Goal: Task Accomplishment & Management: Use online tool/utility

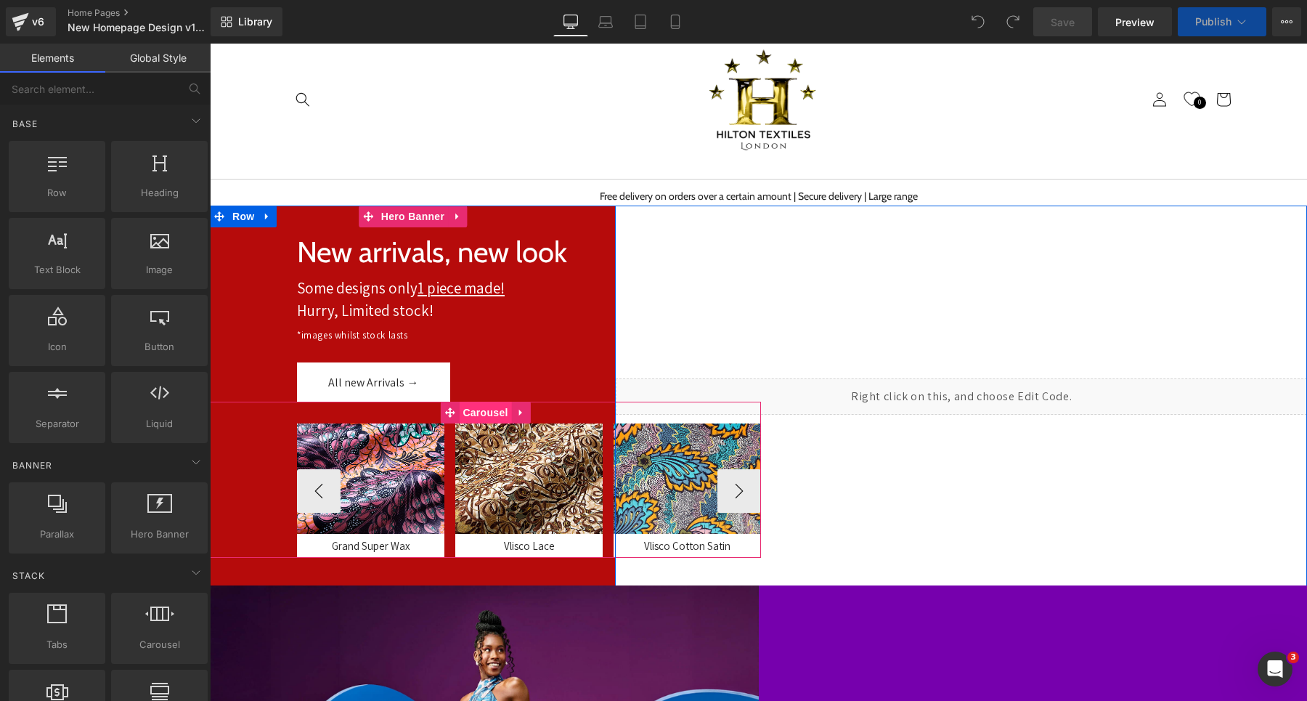
click at [479, 414] on span "Carousel" at bounding box center [485, 413] width 52 height 22
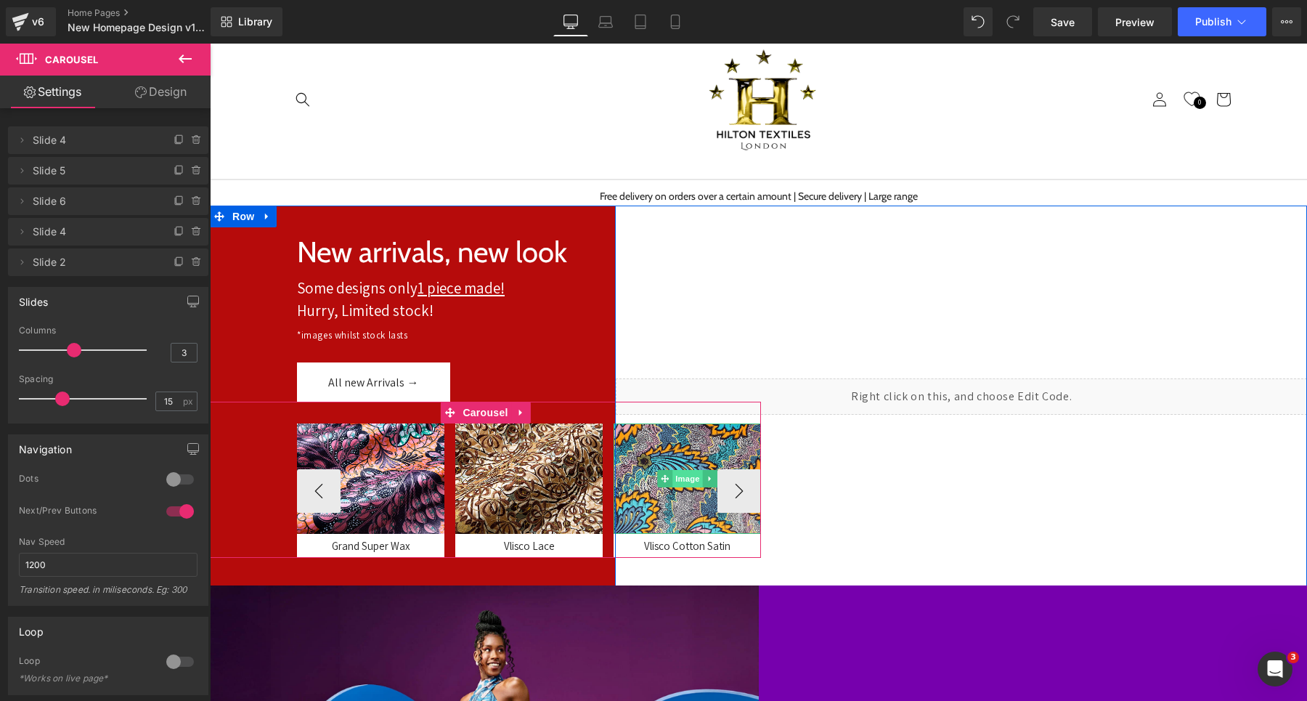
click at [682, 478] on span "Image" at bounding box center [688, 478] width 31 height 17
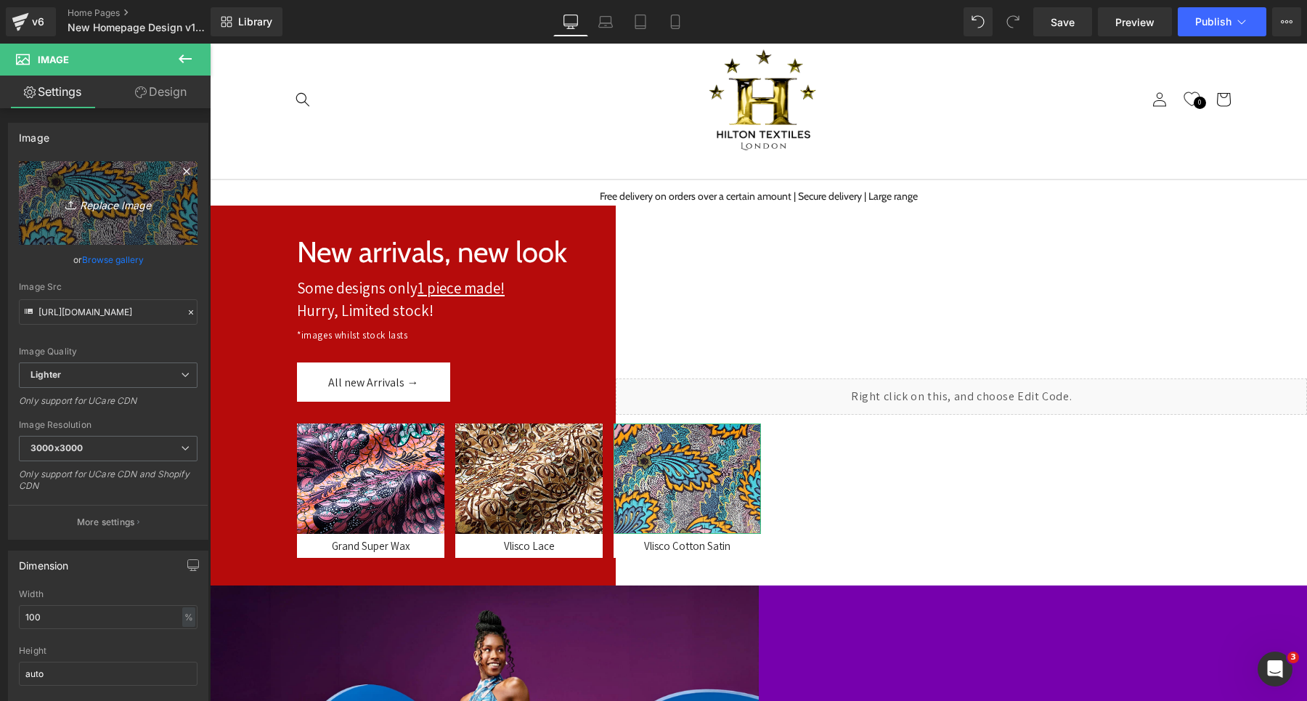
click at [113, 203] on icon "Replace Image" at bounding box center [108, 203] width 116 height 18
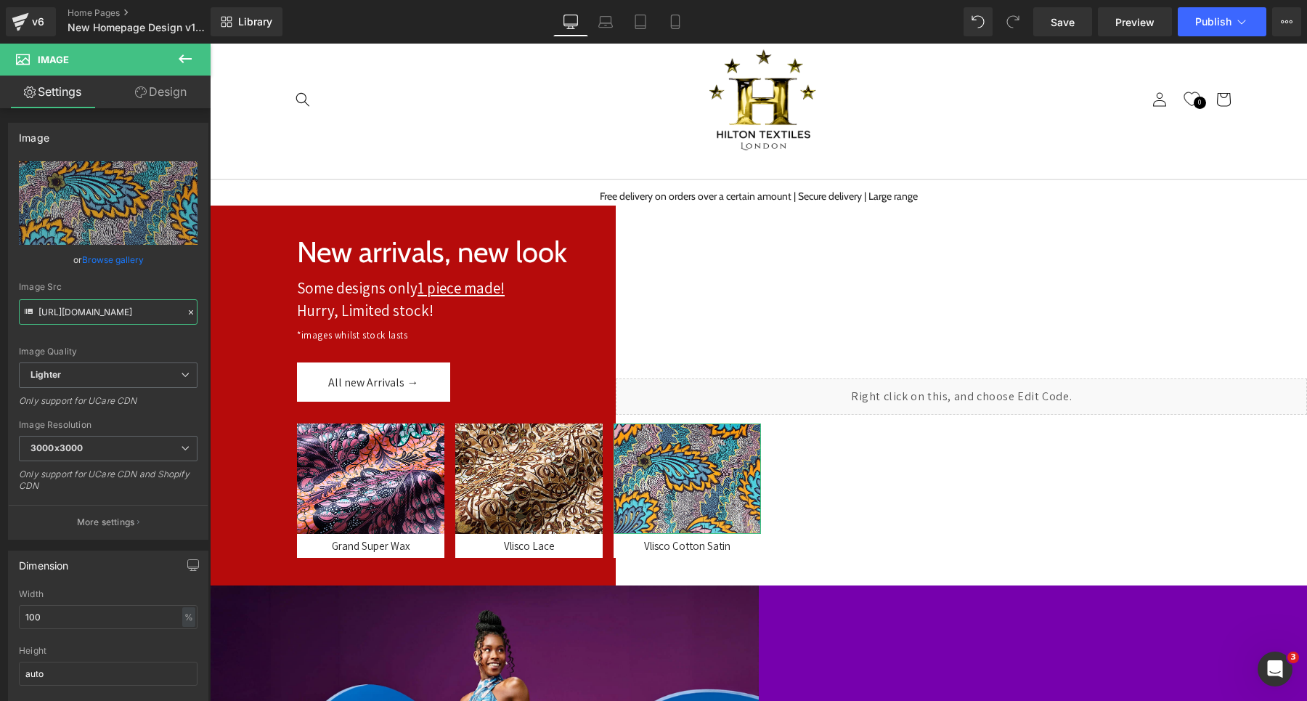
click at [126, 304] on input "[URL][DOMAIN_NAME]" at bounding box center [108, 311] width 179 height 25
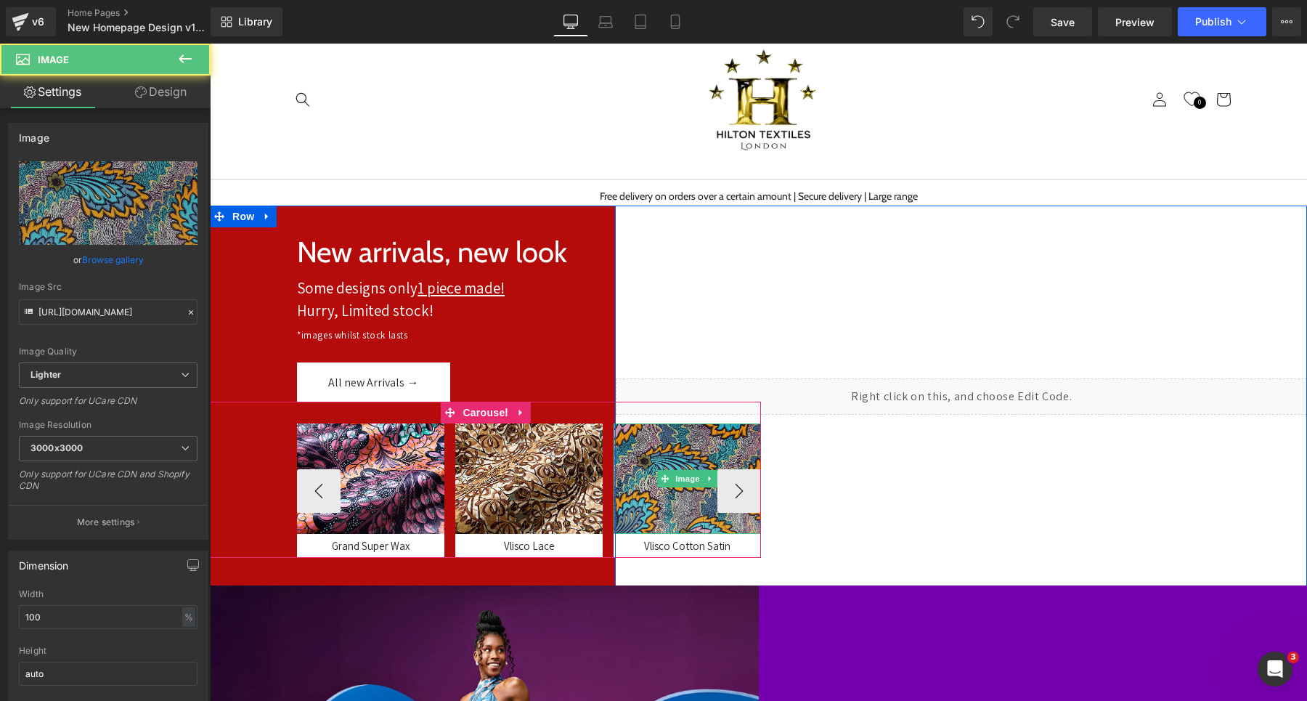
click at [678, 459] on img at bounding box center [687, 478] width 147 height 110
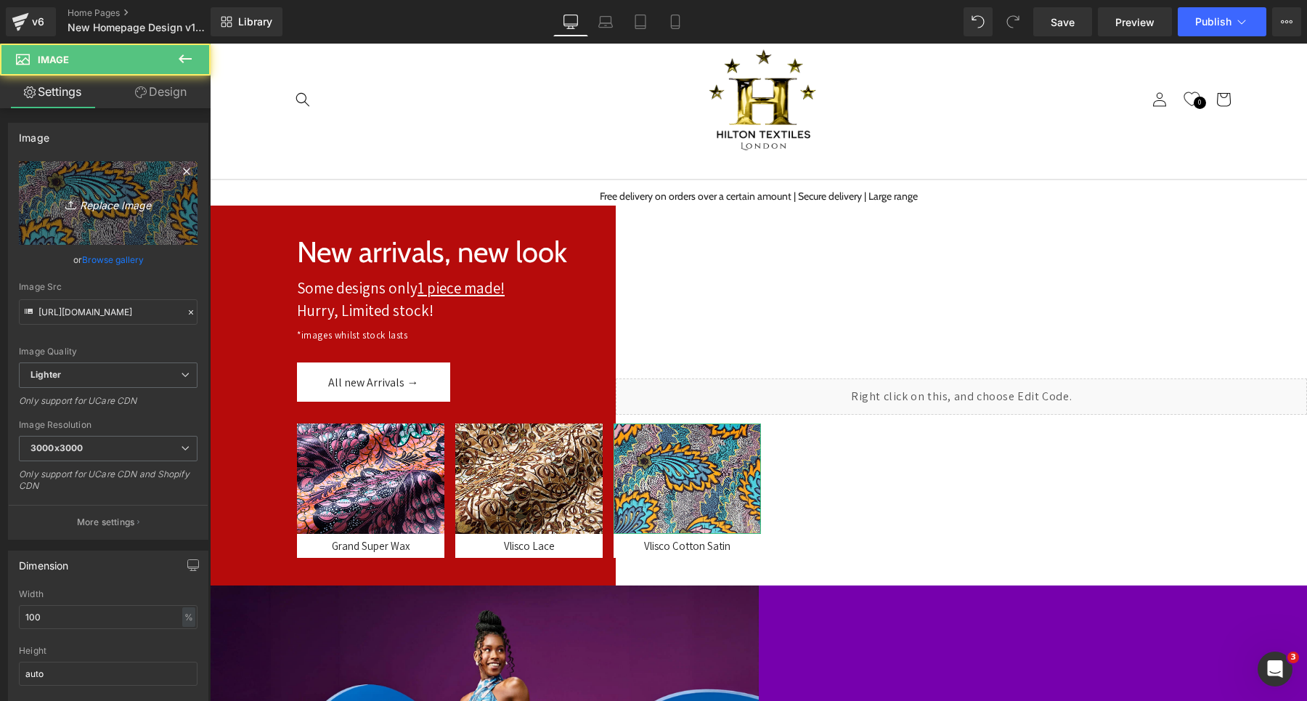
click at [114, 197] on icon "Replace Image" at bounding box center [108, 203] width 116 height 18
type input "C:\fakepath\xax`xc.jpg"
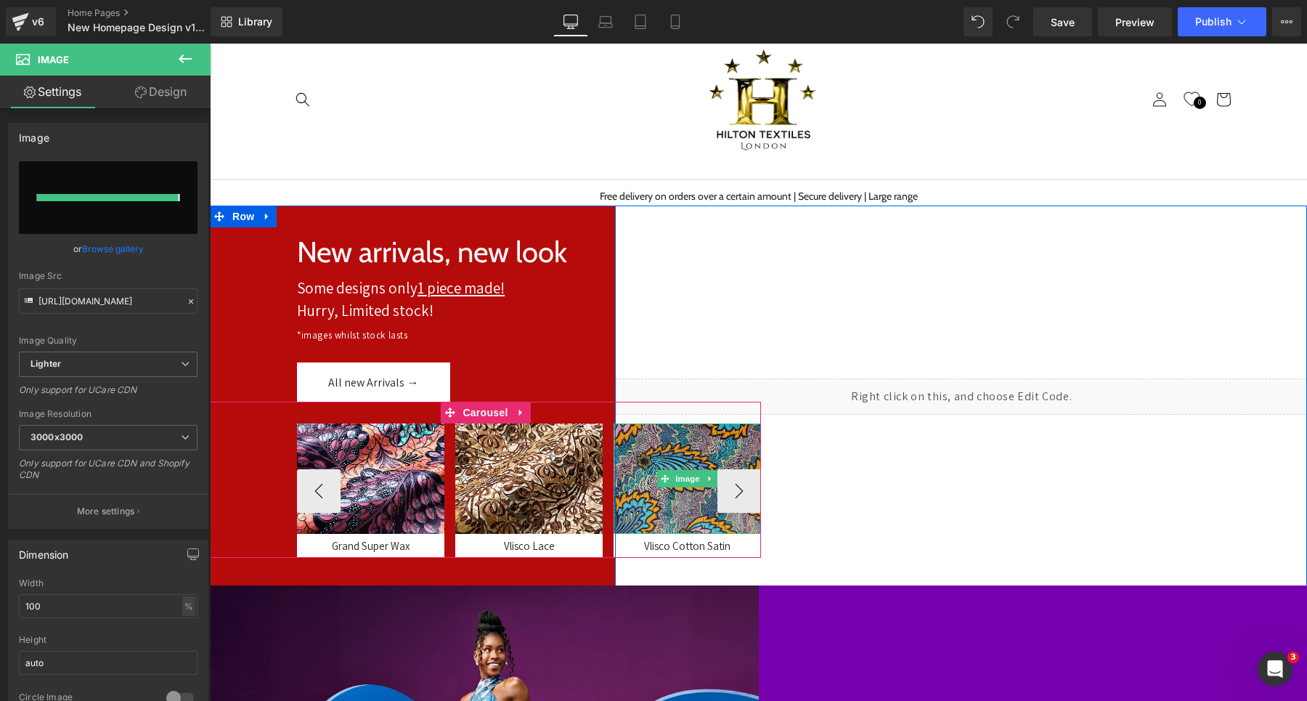
type input "[URL][DOMAIN_NAME]"
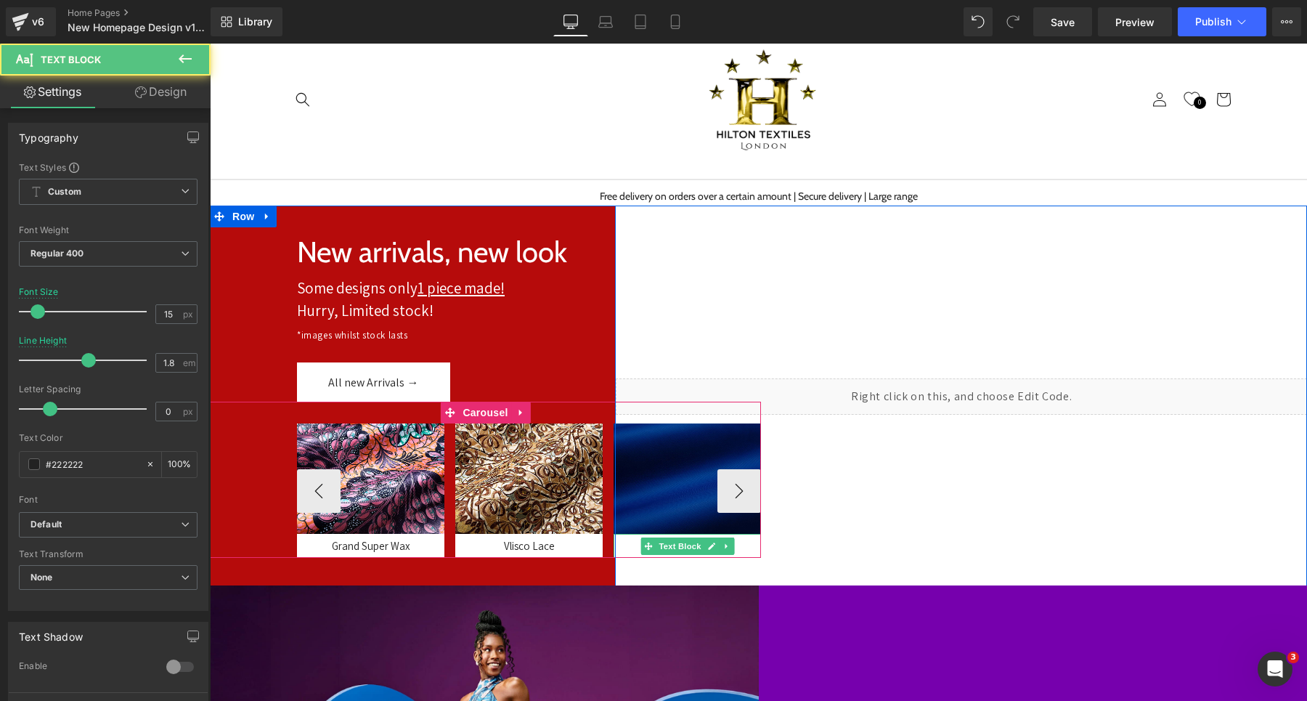
click at [635, 549] on div "Vlisco Cotton Satin" at bounding box center [687, 546] width 147 height 24
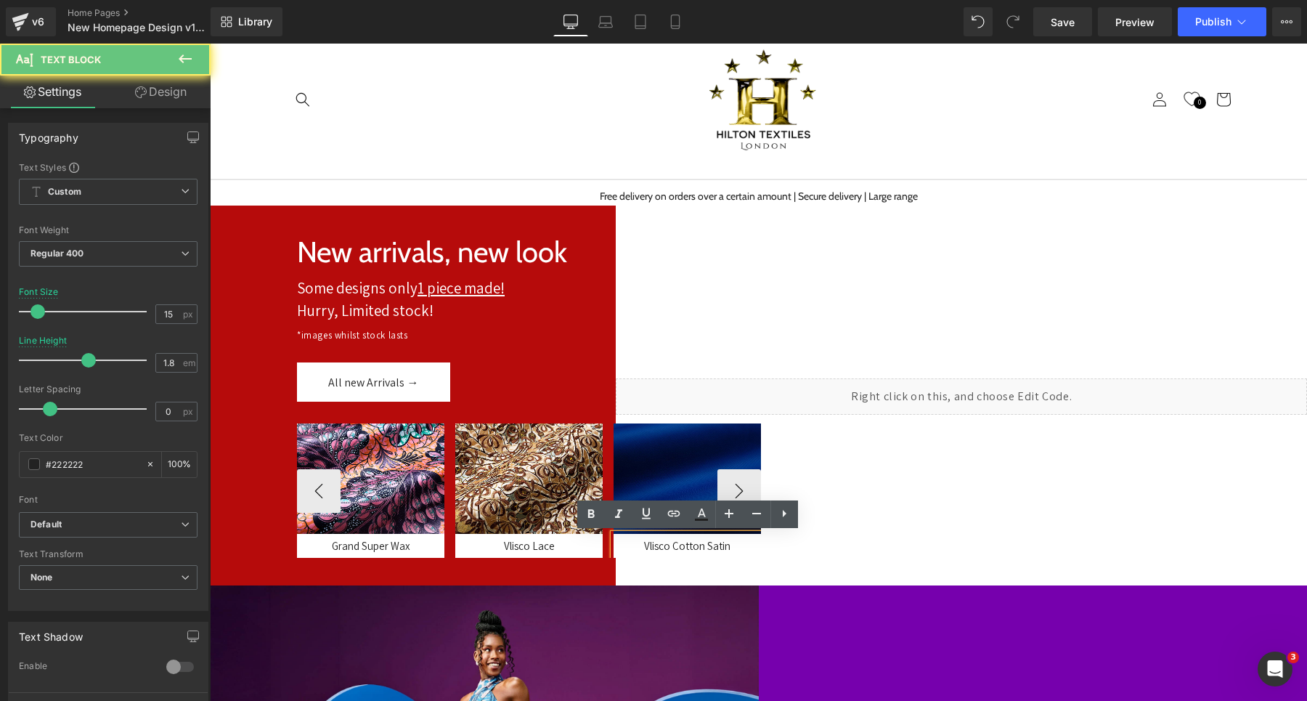
click at [635, 549] on div "Vlisco Cotton Satin" at bounding box center [687, 546] width 147 height 24
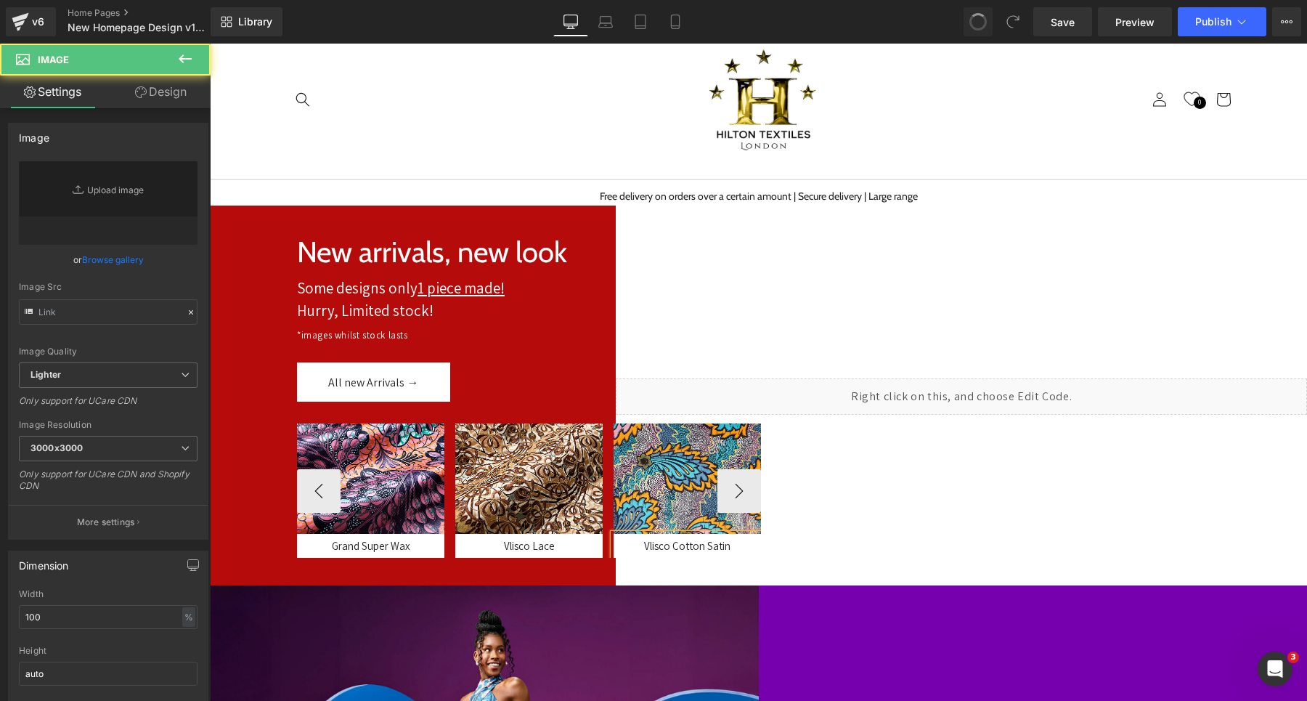
type input "[URL][DOMAIN_NAME]"
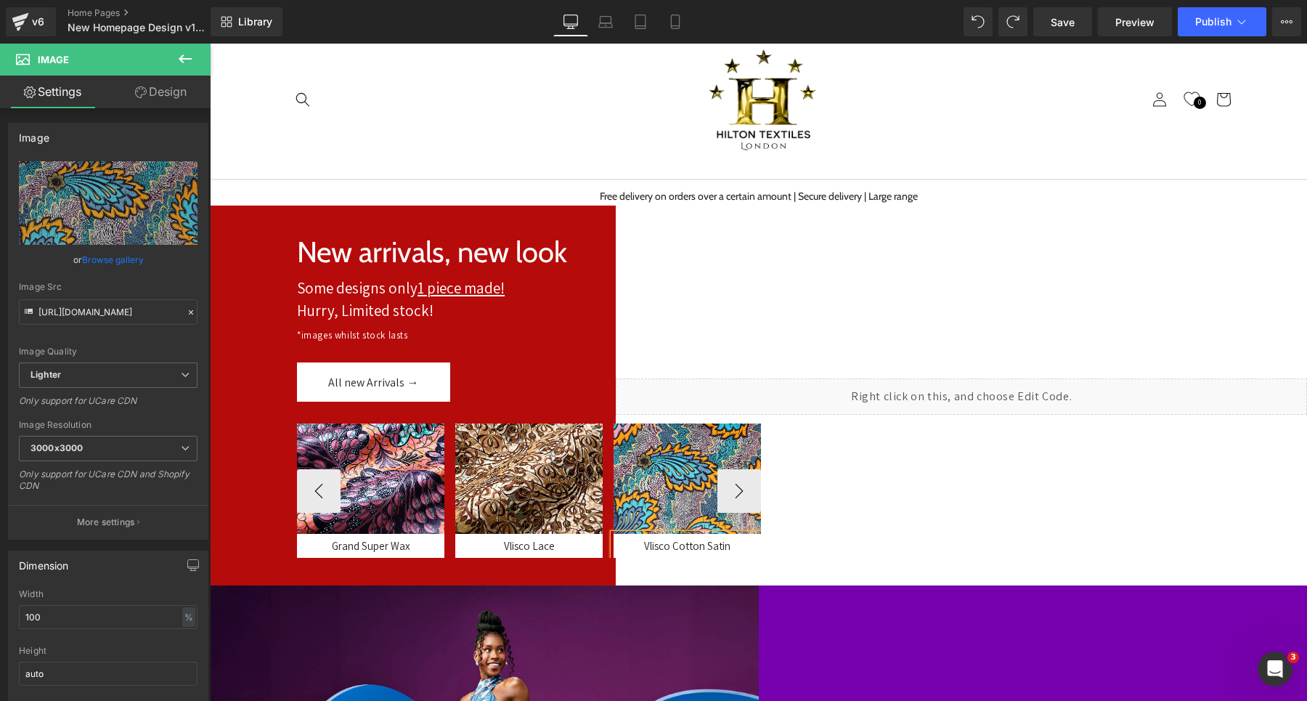
click at [638, 546] on div "Vlisco Cotton Satin" at bounding box center [687, 546] width 147 height 24
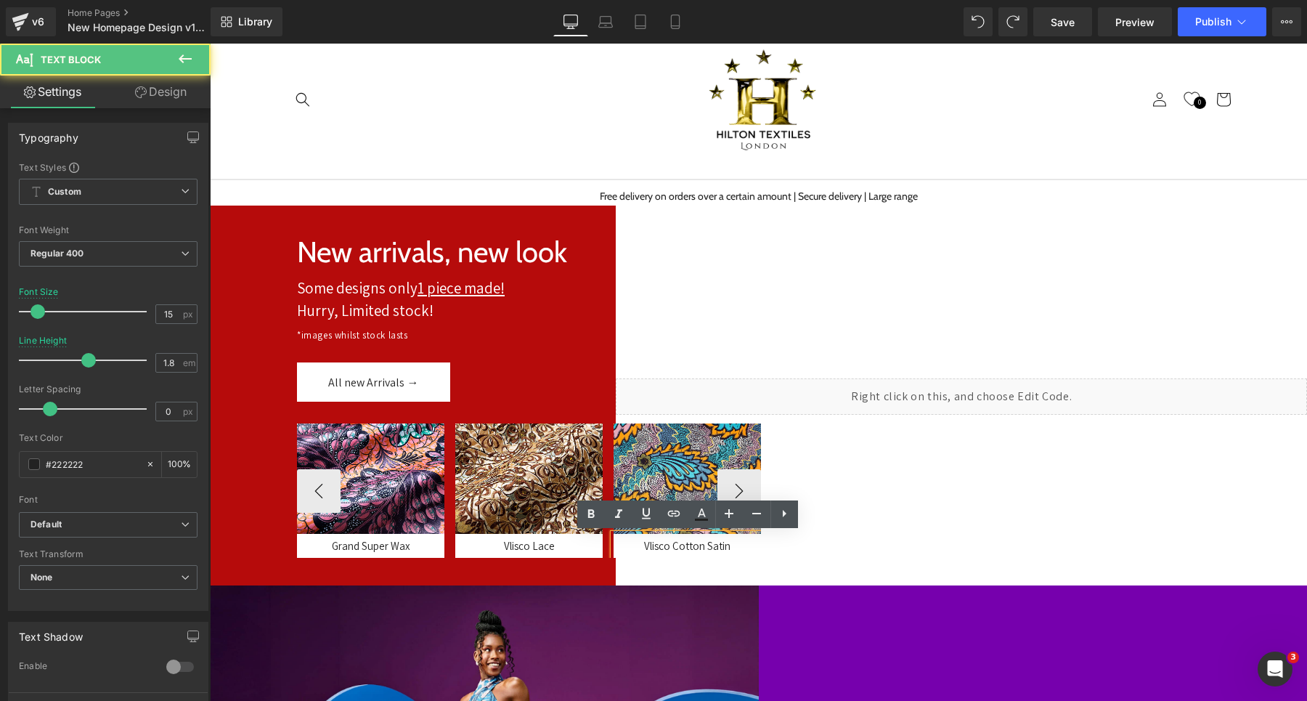
click at [638, 546] on div "Vlisco Cotton Satin" at bounding box center [687, 546] width 147 height 24
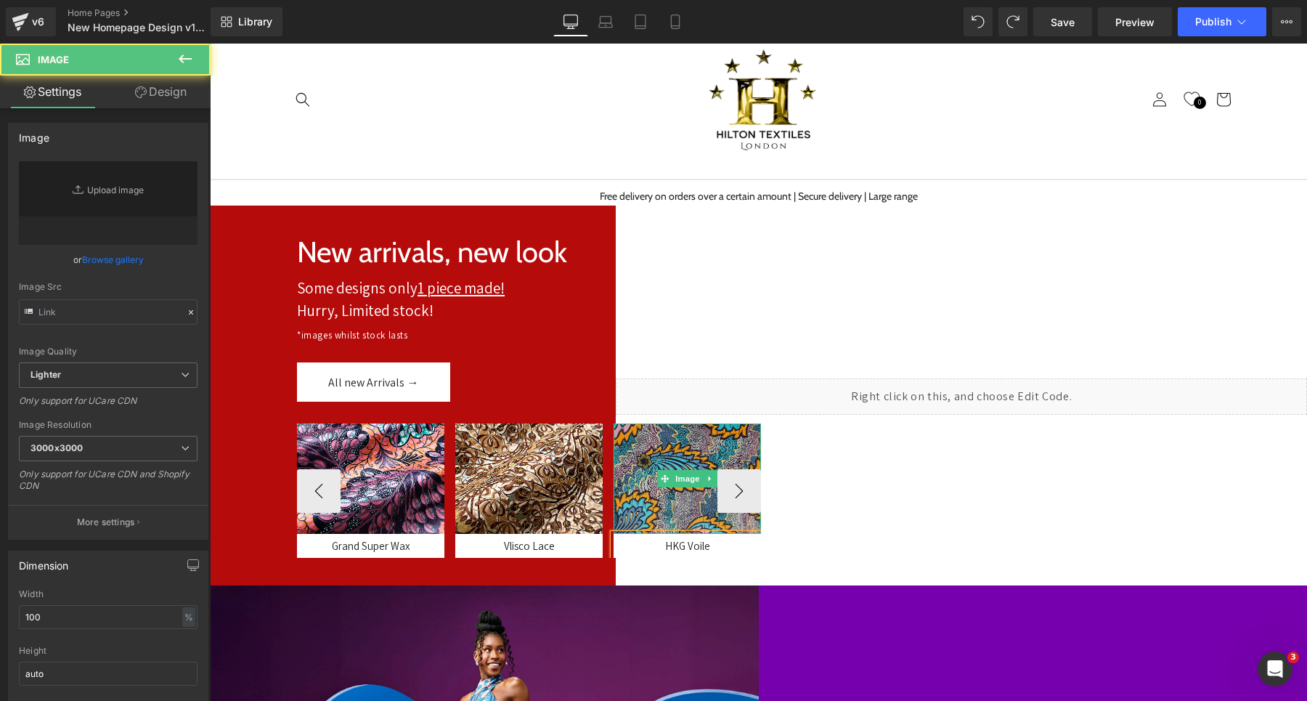
type input "[URL][DOMAIN_NAME]"
click at [649, 463] on img at bounding box center [687, 478] width 147 height 110
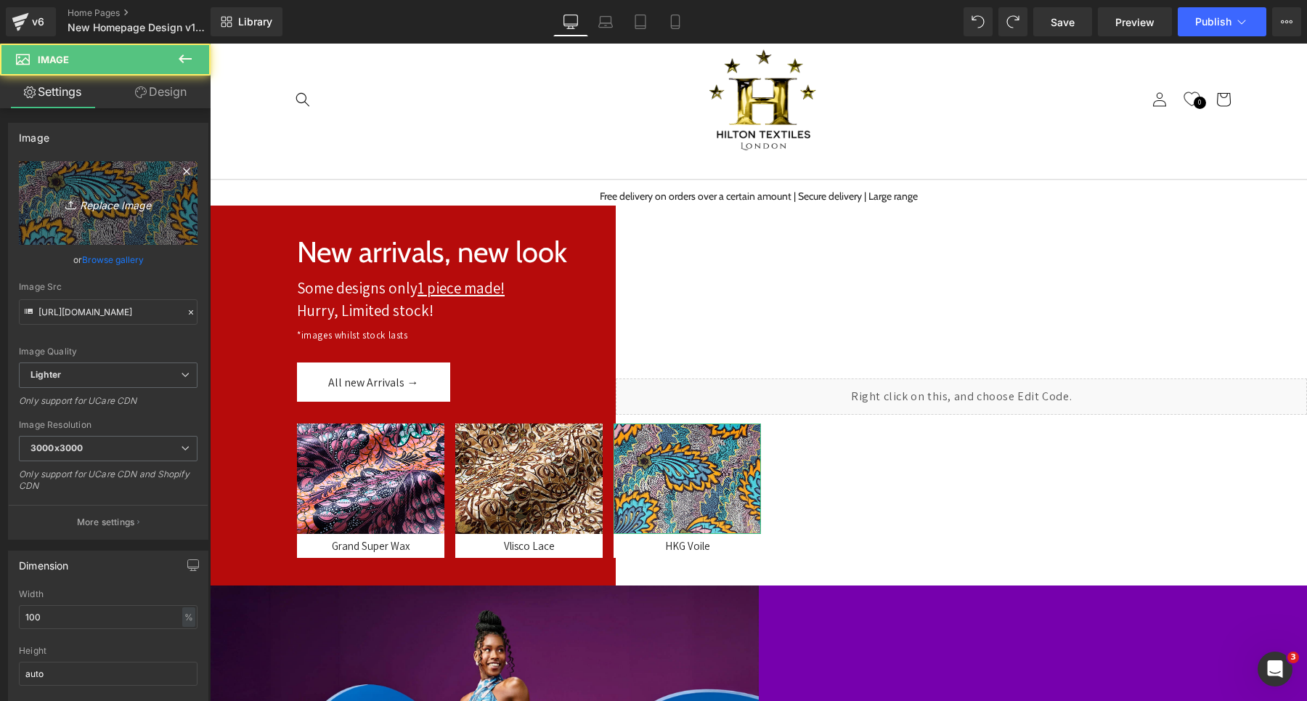
click at [108, 189] on link "Replace Image" at bounding box center [108, 203] width 179 height 84
type input "C:\fakepath\xax`xc.jpg"
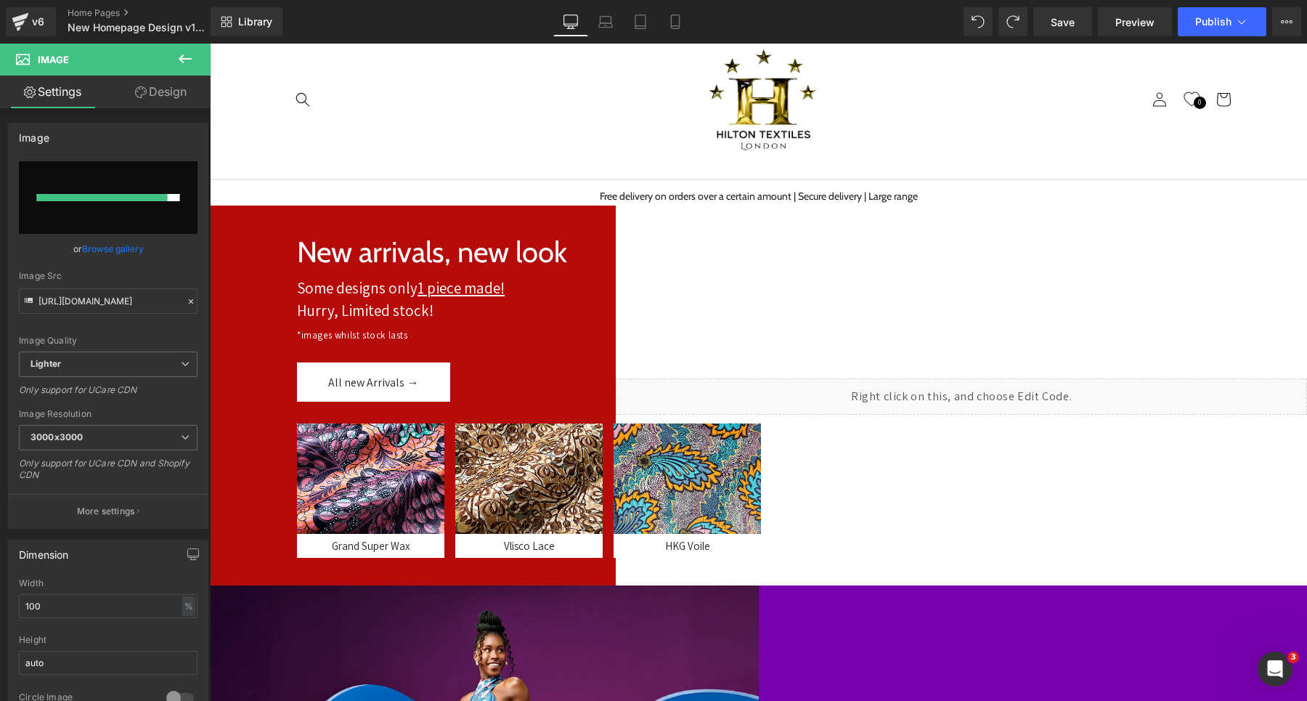
type input "[URL][DOMAIN_NAME]"
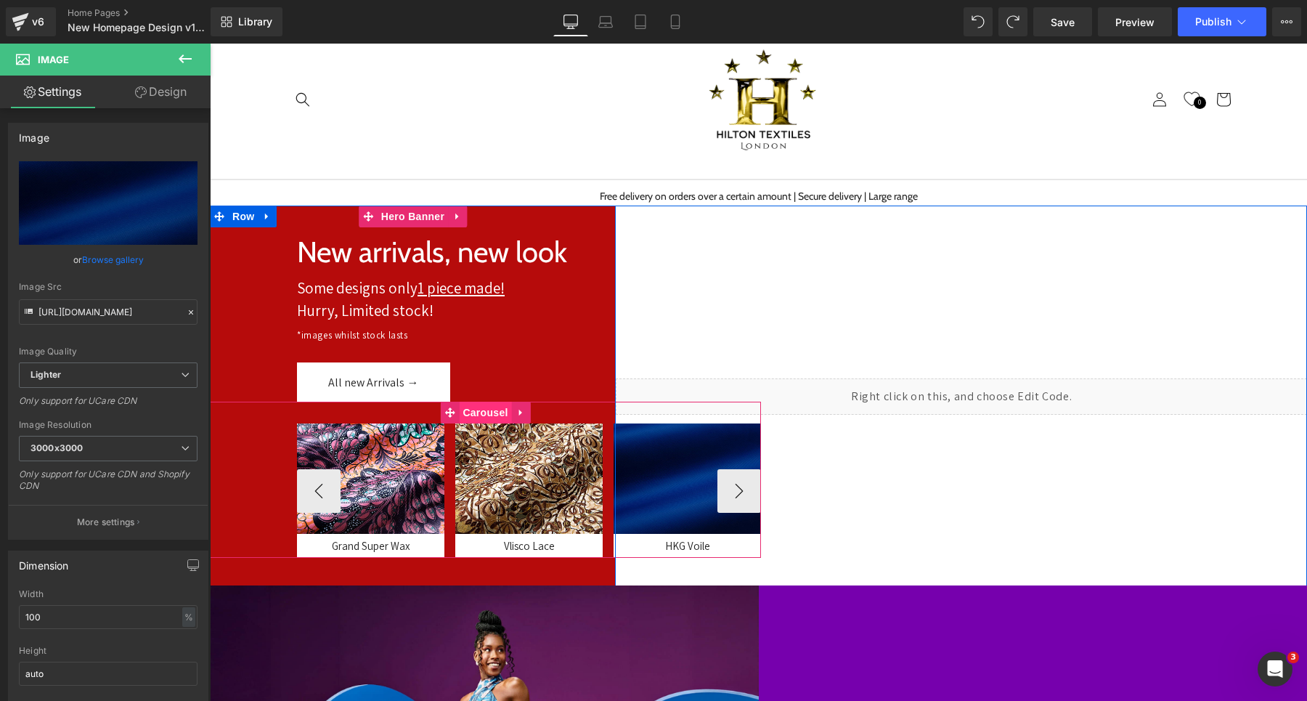
click at [485, 420] on span "Carousel" at bounding box center [485, 413] width 52 height 22
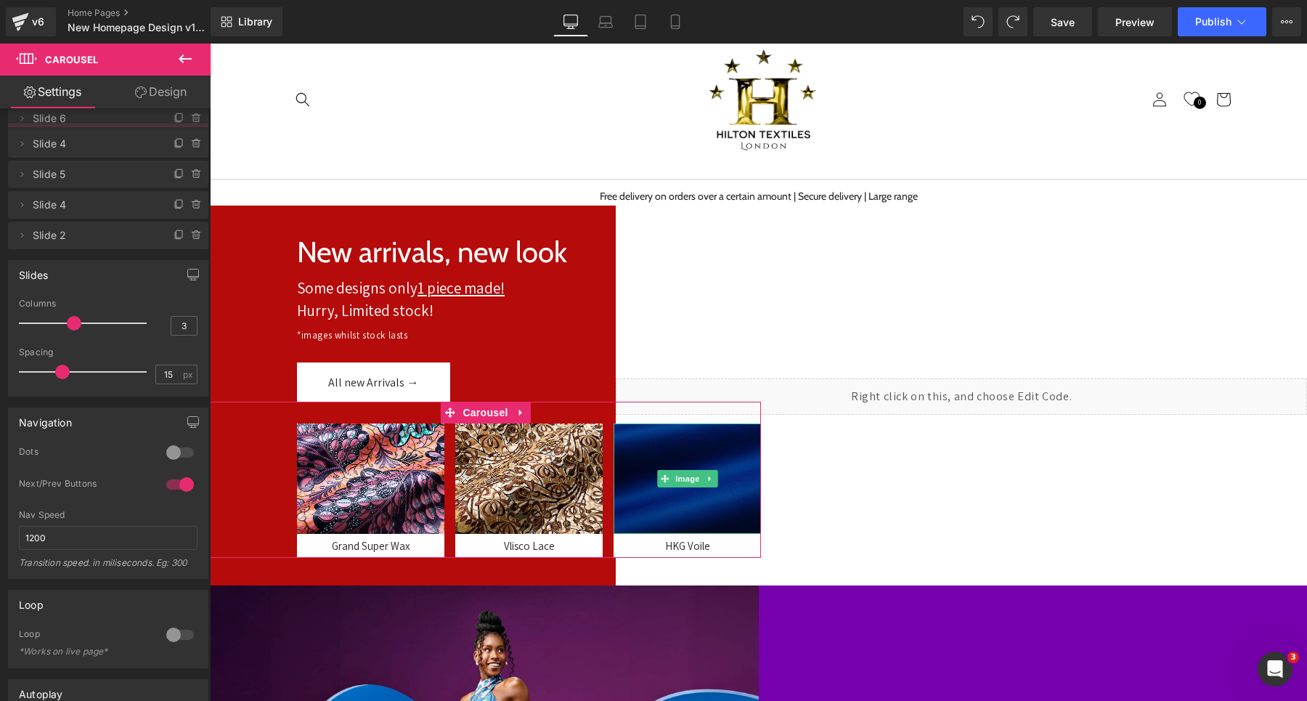
drag, startPoint x: 104, startPoint y: 211, endPoint x: 100, endPoint y: 131, distance: 80.7
click at [100, 131] on span "Slide 6" at bounding box center [94, 119] width 122 height 28
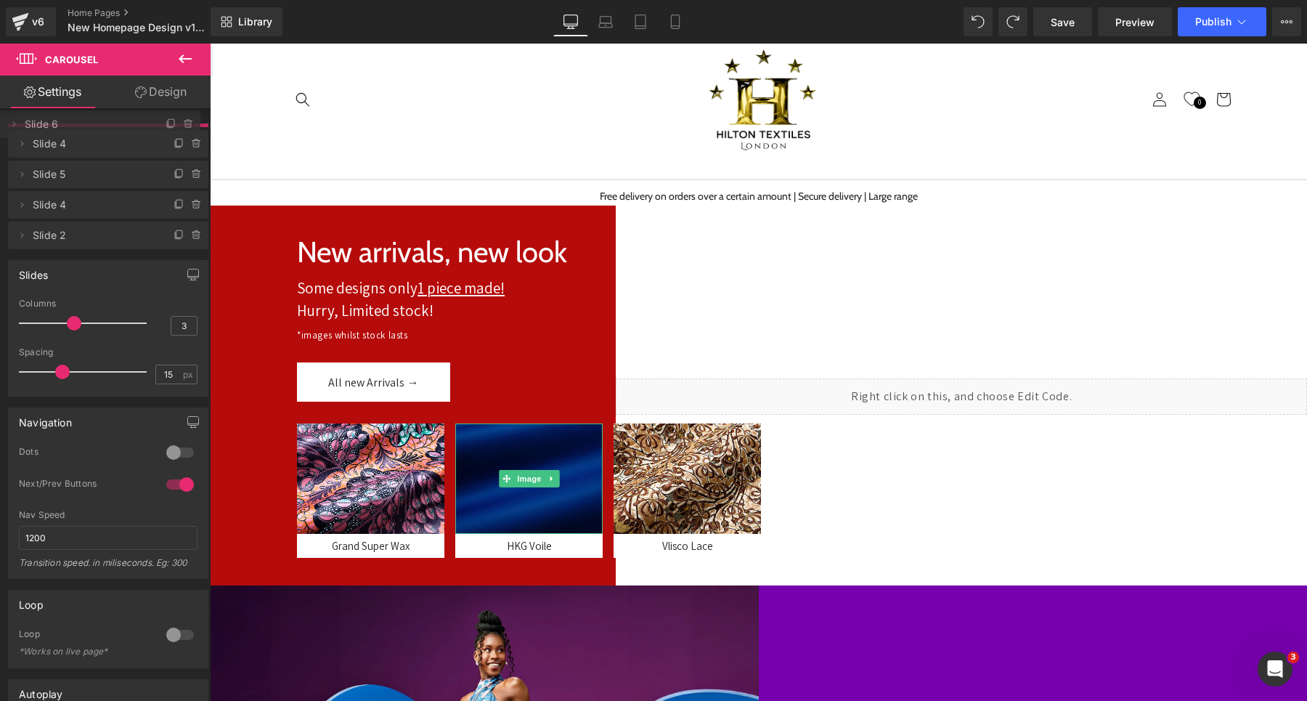
drag, startPoint x: 97, startPoint y: 171, endPoint x: 97, endPoint y: 125, distance: 46.5
click at [97, 125] on span "Slide 6" at bounding box center [86, 124] width 122 height 28
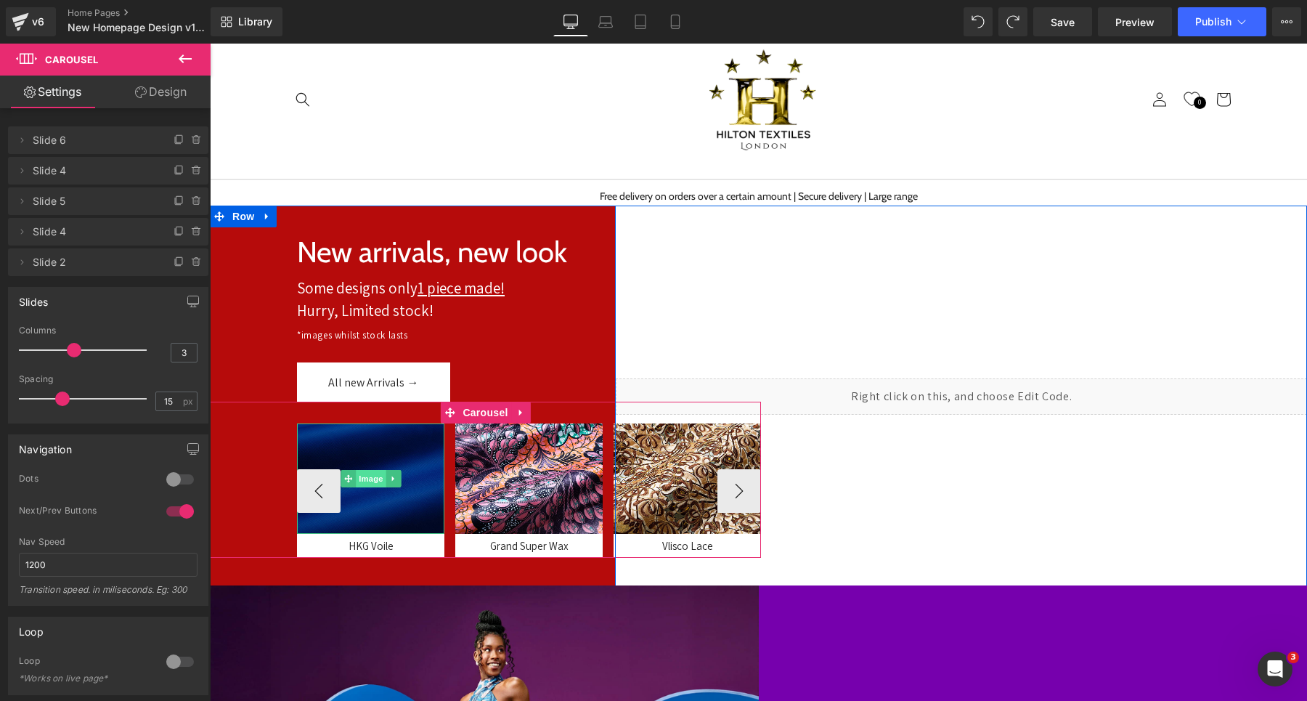
click at [367, 485] on span "Image" at bounding box center [371, 478] width 31 height 17
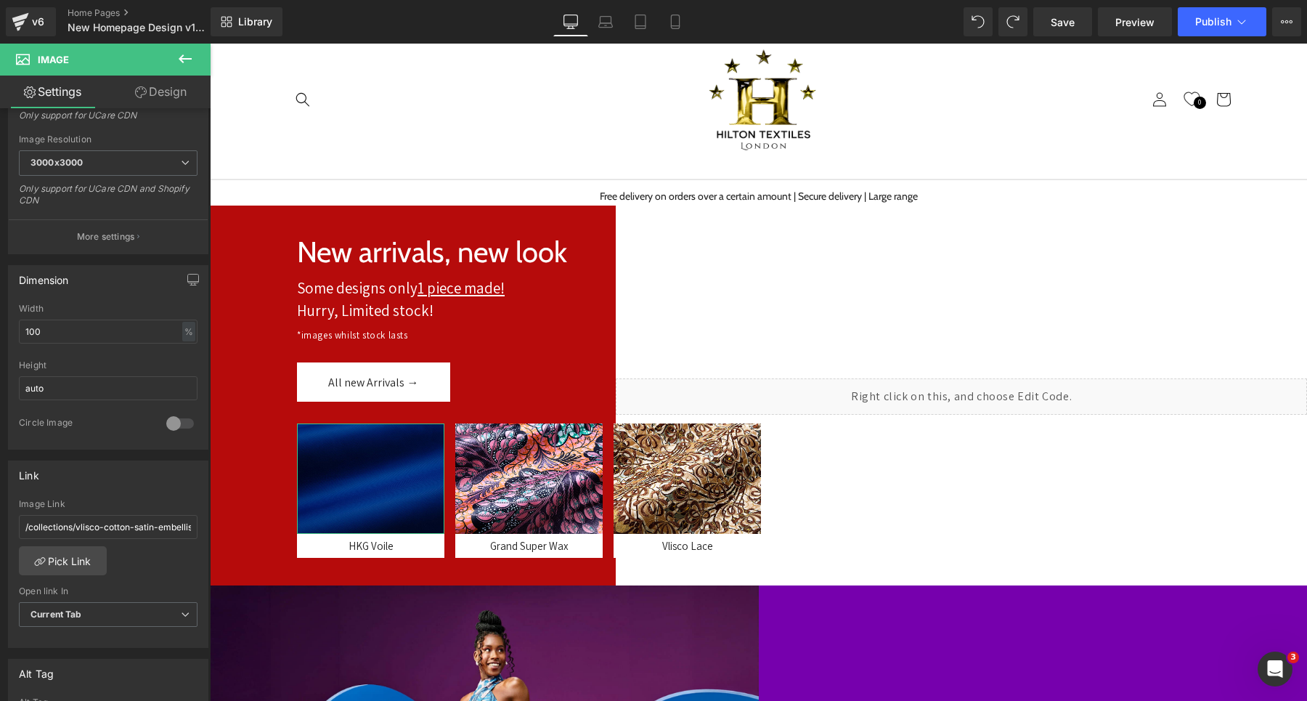
scroll to position [287, 0]
click at [122, 535] on input "/collections/vlisco-cotton-satin-embellished" at bounding box center [108, 526] width 179 height 24
click at [122, 534] on input "/collections/vlisco-cotton-satin-embellished" at bounding box center [108, 526] width 179 height 24
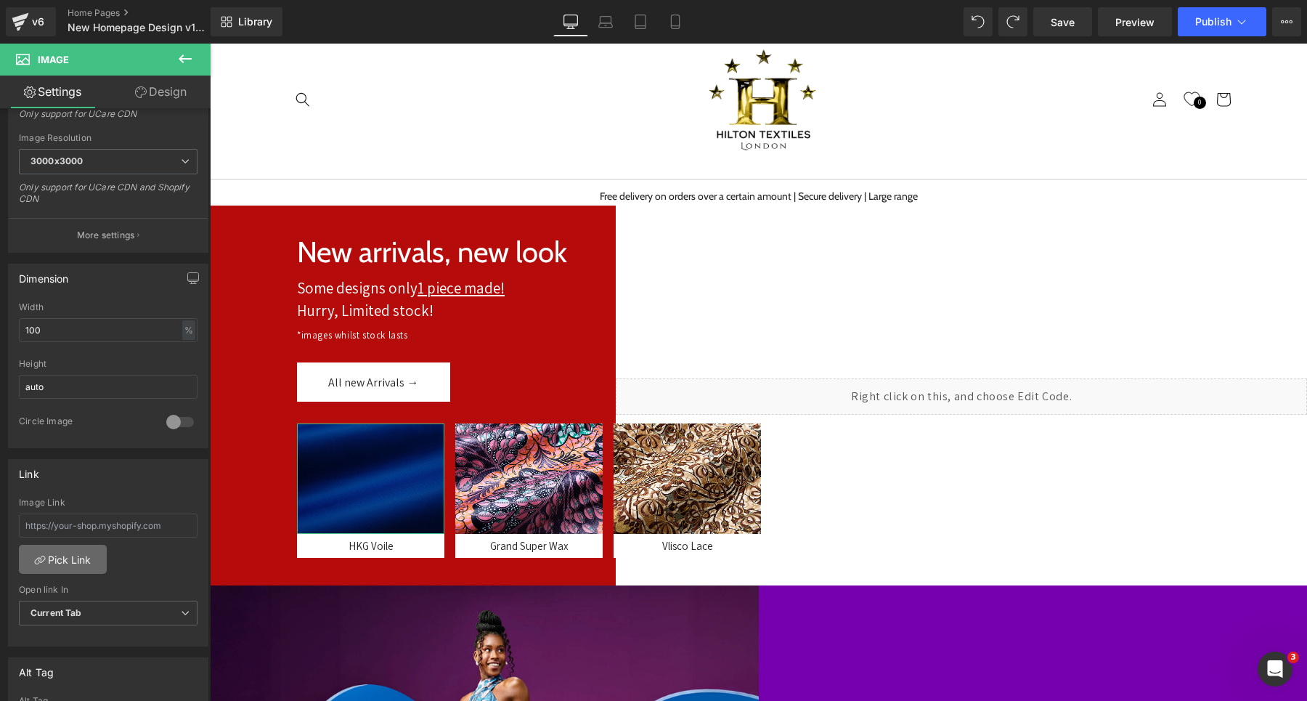
click at [69, 572] on link "Pick Link" at bounding box center [63, 559] width 88 height 29
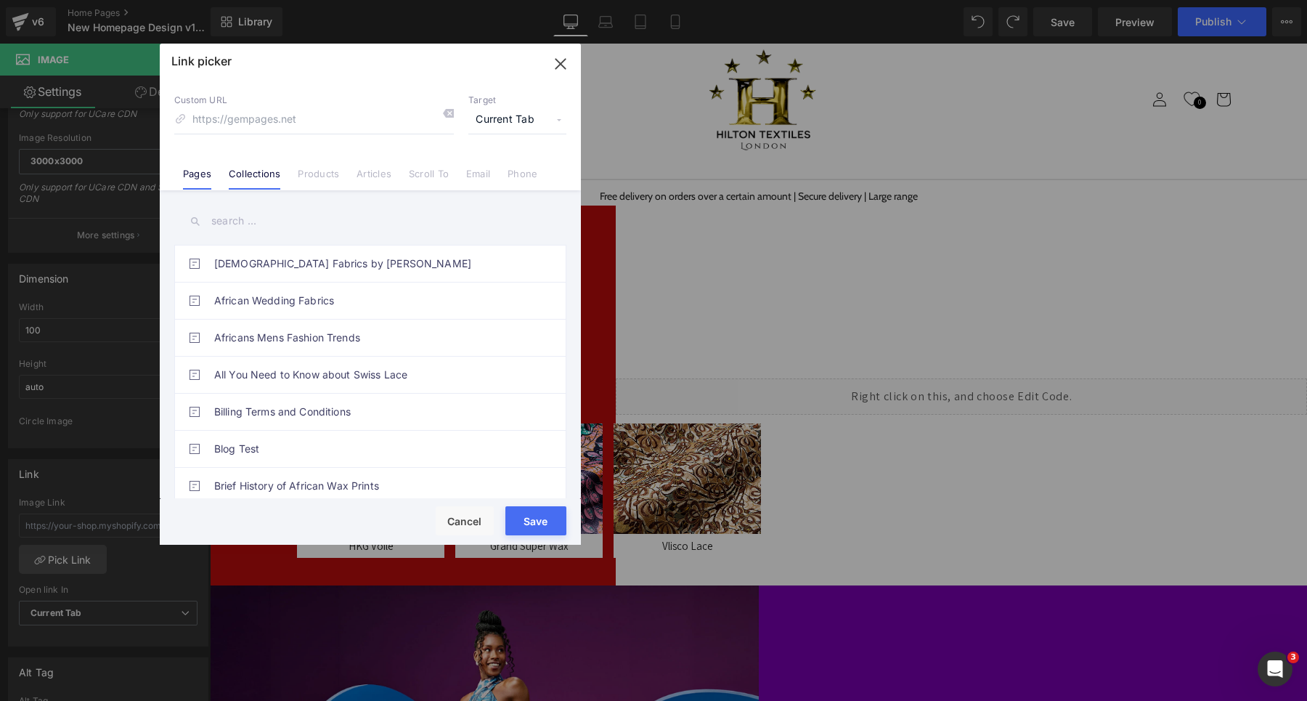
click at [254, 166] on li "Collections" at bounding box center [254, 167] width 69 height 25
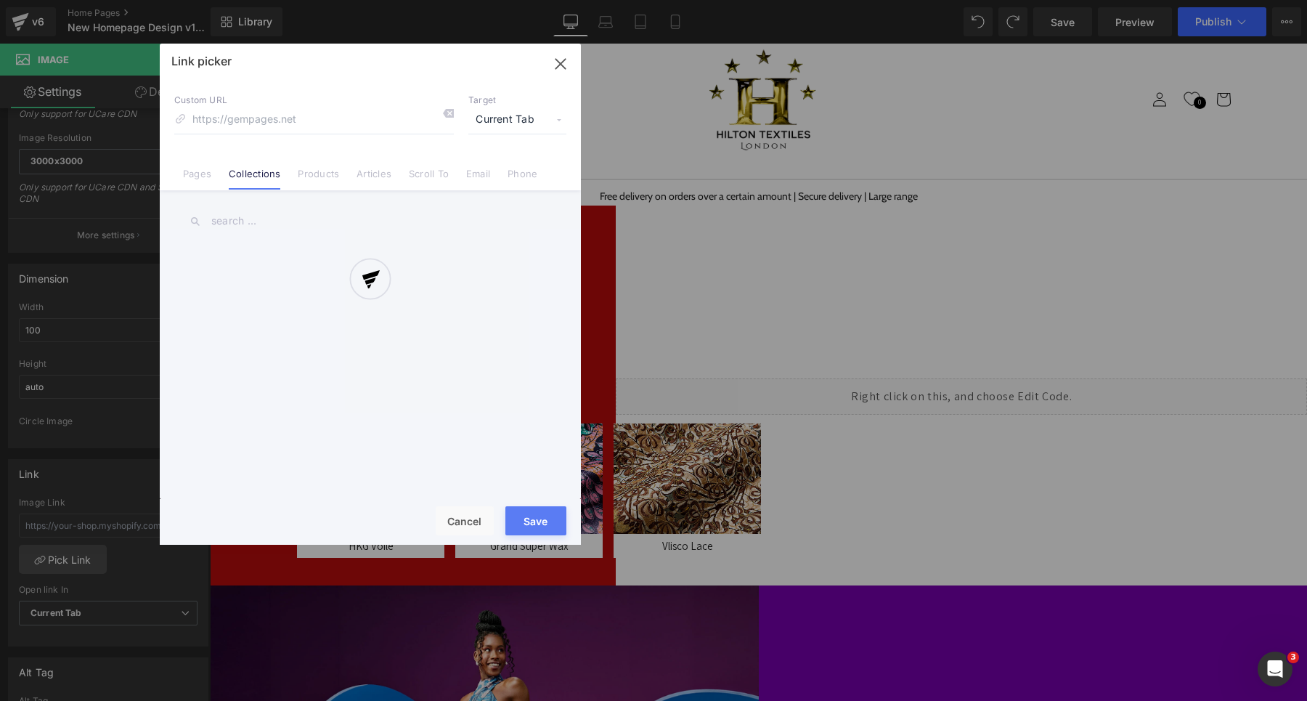
click at [244, 220] on input "text" at bounding box center [370, 221] width 392 height 33
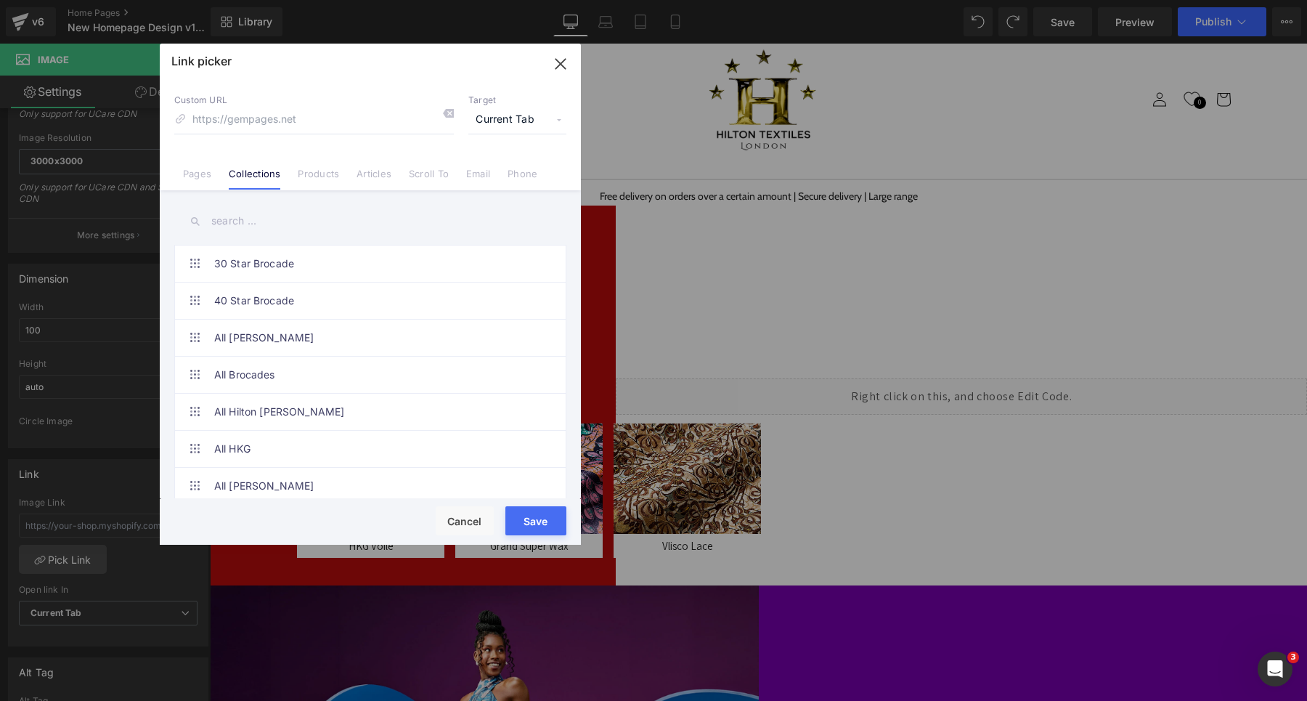
type input "k"
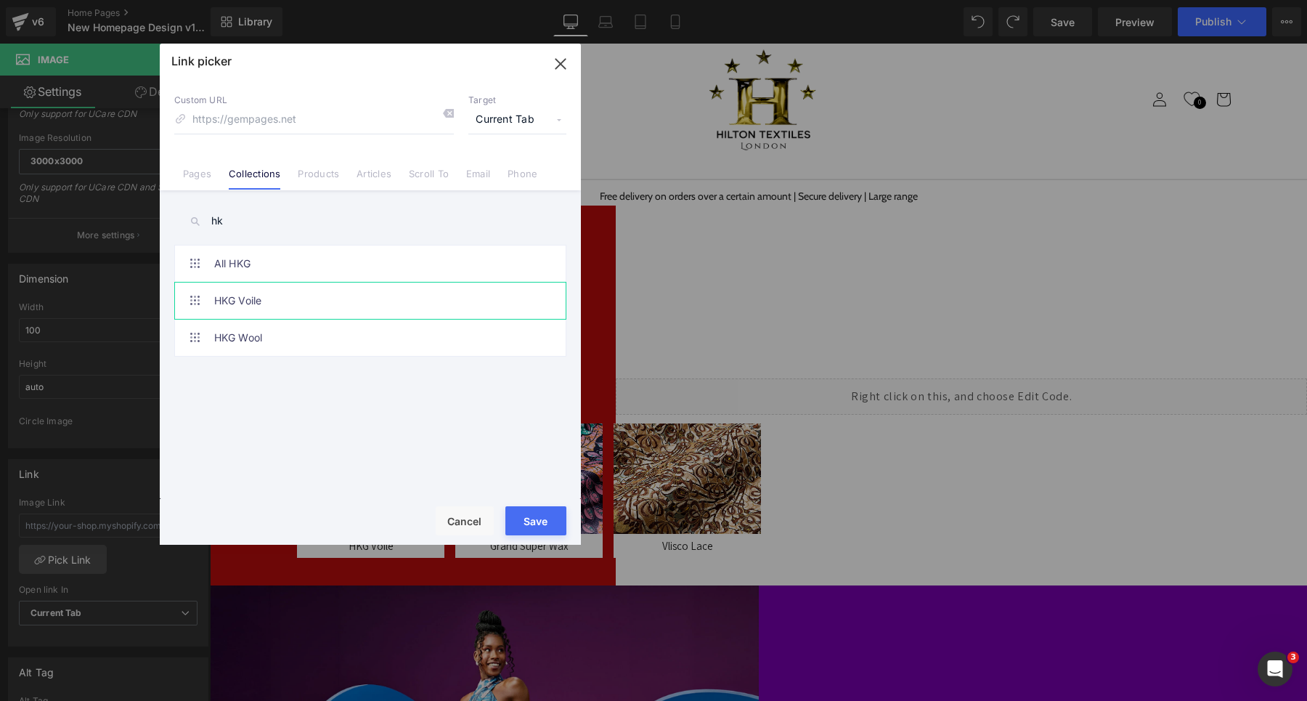
type input "hk"
click at [280, 309] on link "HKG Voile" at bounding box center [374, 301] width 320 height 36
type input "/collections/hkg-swiss-voile"
click at [524, 511] on button "Save" at bounding box center [536, 520] width 61 height 29
type input "/collections/hkg-swiss-voile"
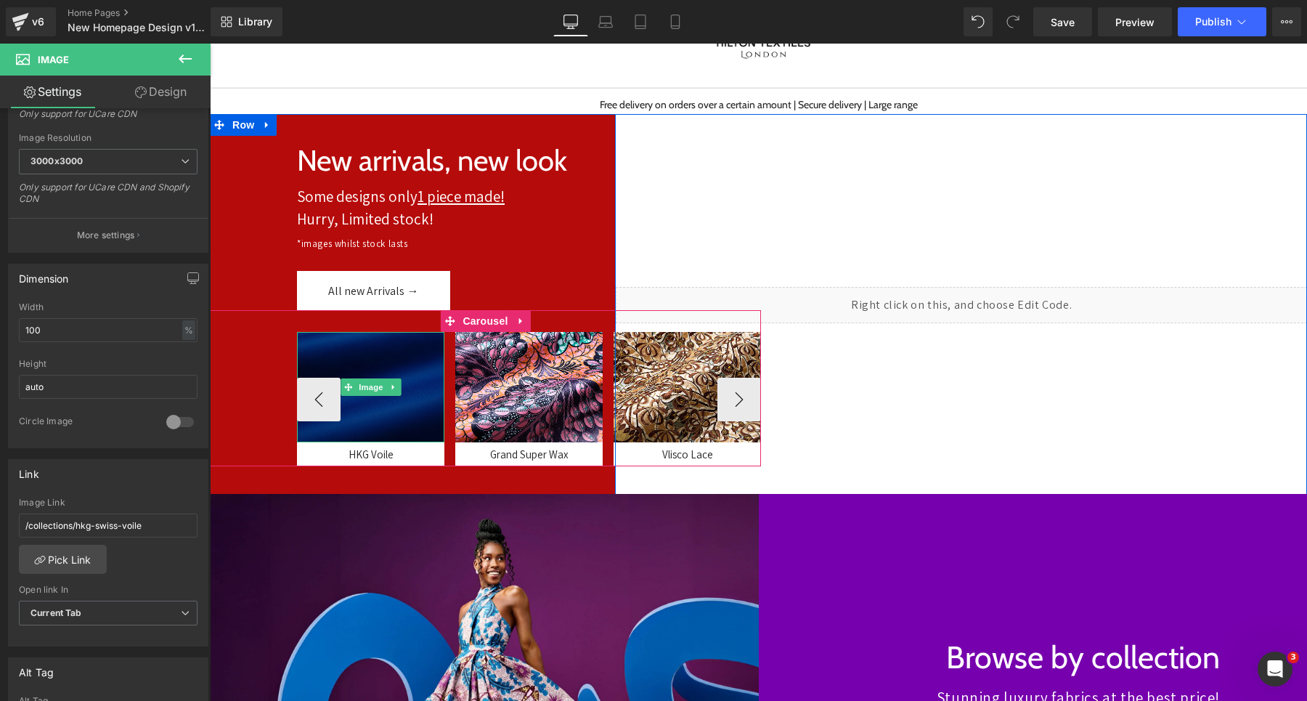
scroll to position [139, 0]
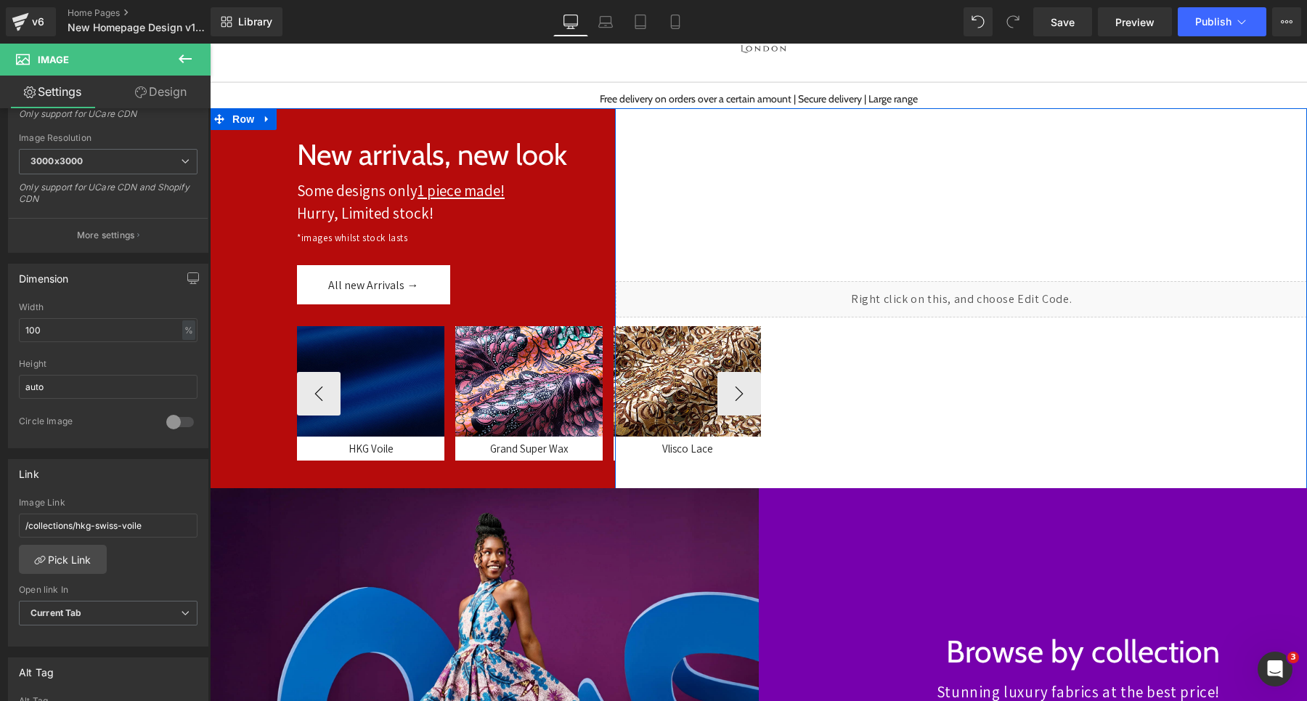
click at [371, 469] on div at bounding box center [413, 299] width 406 height 382
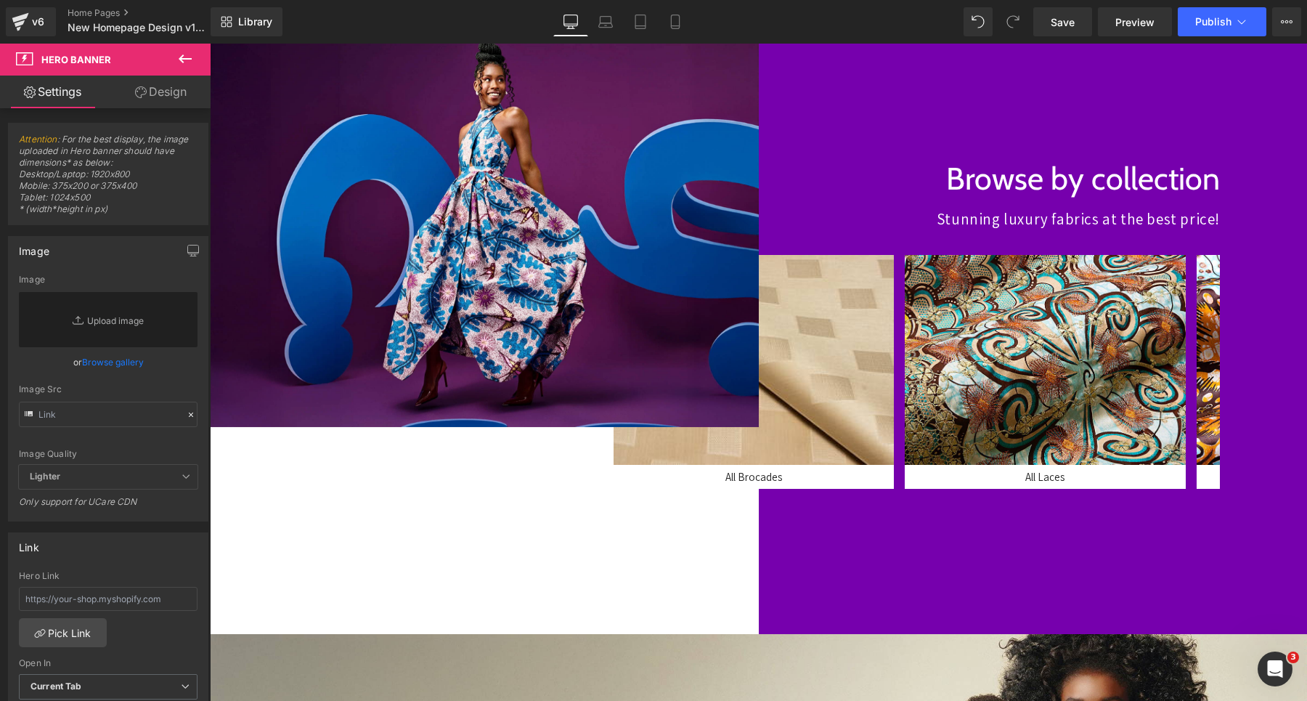
scroll to position [615, 0]
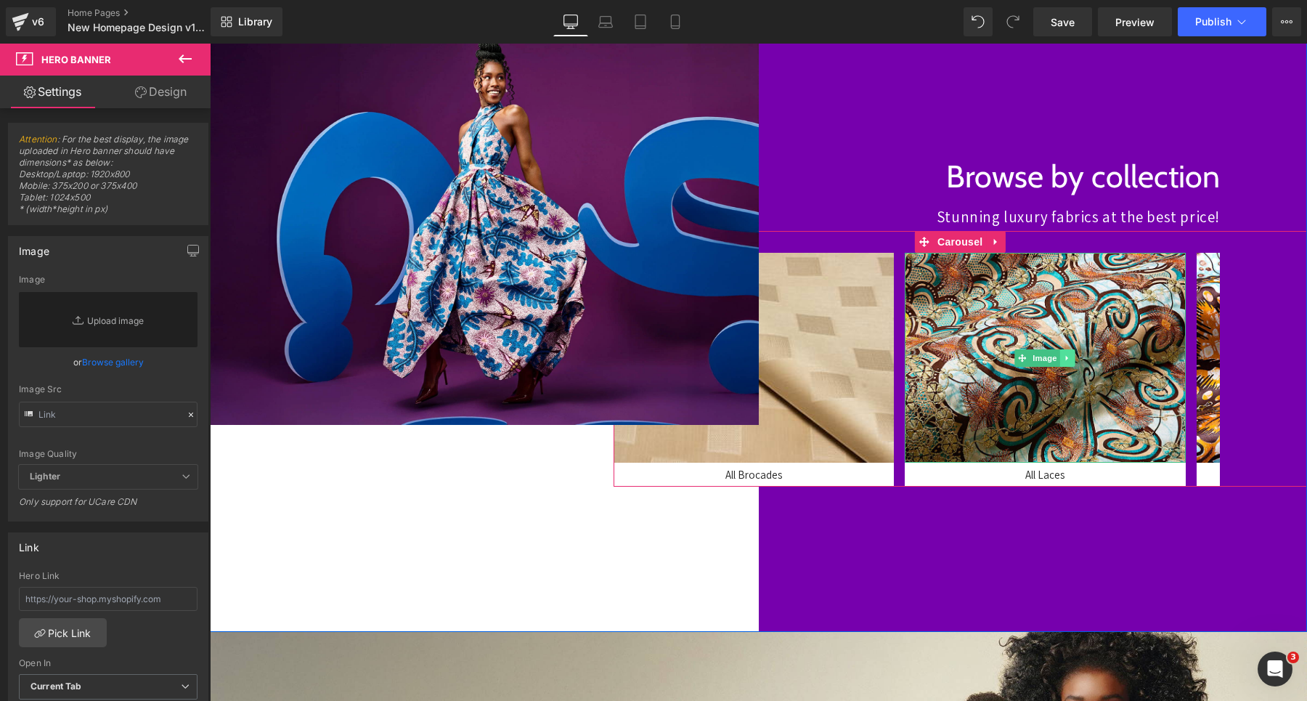
click at [1074, 358] on link at bounding box center [1068, 357] width 15 height 17
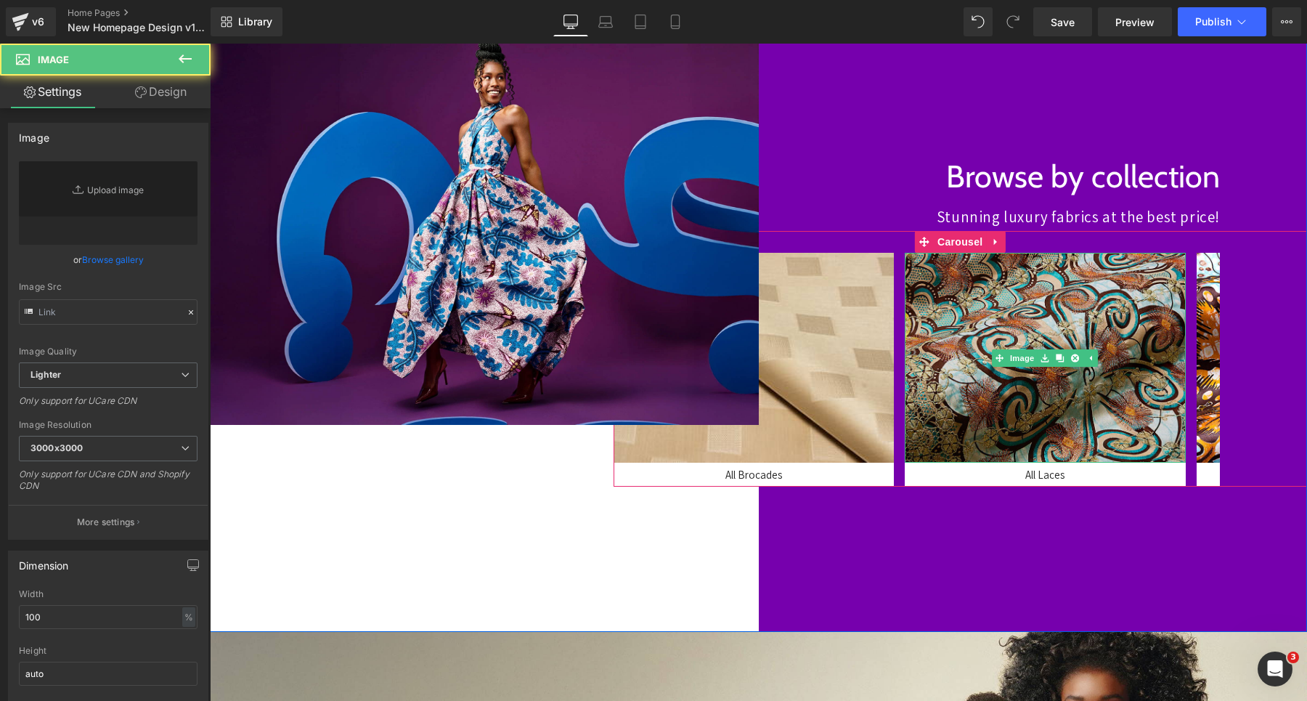
type input "[URL][DOMAIN_NAME]"
click at [1050, 294] on img at bounding box center [1045, 358] width 281 height 211
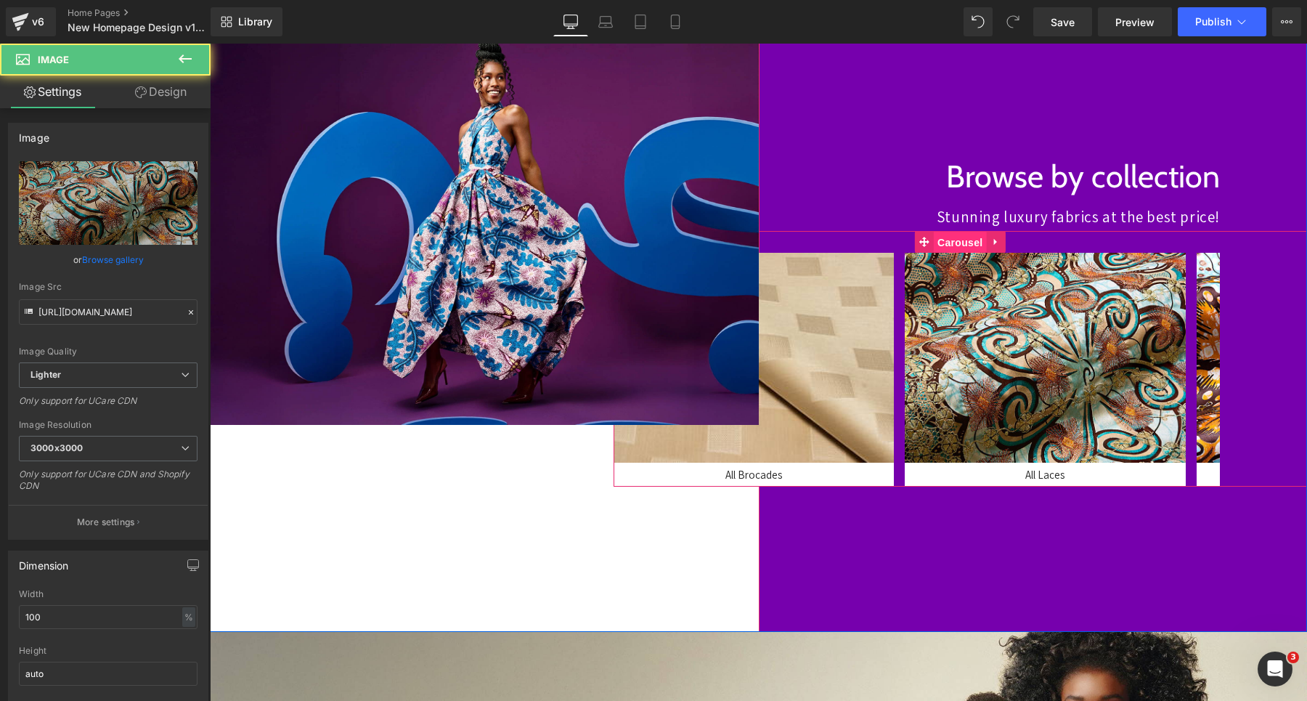
click at [965, 239] on span "Carousel" at bounding box center [960, 243] width 52 height 22
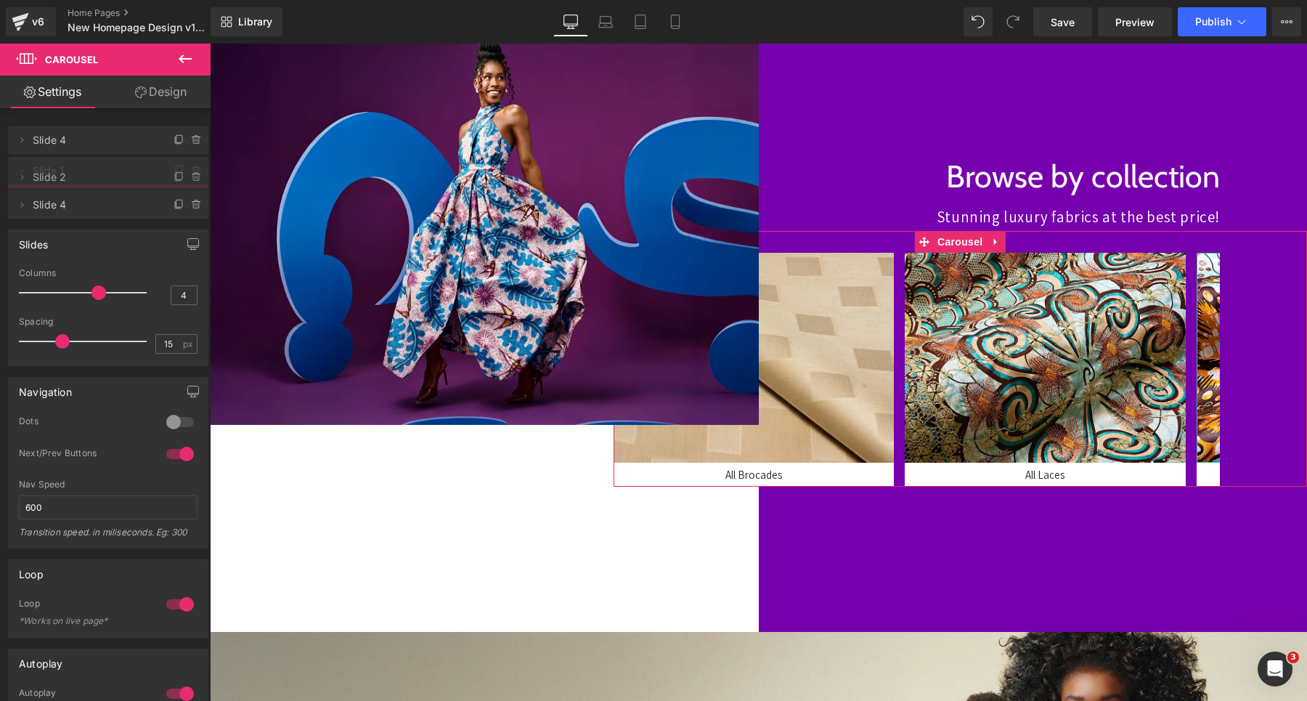
drag, startPoint x: 62, startPoint y: 202, endPoint x: 62, endPoint y: 179, distance: 23.2
click at [62, 178] on span "Slide 2" at bounding box center [94, 177] width 122 height 28
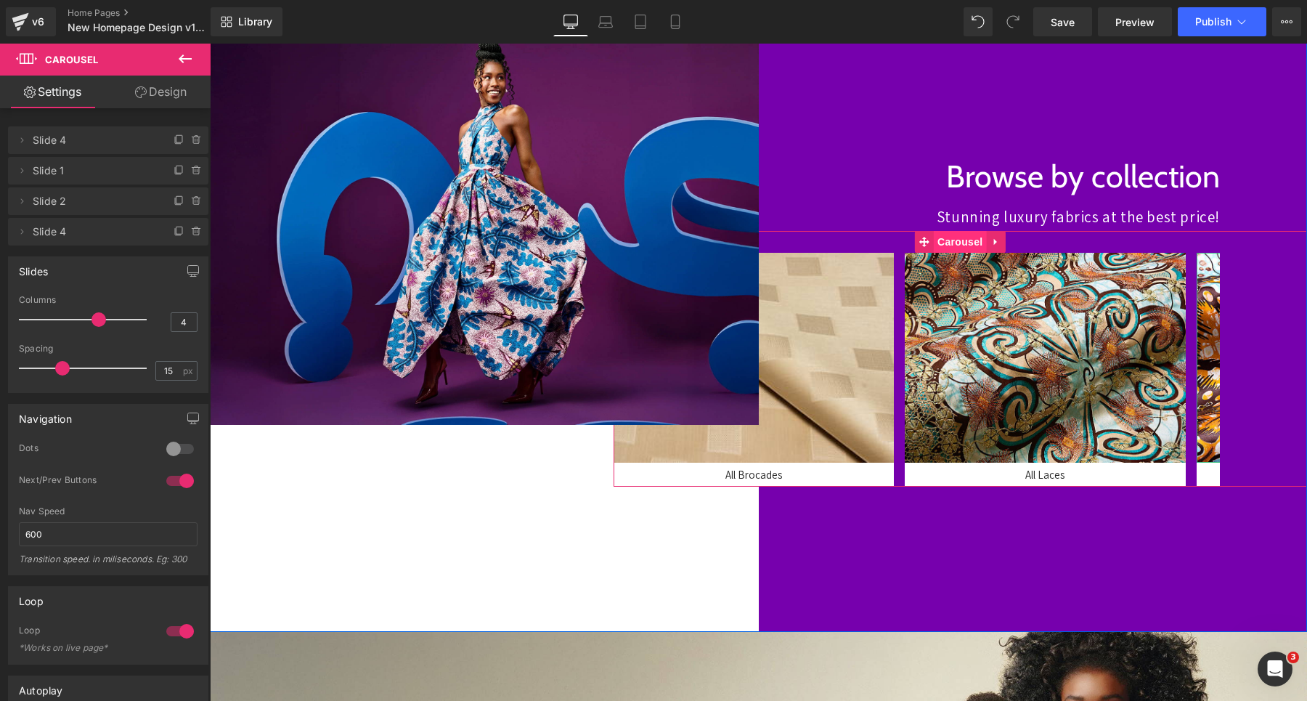
click at [955, 249] on span "Carousel" at bounding box center [960, 242] width 52 height 22
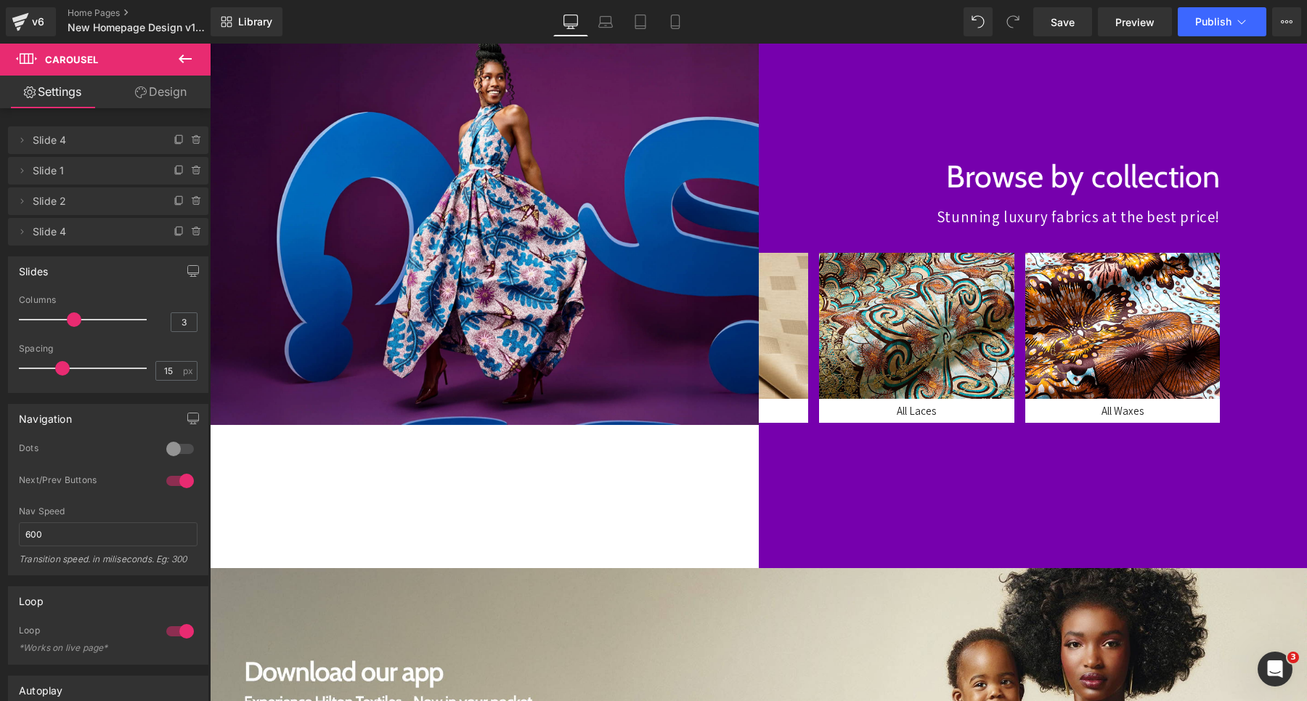
type input "4"
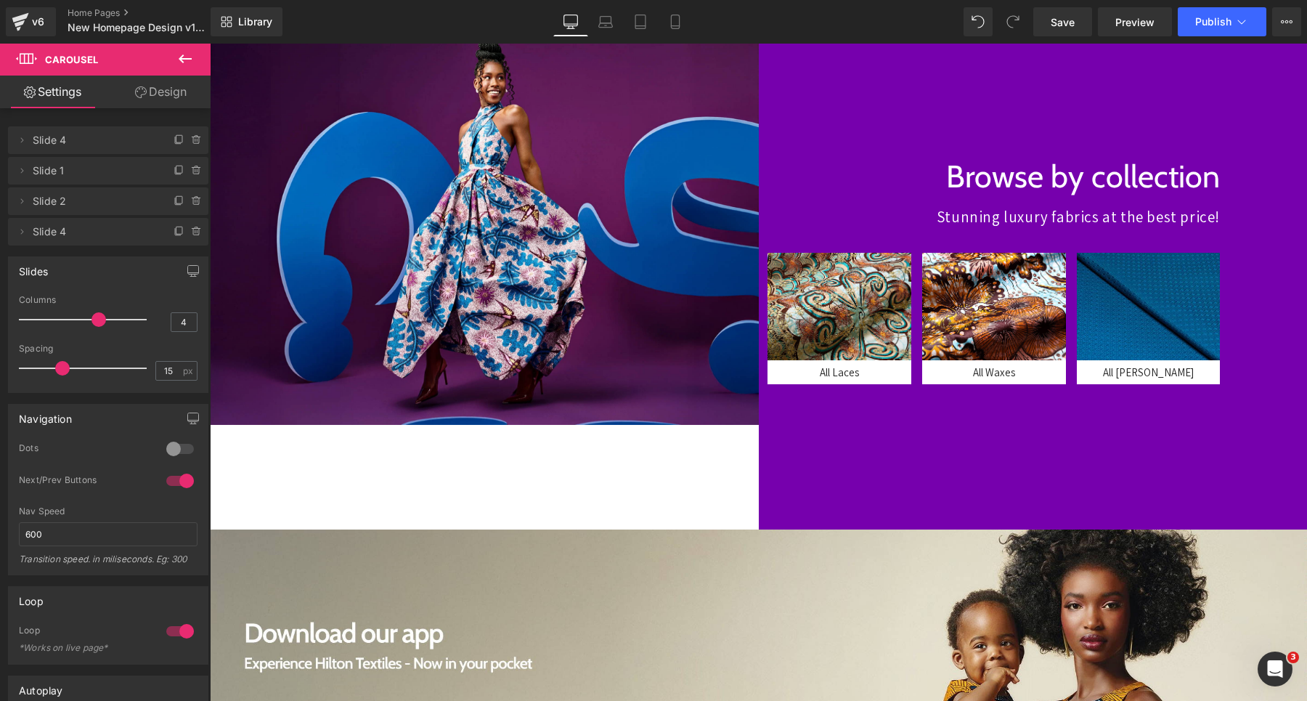
drag, startPoint x: 104, startPoint y: 317, endPoint x: 94, endPoint y: 316, distance: 10.2
click at [94, 316] on span at bounding box center [99, 319] width 15 height 15
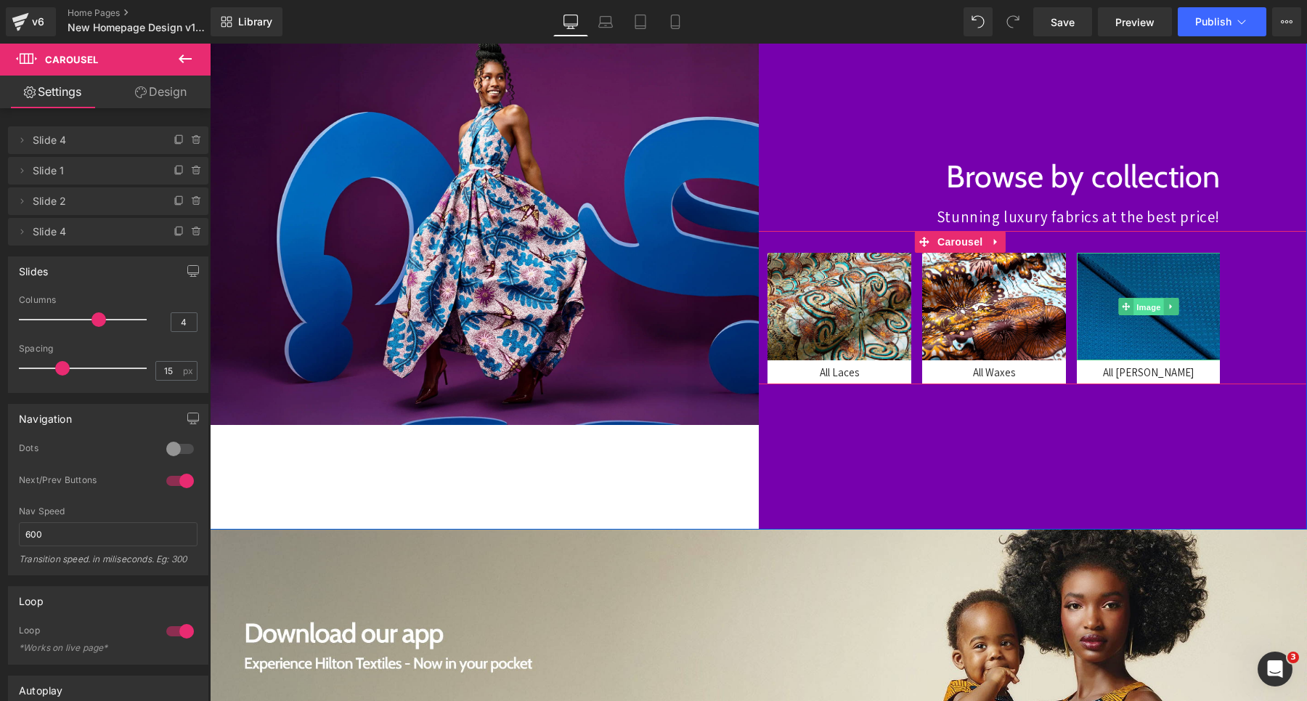
click at [1148, 307] on span "Image" at bounding box center [1149, 307] width 31 height 17
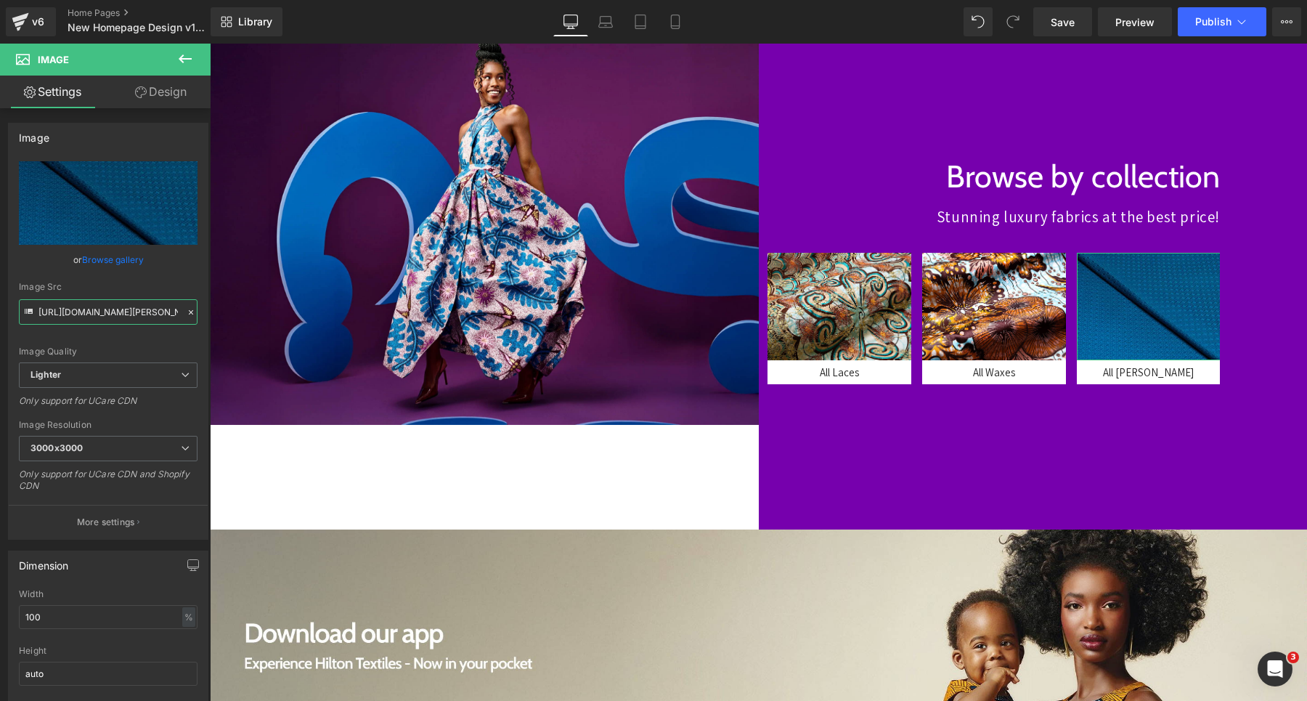
click at [110, 318] on input "[URL][DOMAIN_NAME][PERSON_NAME]" at bounding box center [108, 311] width 179 height 25
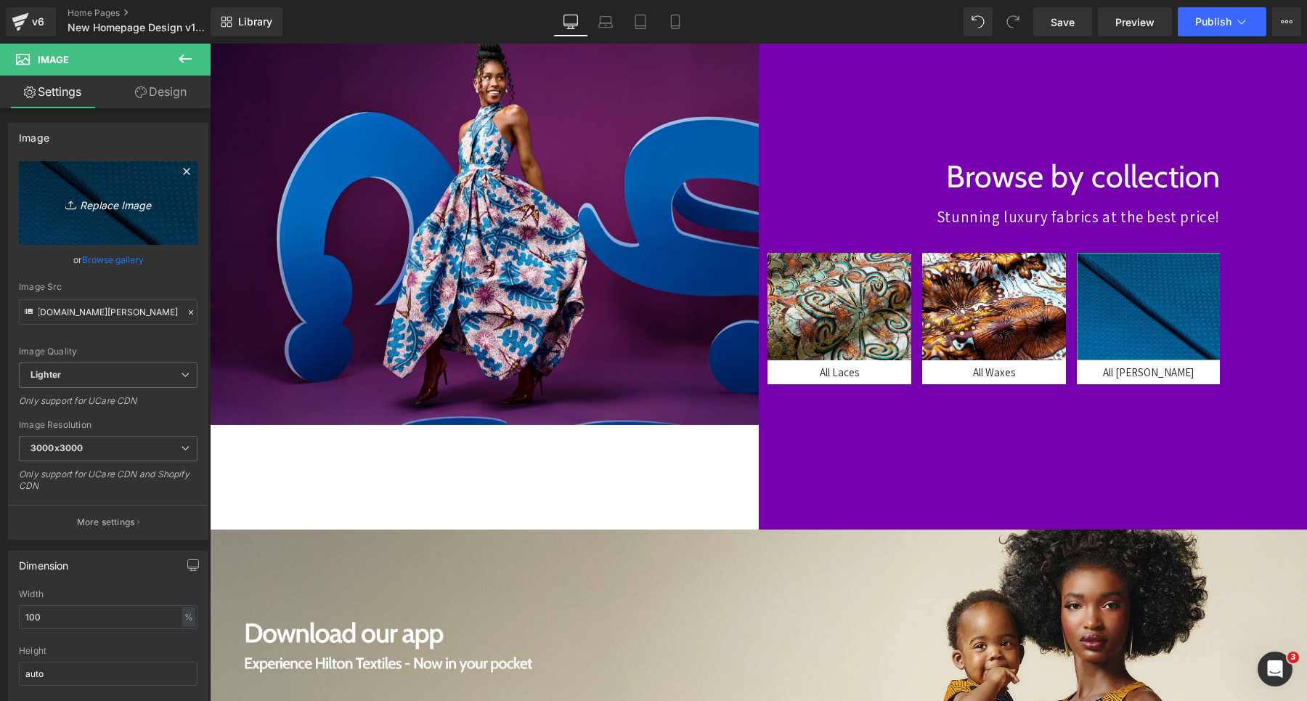
click at [102, 217] on link "Replace Image" at bounding box center [108, 203] width 179 height 84
type input "C:\fakepath\xas.jpg"
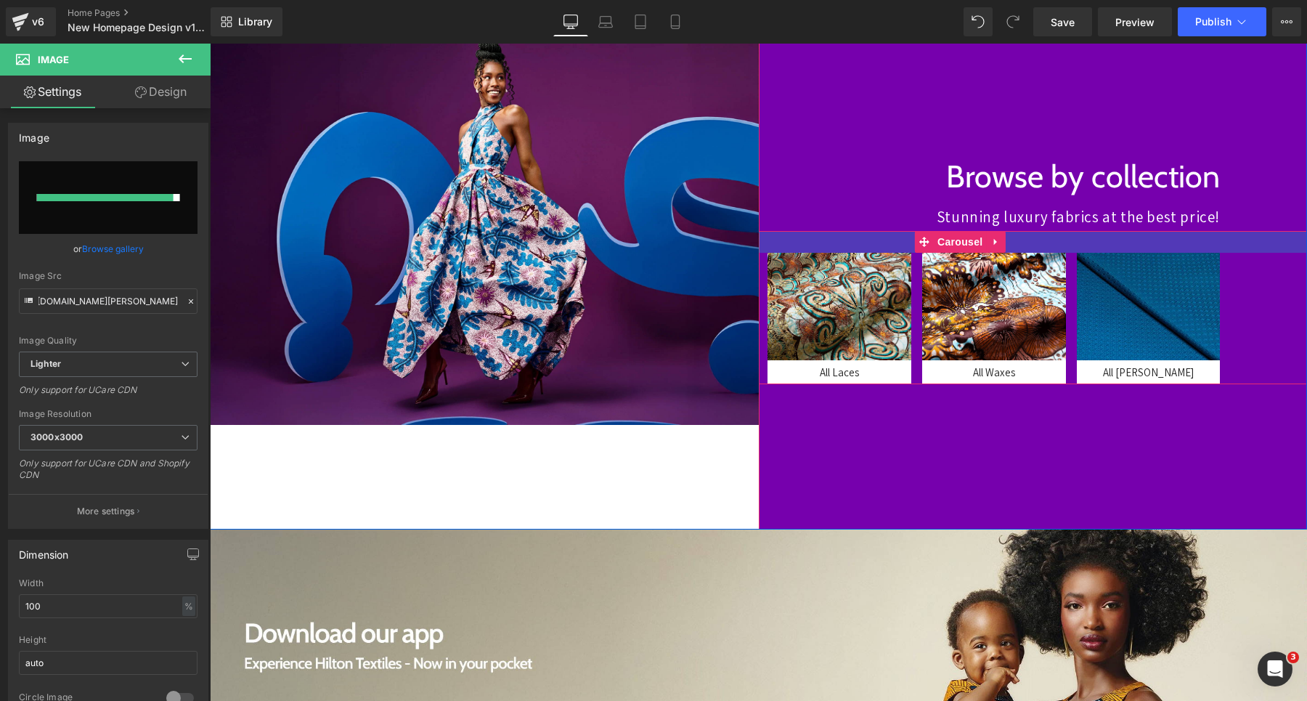
type input "[URL][DOMAIN_NAME]"
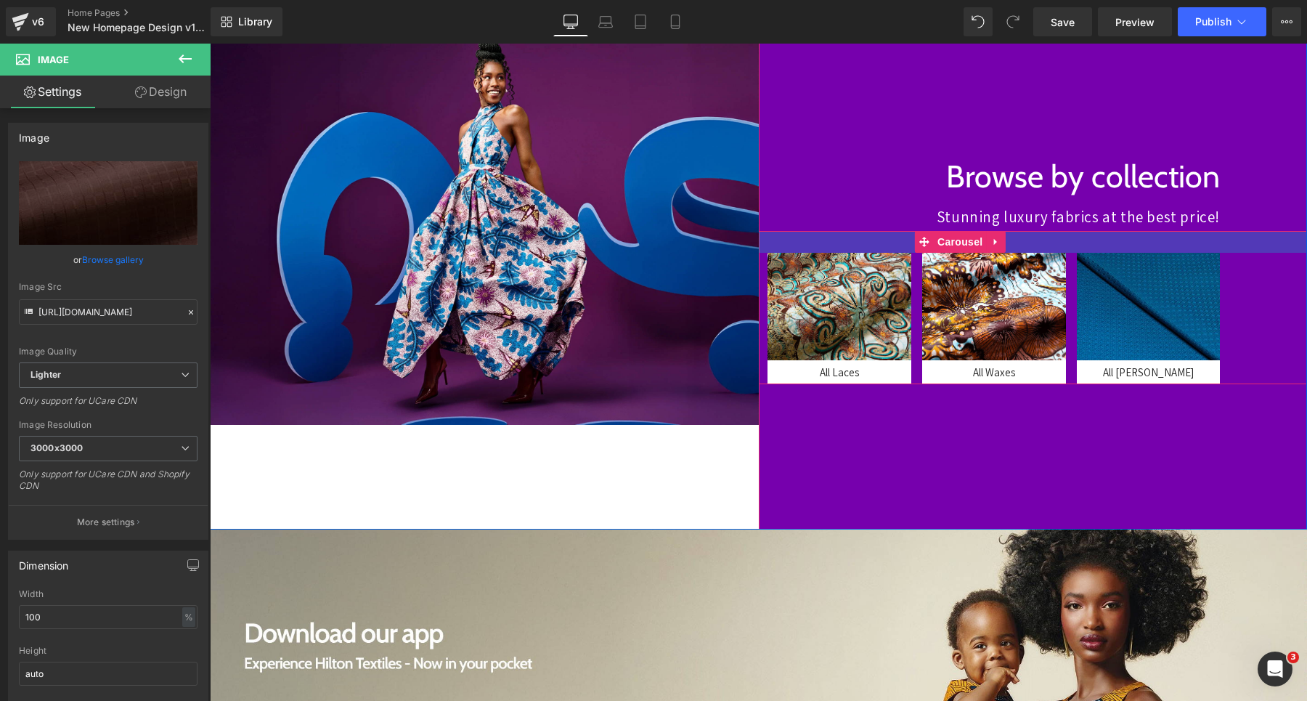
scroll to position [0, 380]
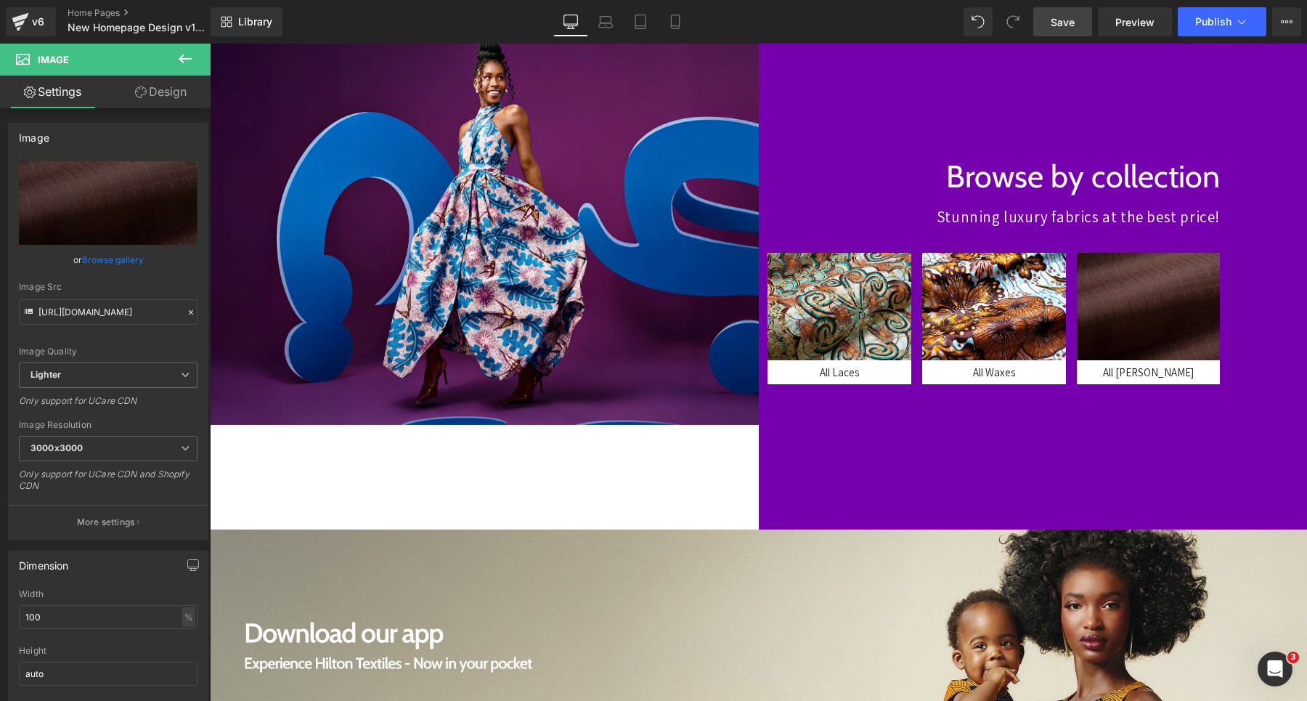
click at [1067, 22] on span "Save" at bounding box center [1063, 22] width 24 height 15
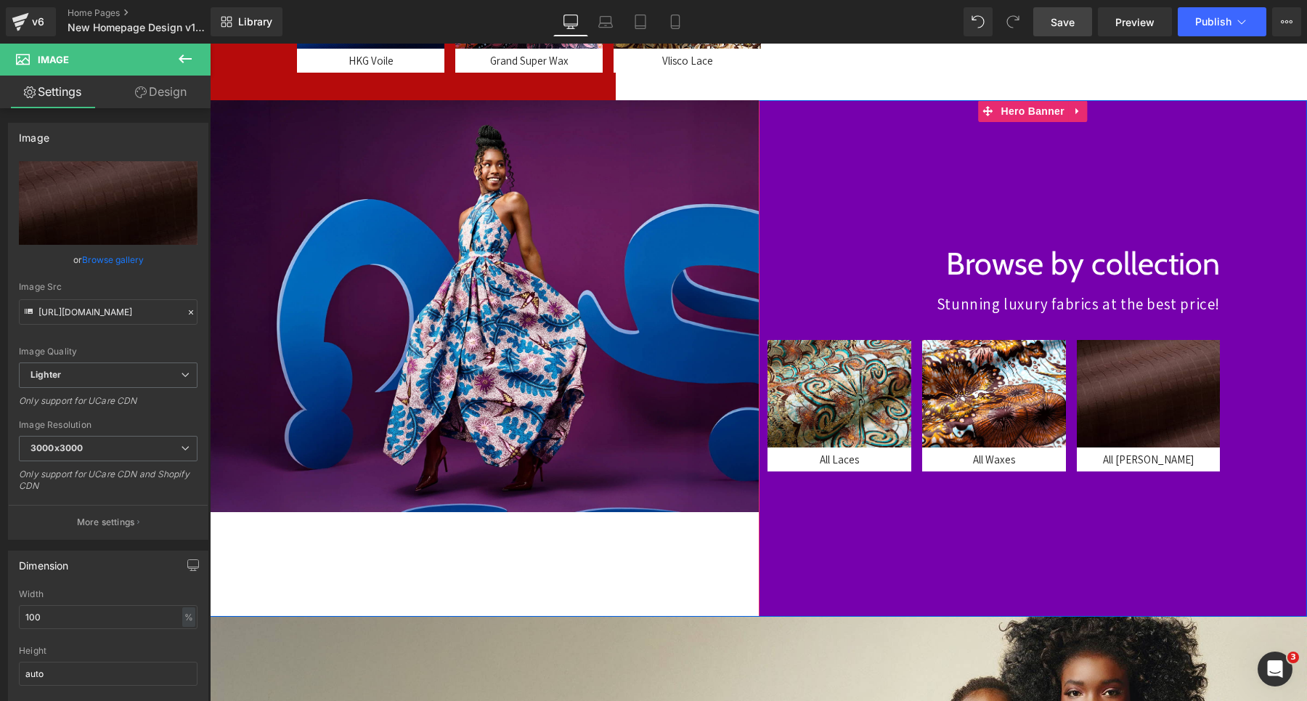
scroll to position [522, 0]
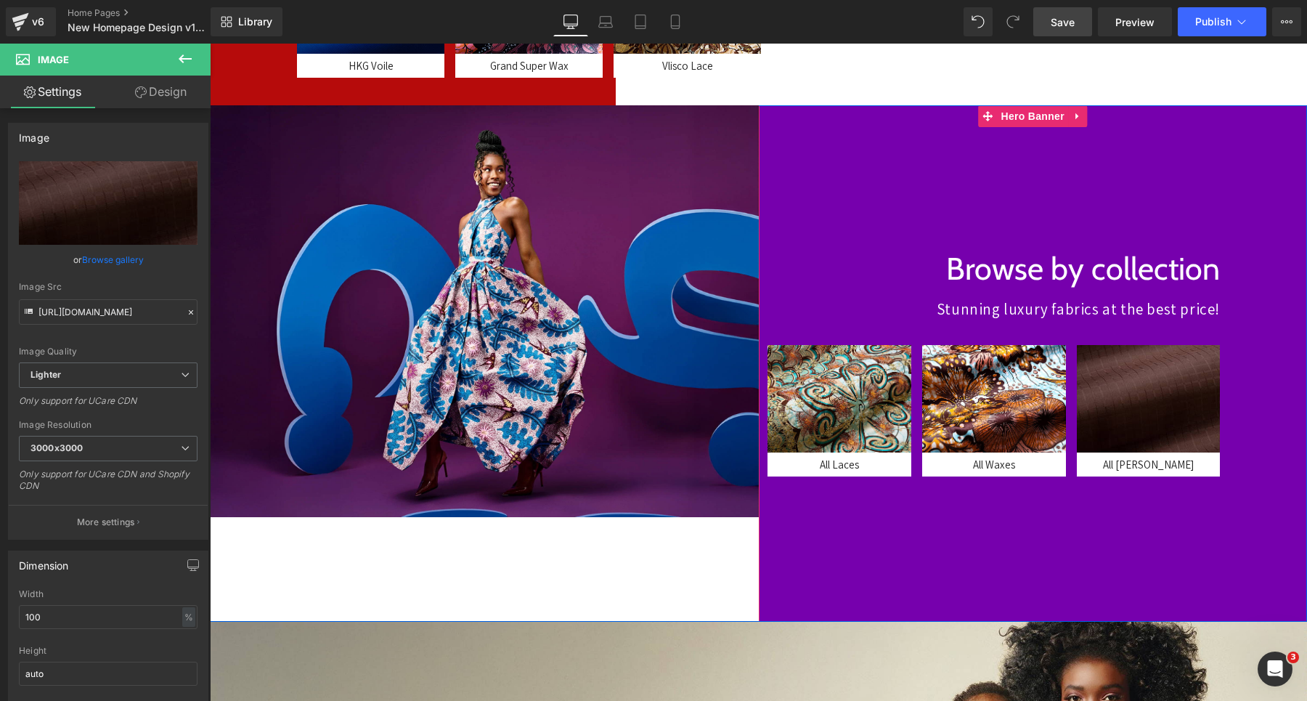
click at [923, 158] on div at bounding box center [1033, 363] width 549 height 516
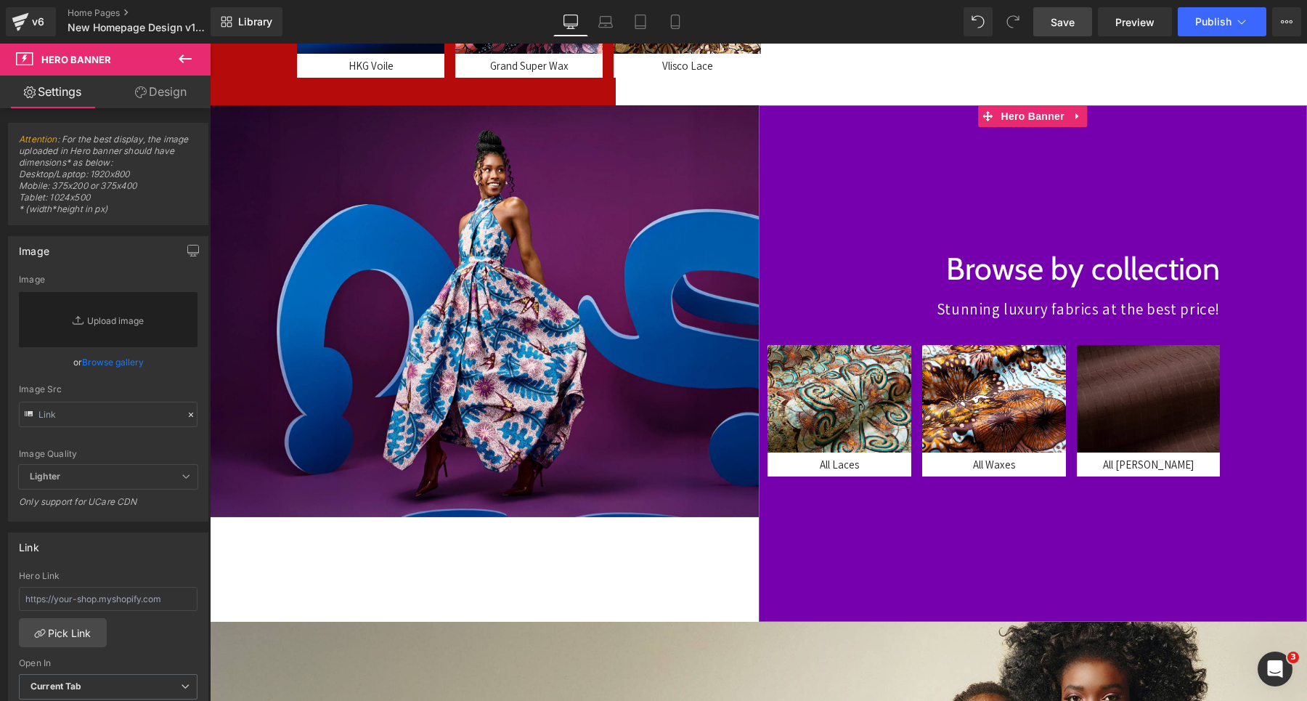
click at [160, 100] on link "Design" at bounding box center [160, 92] width 105 height 33
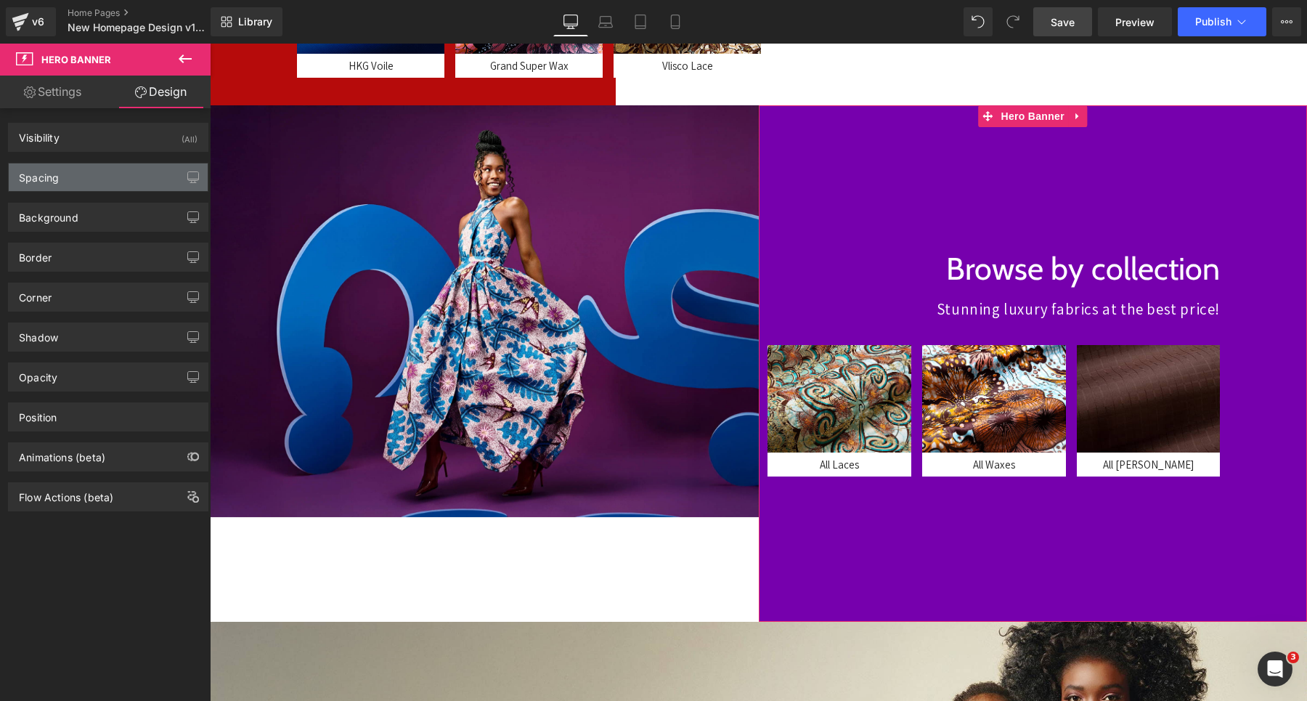
click at [110, 174] on div "Spacing" at bounding box center [108, 177] width 199 height 28
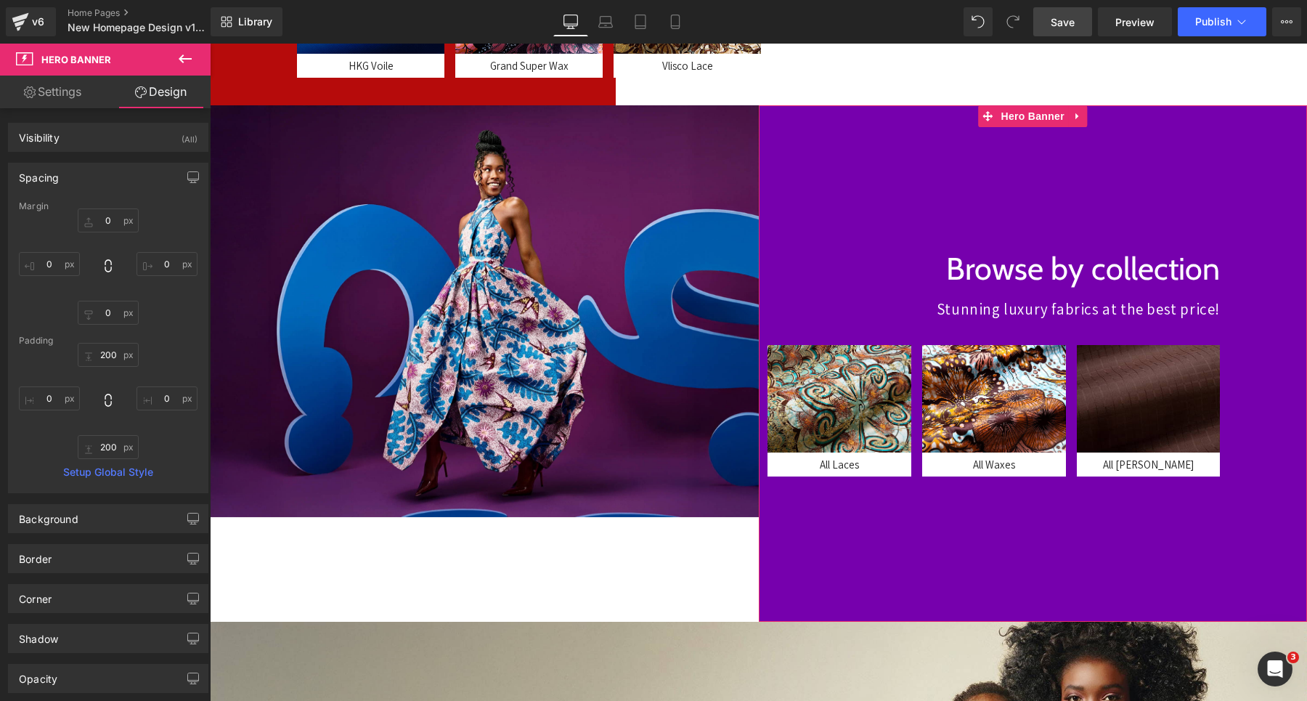
click at [110, 174] on div "Spacing" at bounding box center [108, 177] width 199 height 28
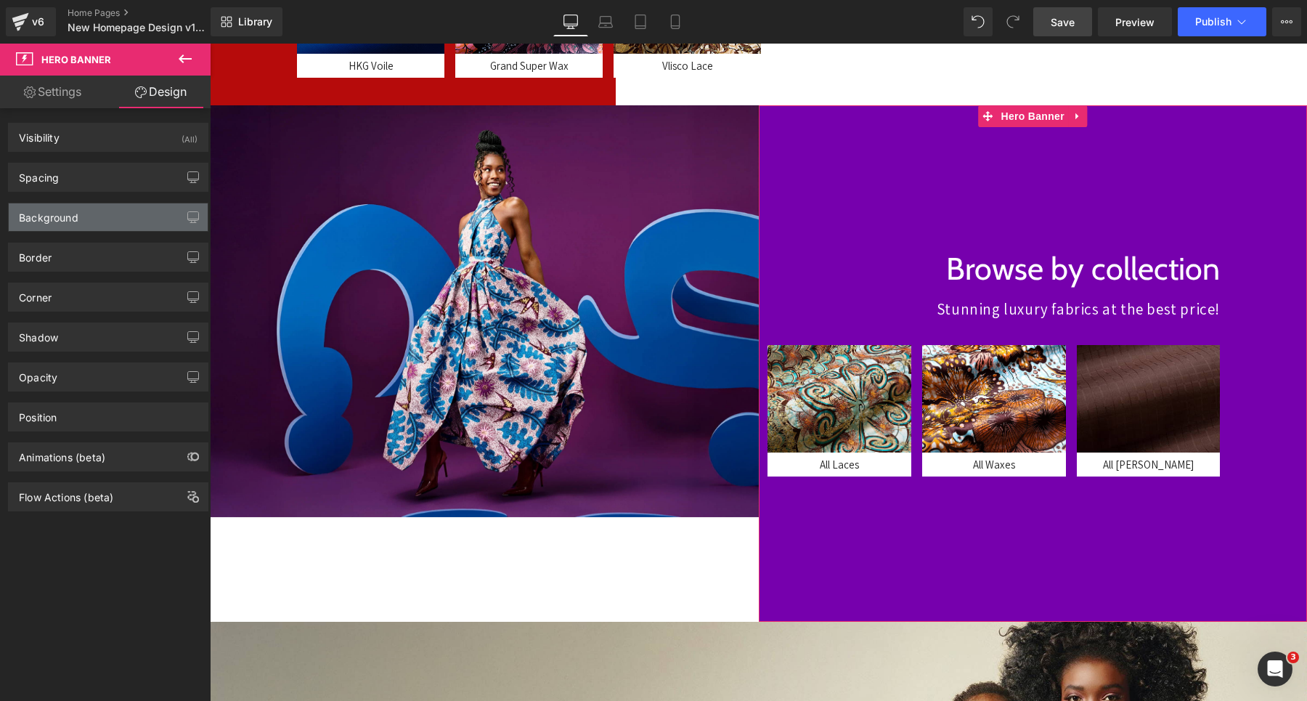
click at [96, 217] on div "Background" at bounding box center [108, 217] width 199 height 28
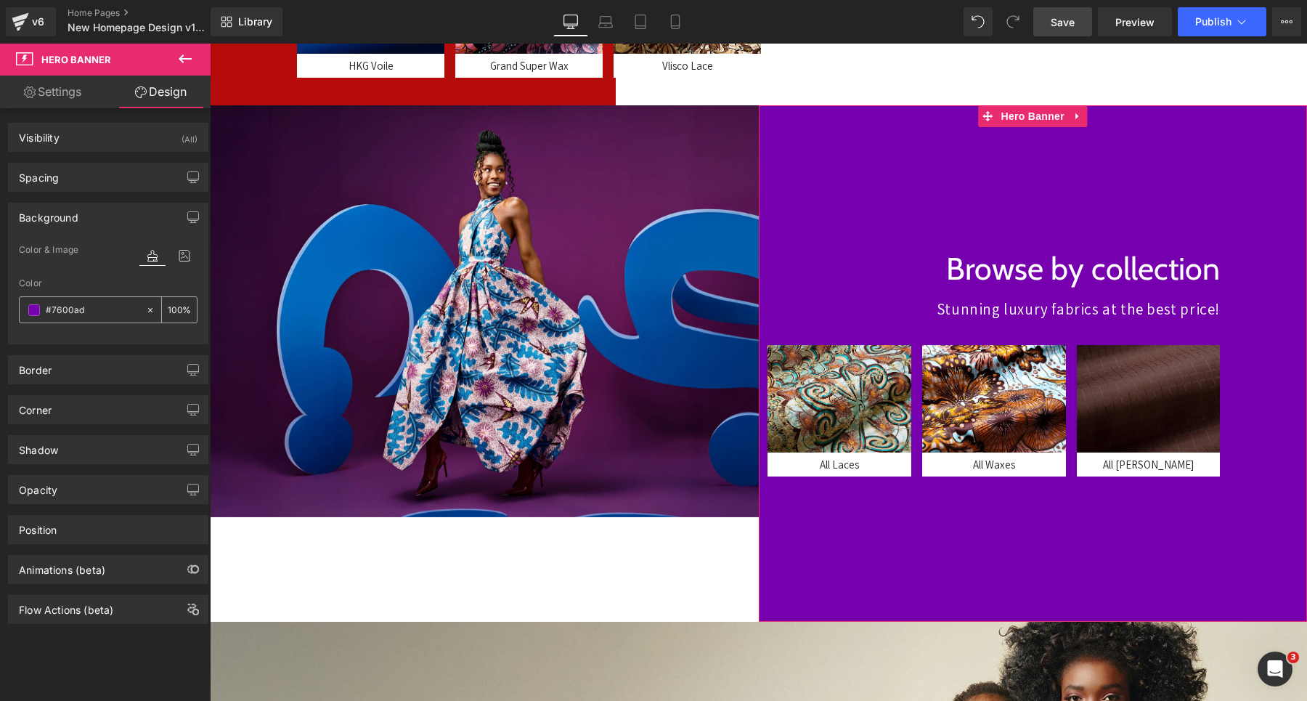
click at [28, 297] on div "#7600ad" at bounding box center [83, 309] width 126 height 25
click at [28, 303] on div "#7600ad" at bounding box center [83, 309] width 126 height 25
click at [36, 312] on span at bounding box center [34, 310] width 12 height 12
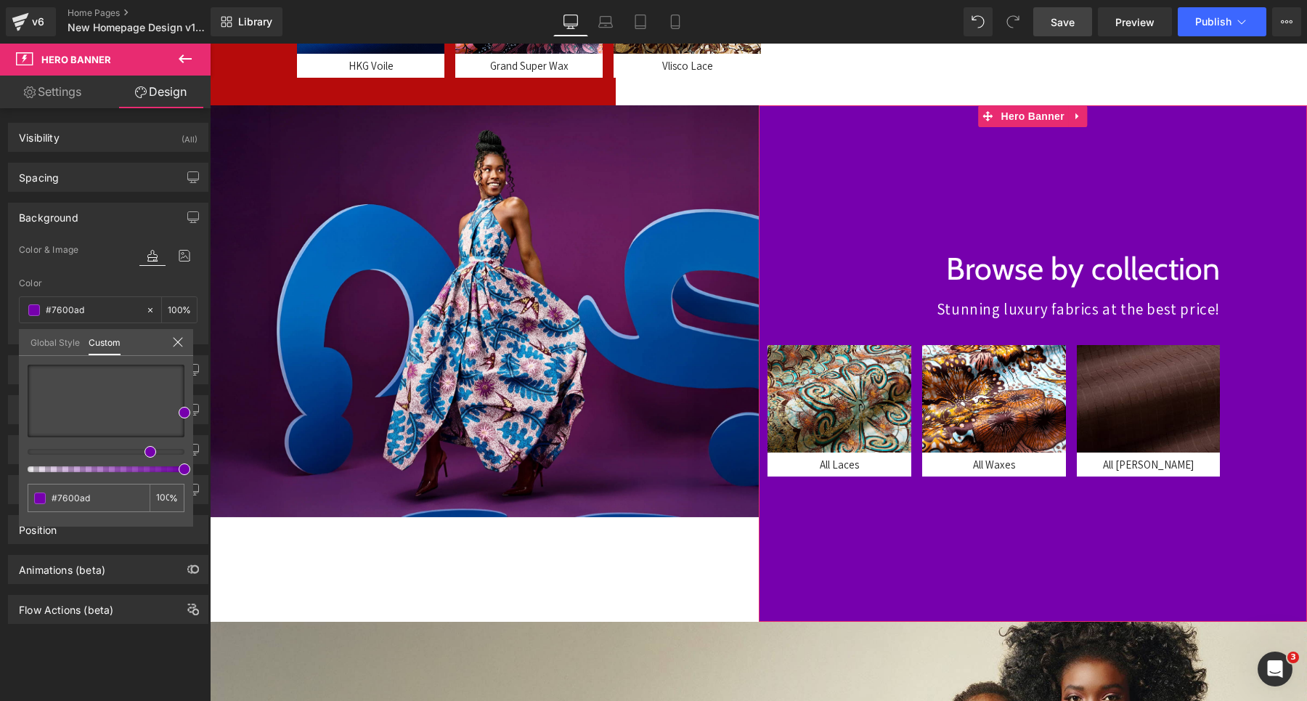
type input "#9900ad"
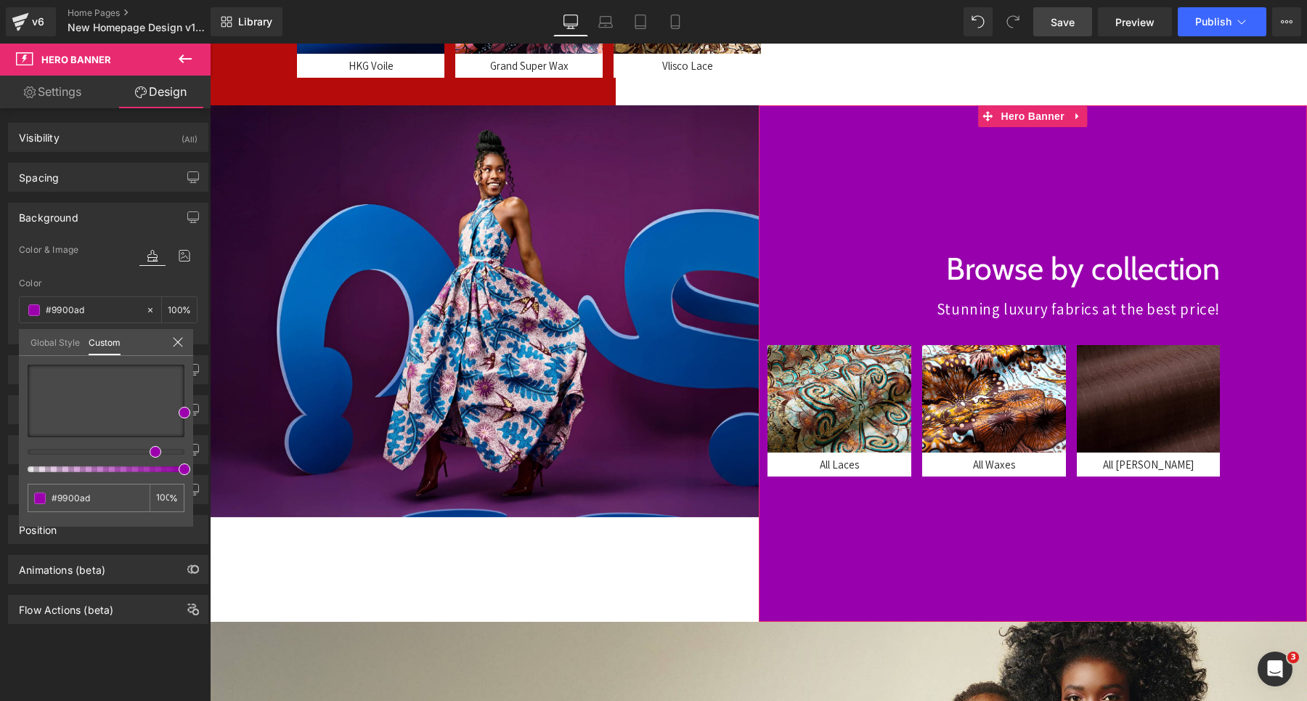
type input "#9c00ad"
type input "#ad0084"
type input "#ad0068"
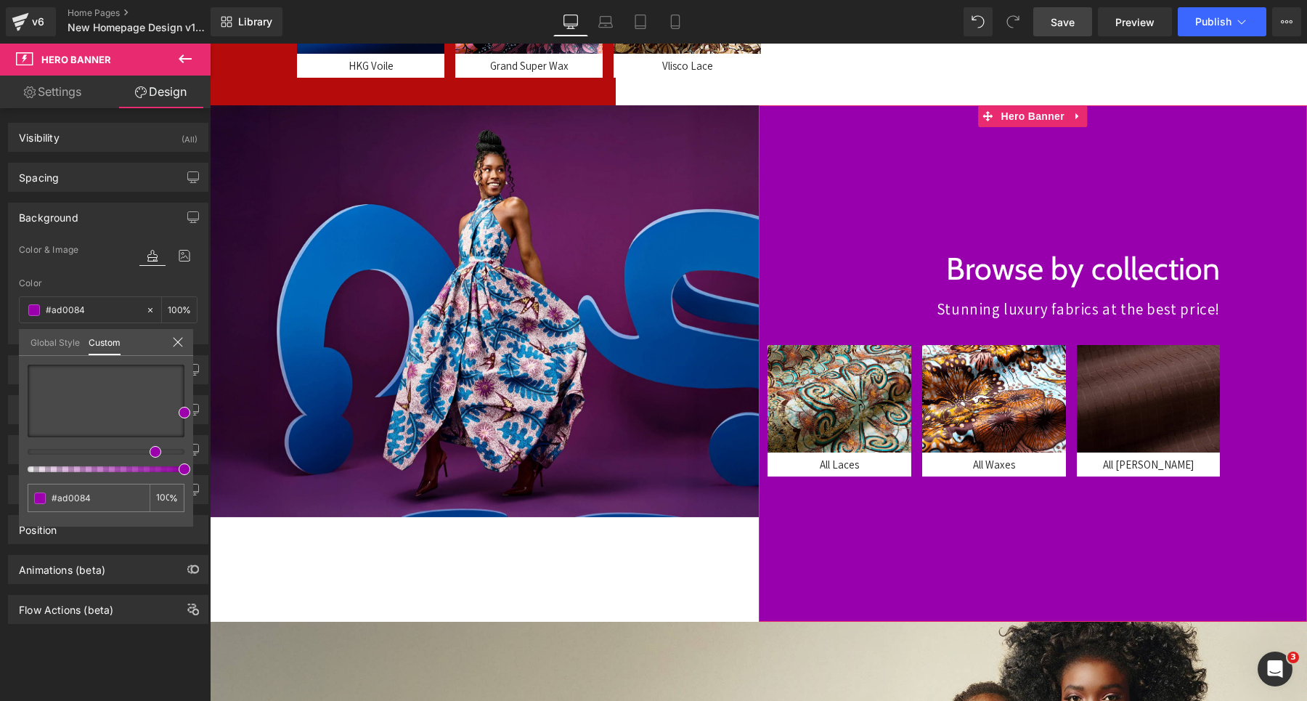
type input "#ad0068"
type input "#ad0031"
type input "#ad001f"
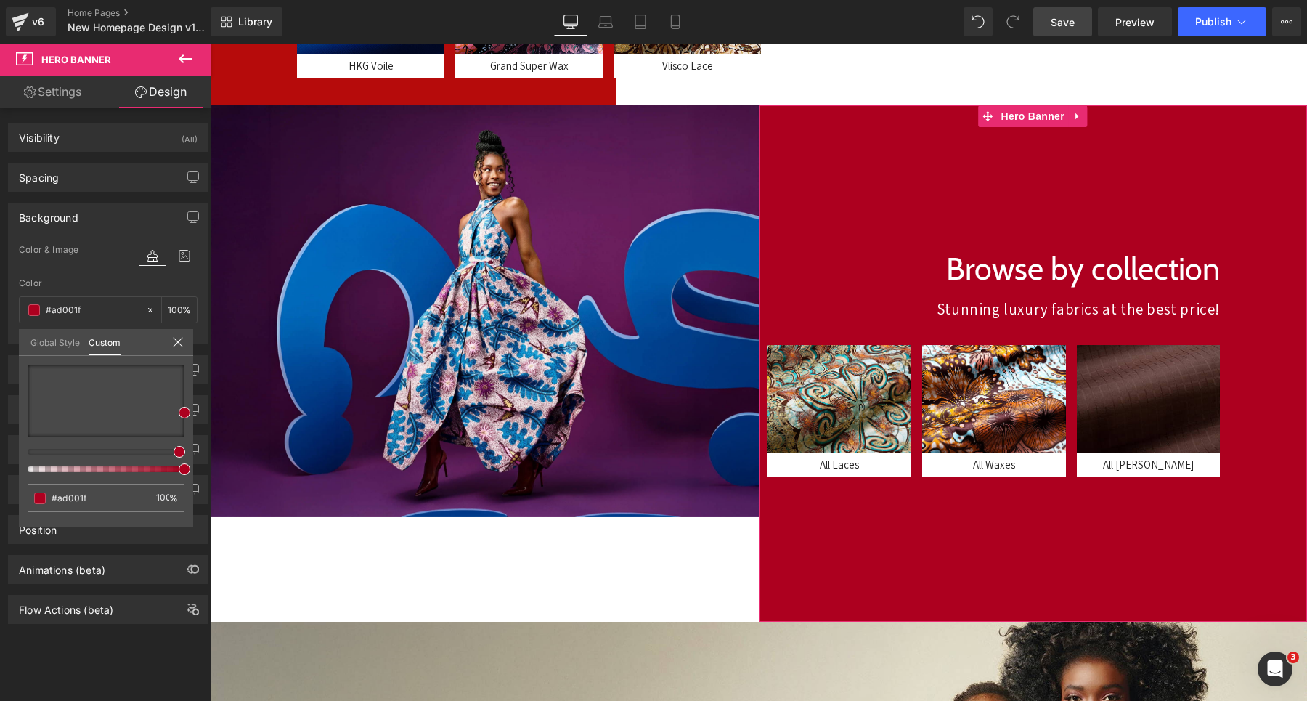
type input "#ad0022"
type input "#ad0031"
type input "#ad0036"
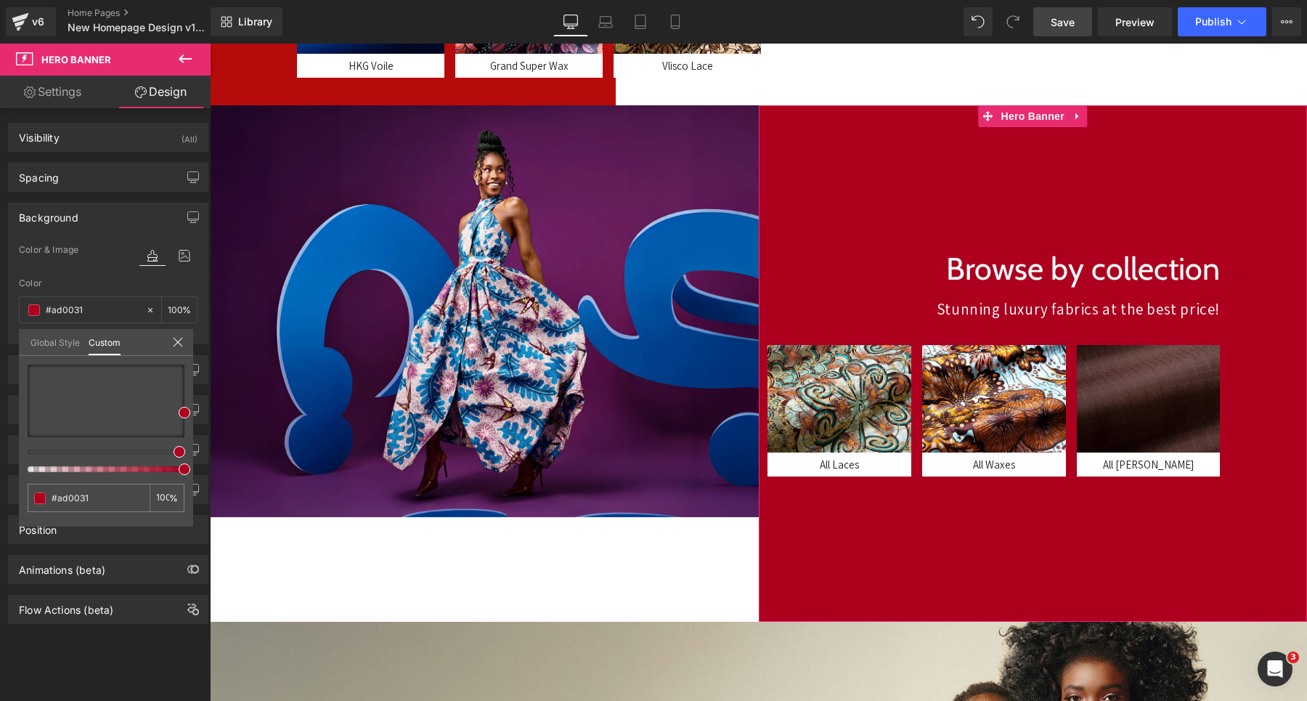
type input "#ad0036"
type input "#ad004b"
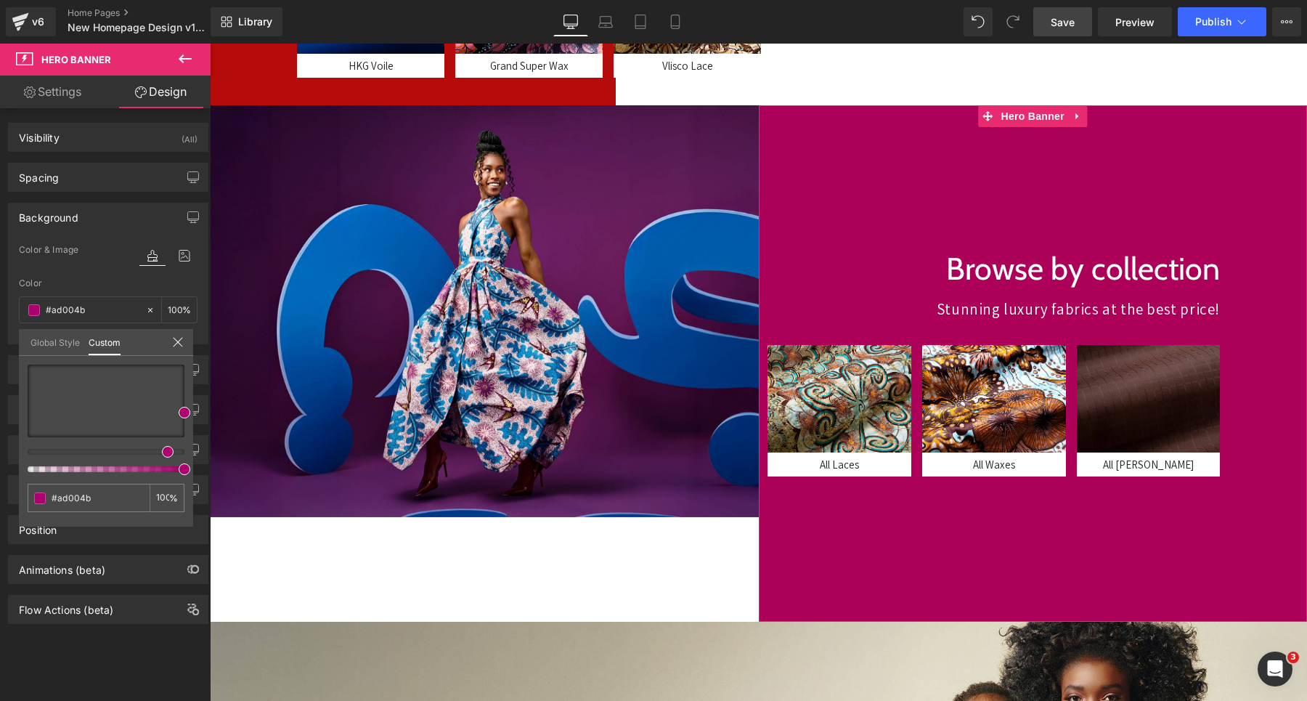
type input "#ad0059"
type input "#ad0070"
type input "#ad008d"
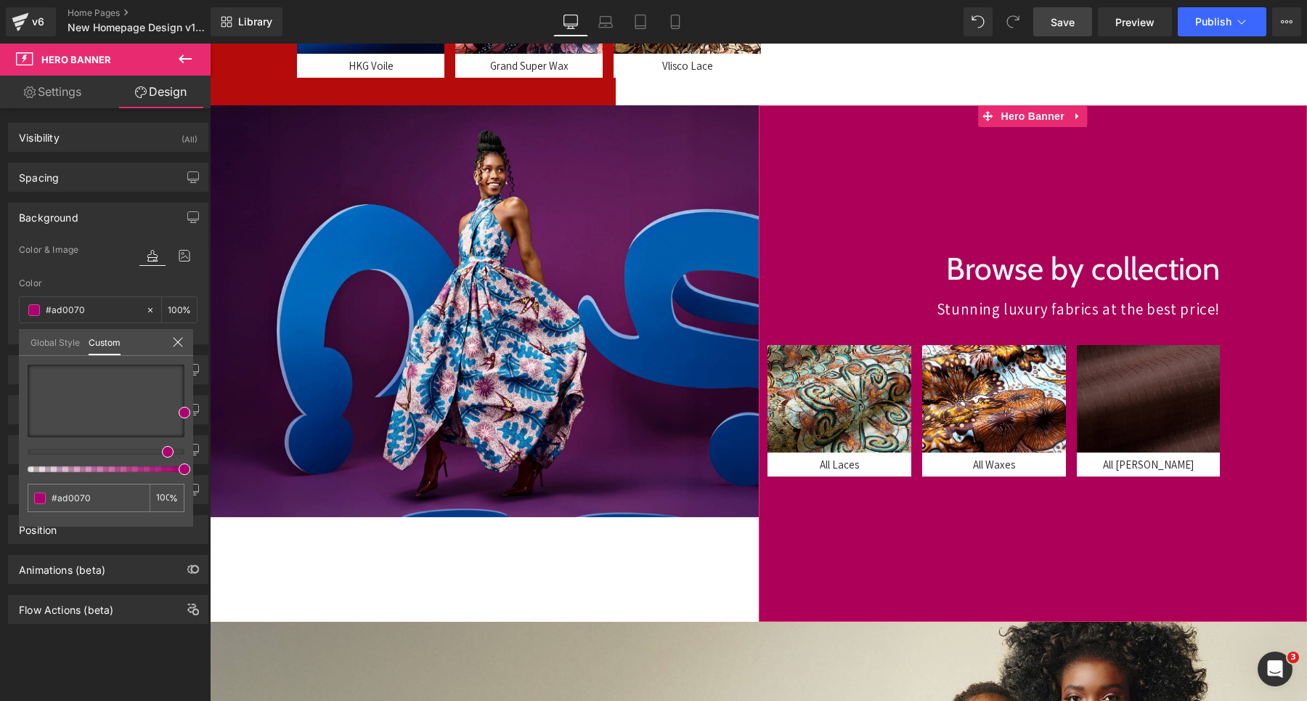
type input "#ad008d"
type input "#ad00a4"
type input "#a100ad"
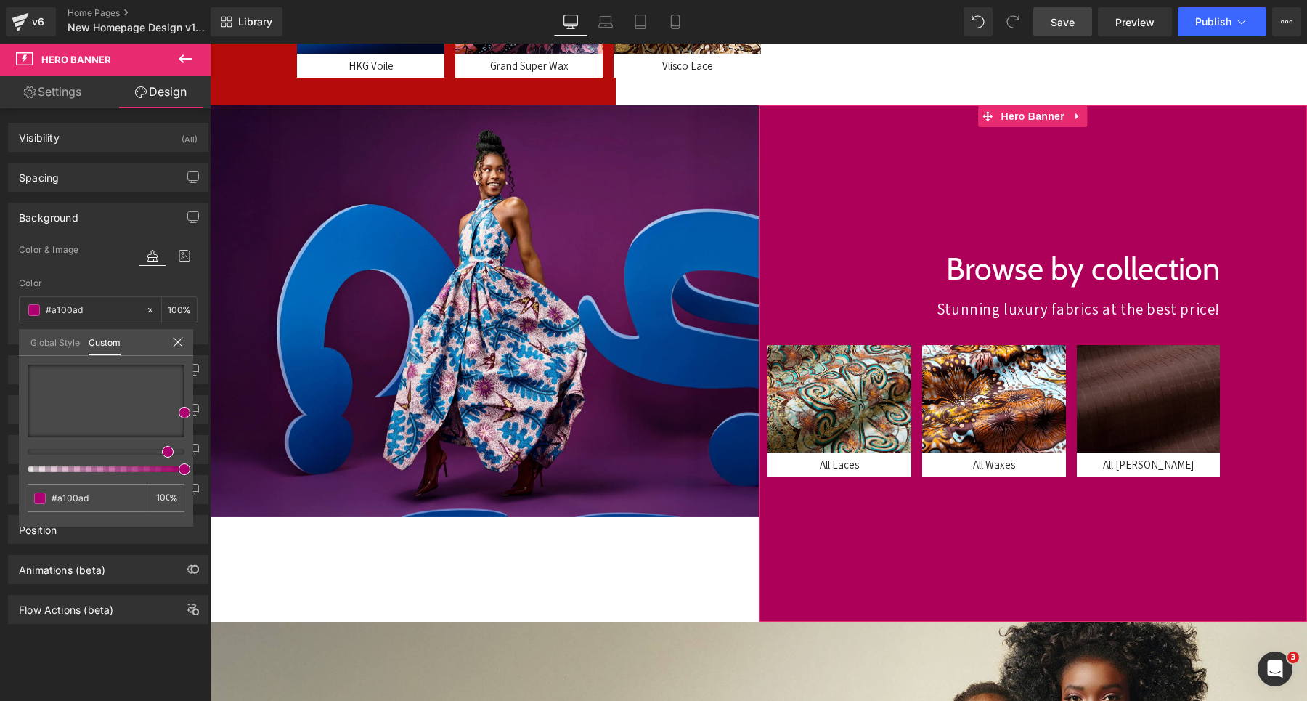
type input "#9900ad"
type input "#8d00ad"
type input "#8a00ad"
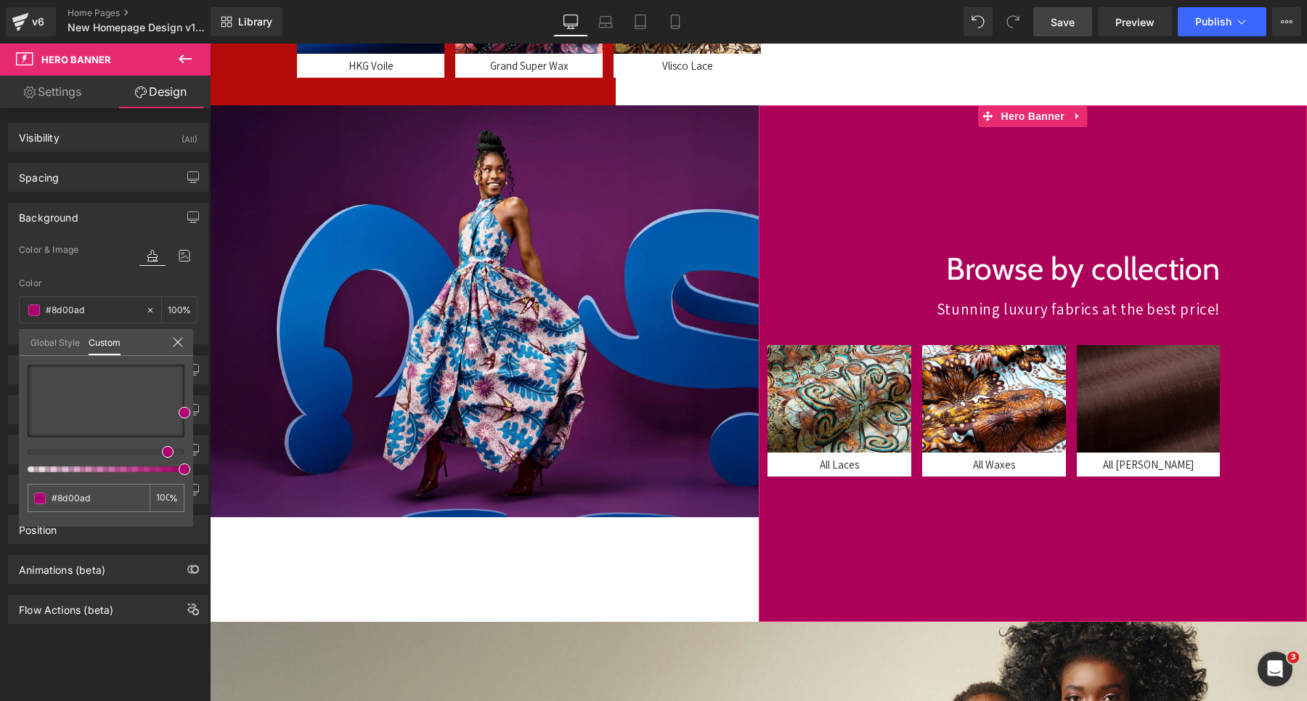
type input "#8a00ad"
type input "#8400ad"
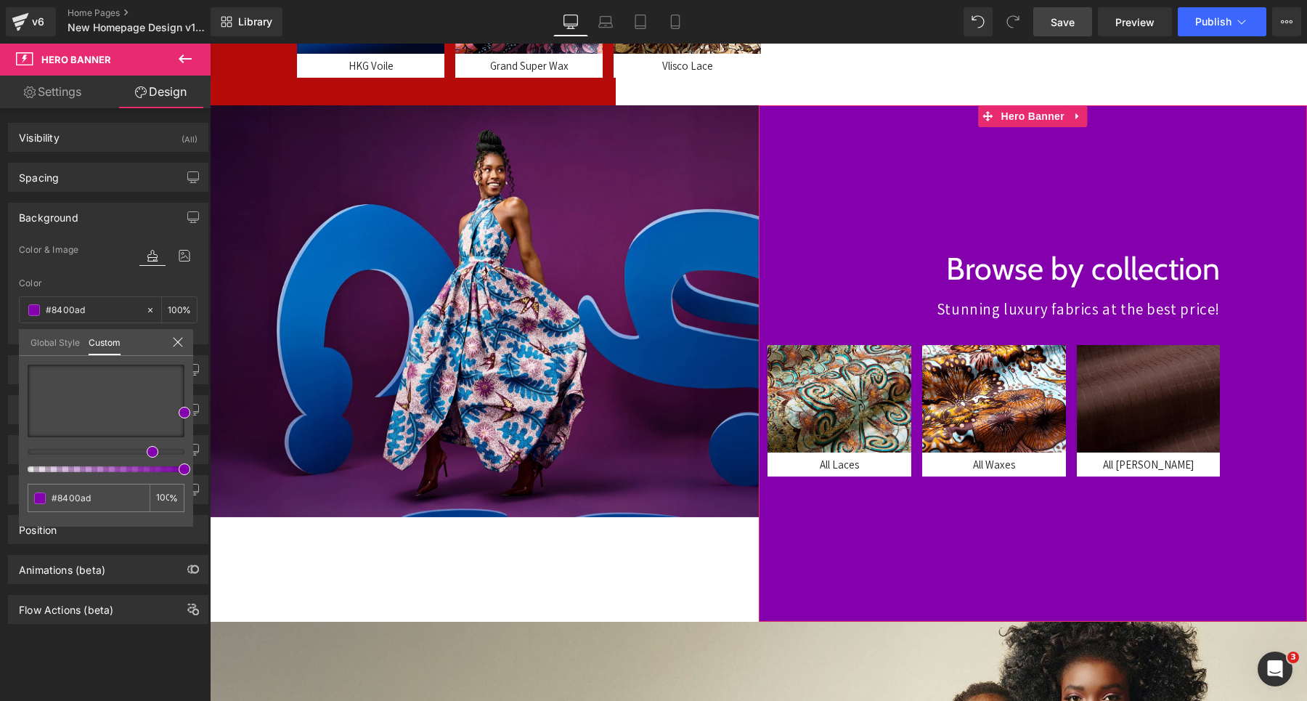
type input "#7f00ad"
type input "#7c00ad"
type input "#7600ad"
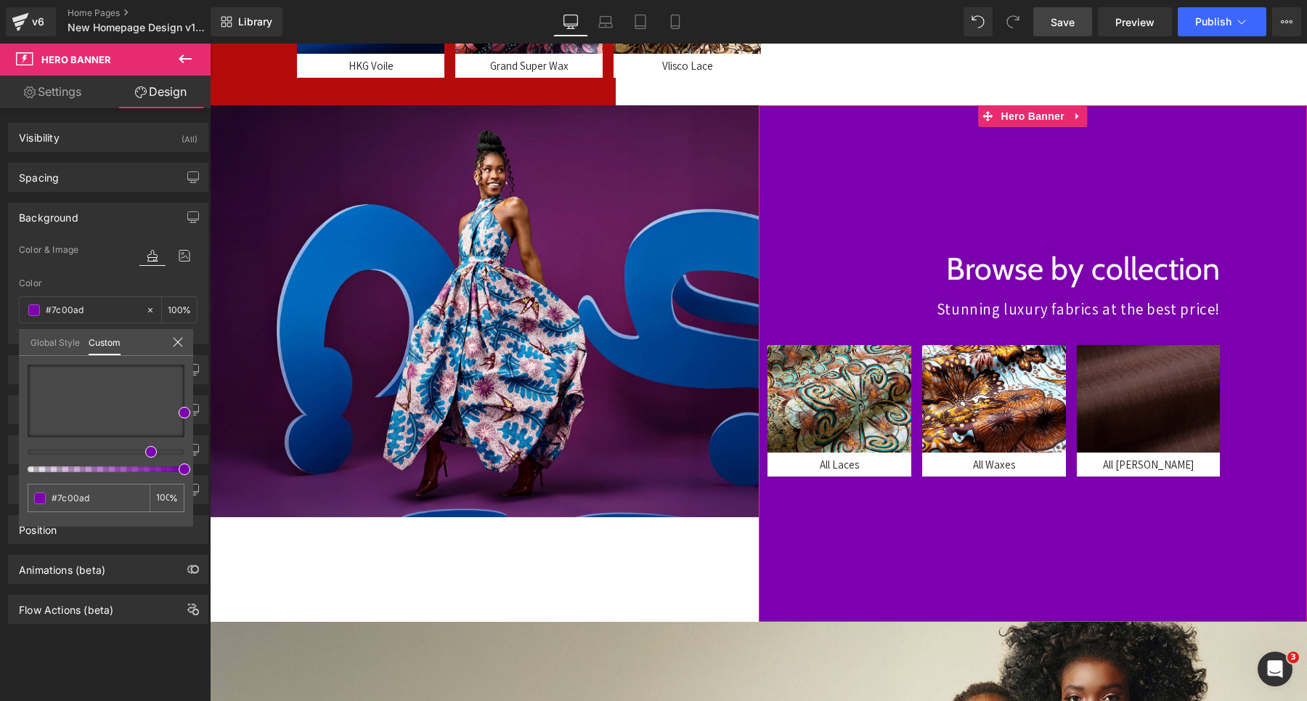
type input "#7600ad"
type input "#7000ad"
type input "#6200ad"
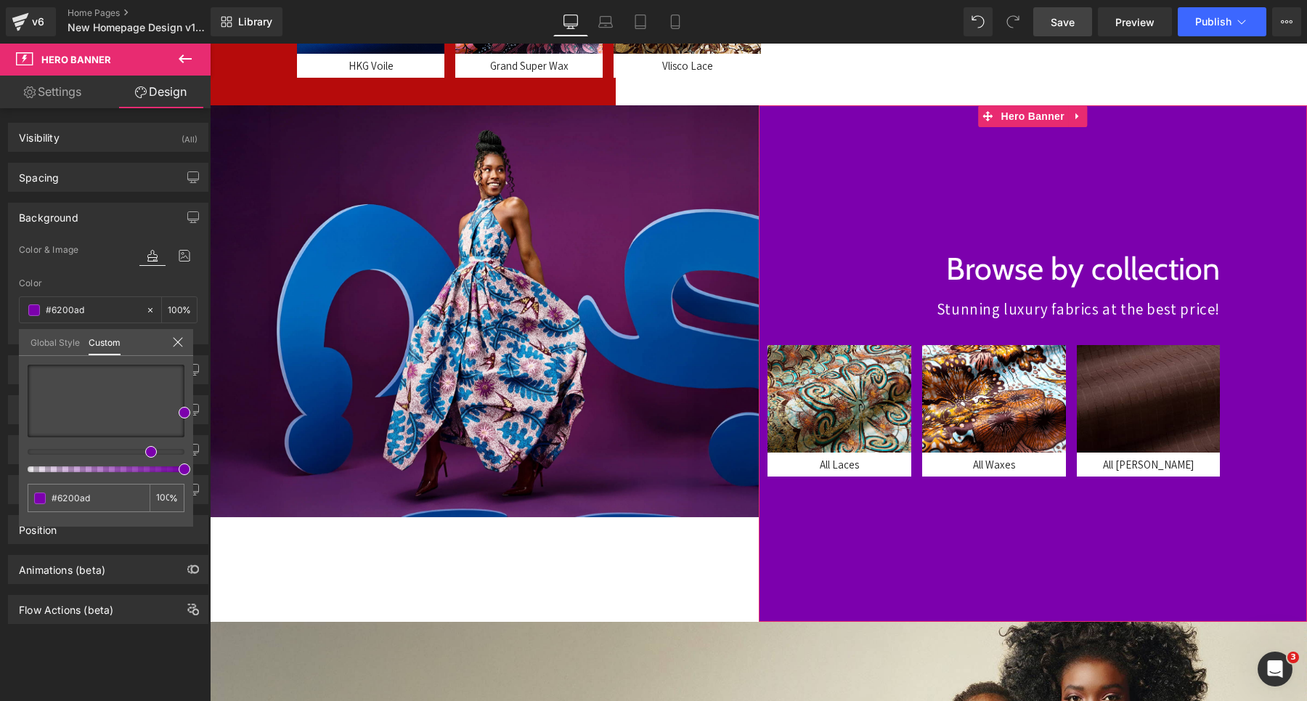
type input "#5900ad"
type input "#5000ad"
type input "#4500ad"
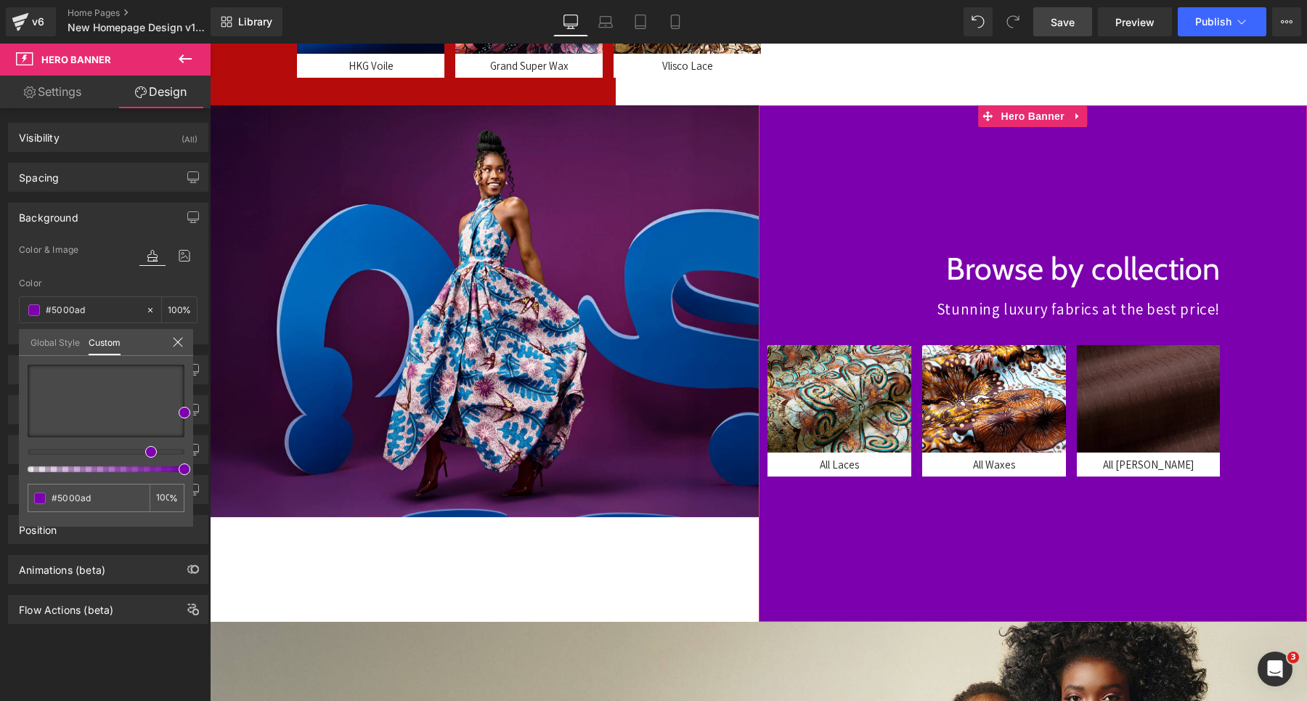
type input "#4500ad"
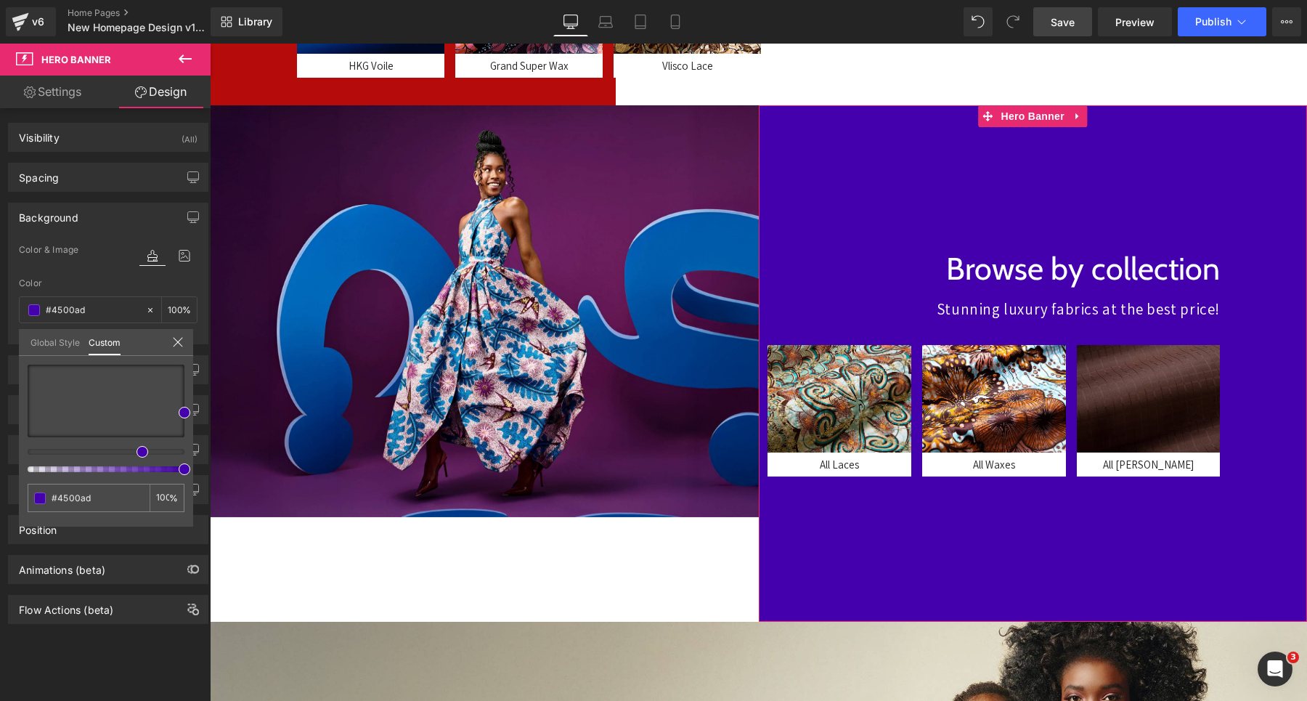
type input "#4200ad"
type input "#3c00ad"
type input "#3600ad"
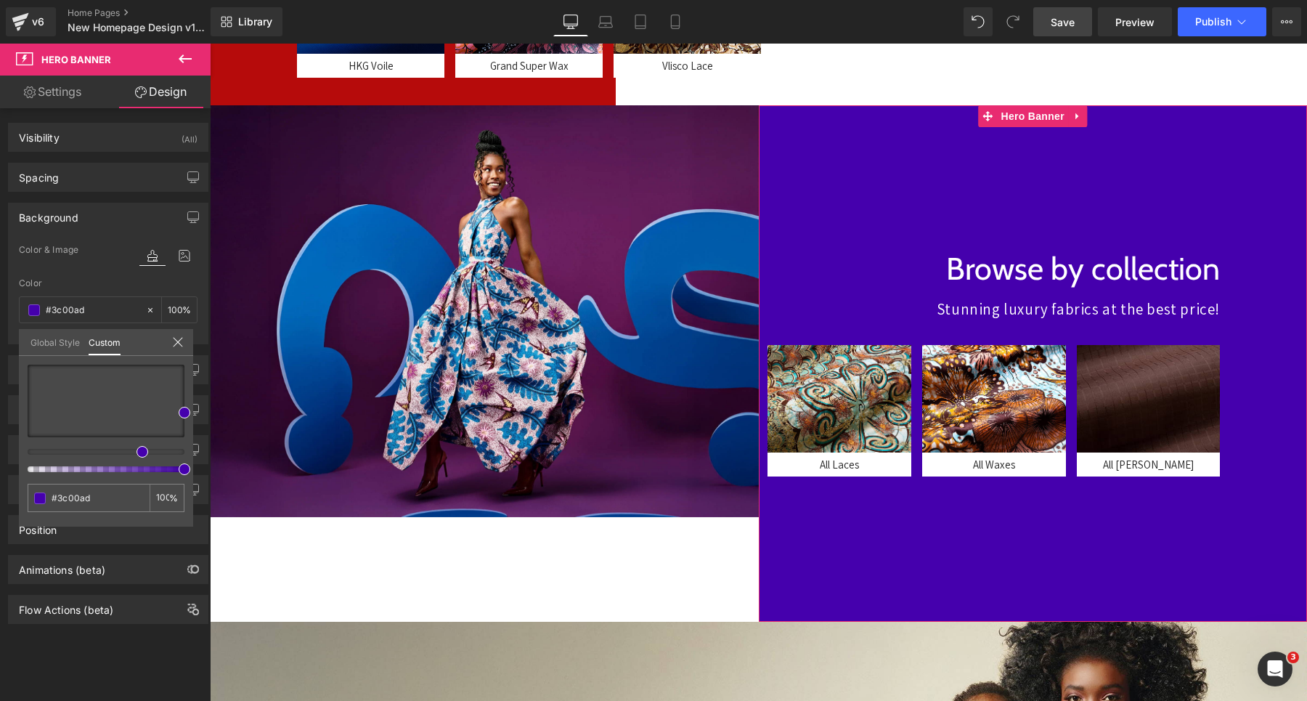
type input "#3600ad"
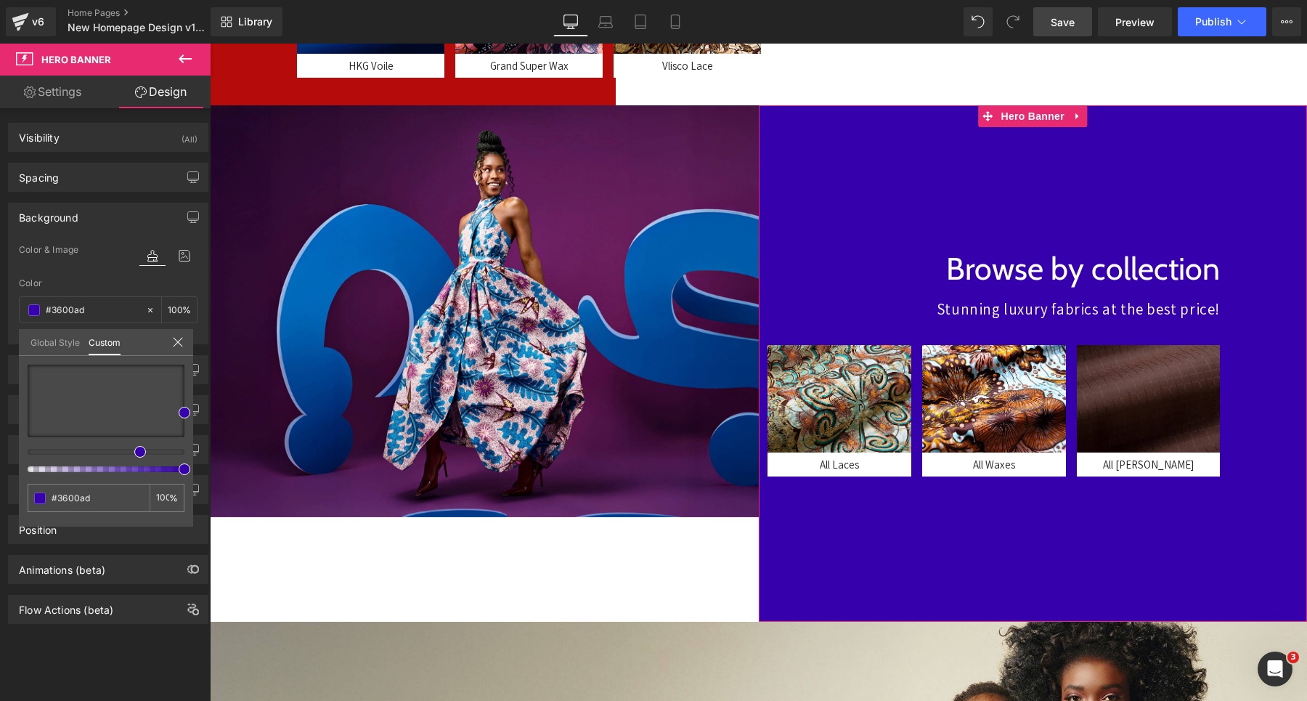
type input "#3400ad"
type input "#2e00ad"
type input "#2800ad"
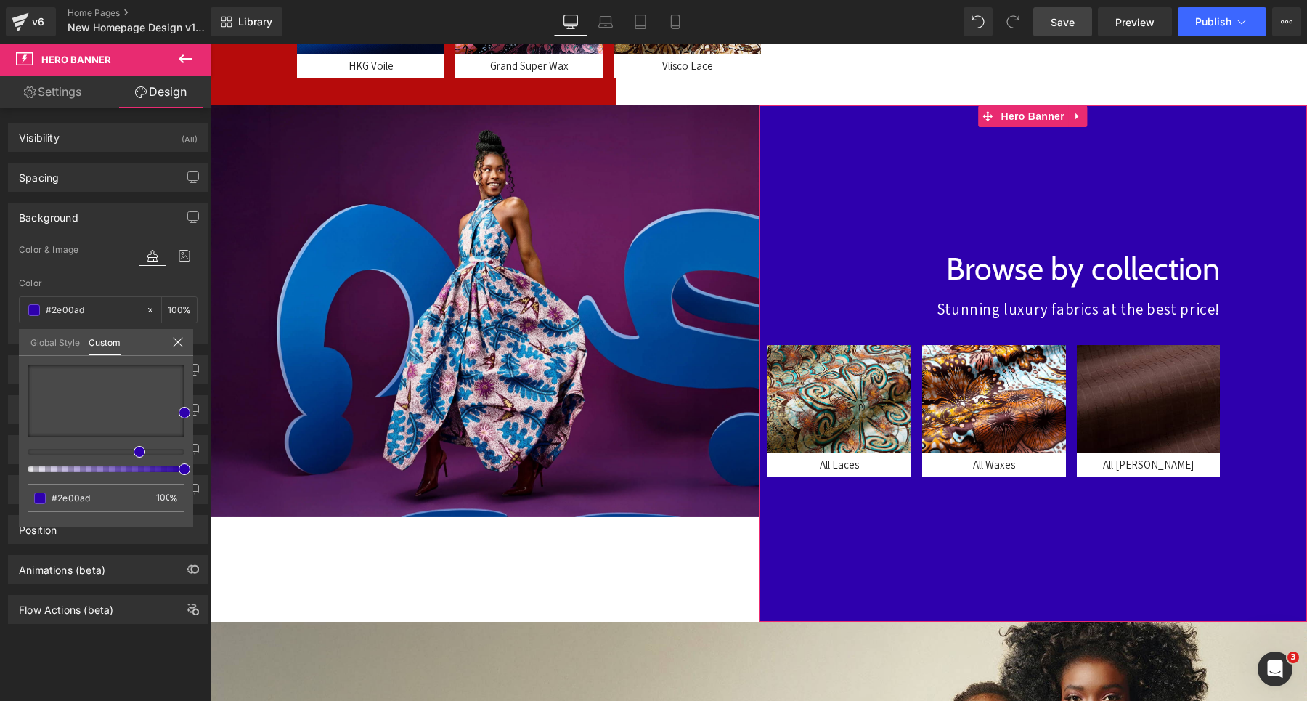
type input "#2800ad"
type input "#2500ad"
type input "#1f00ad"
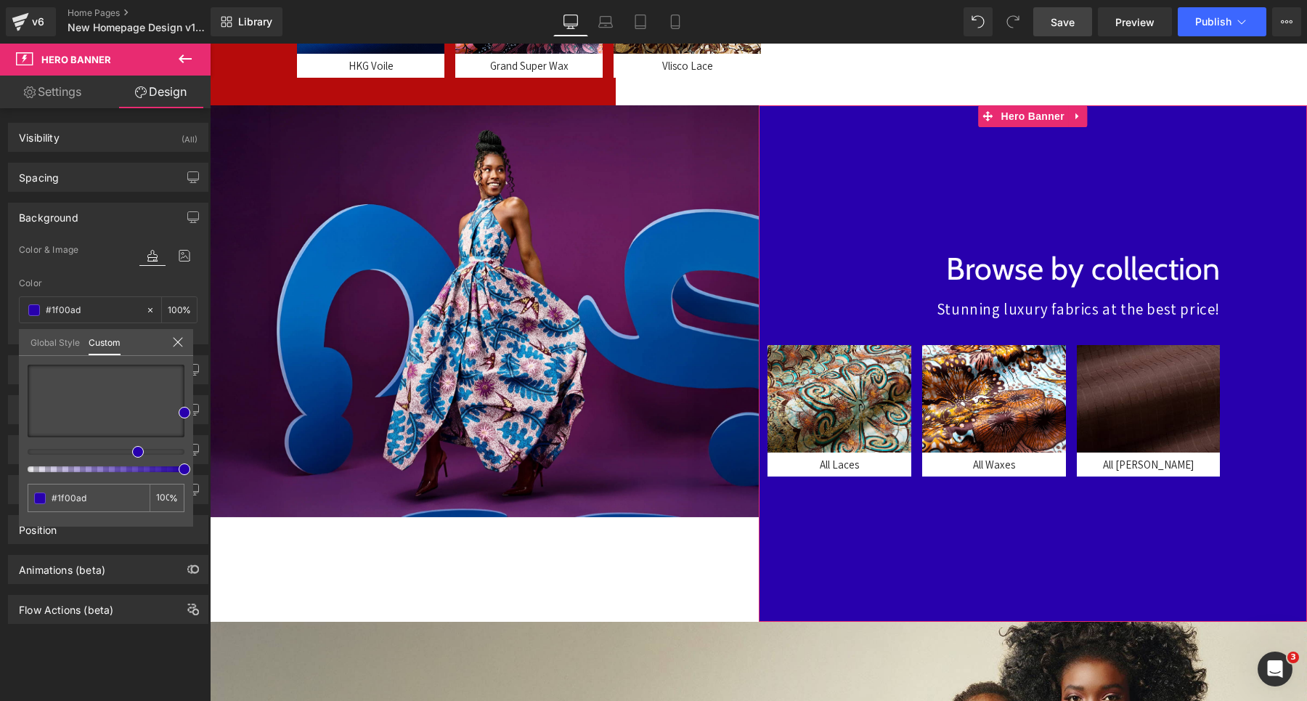
type input "#1700ad"
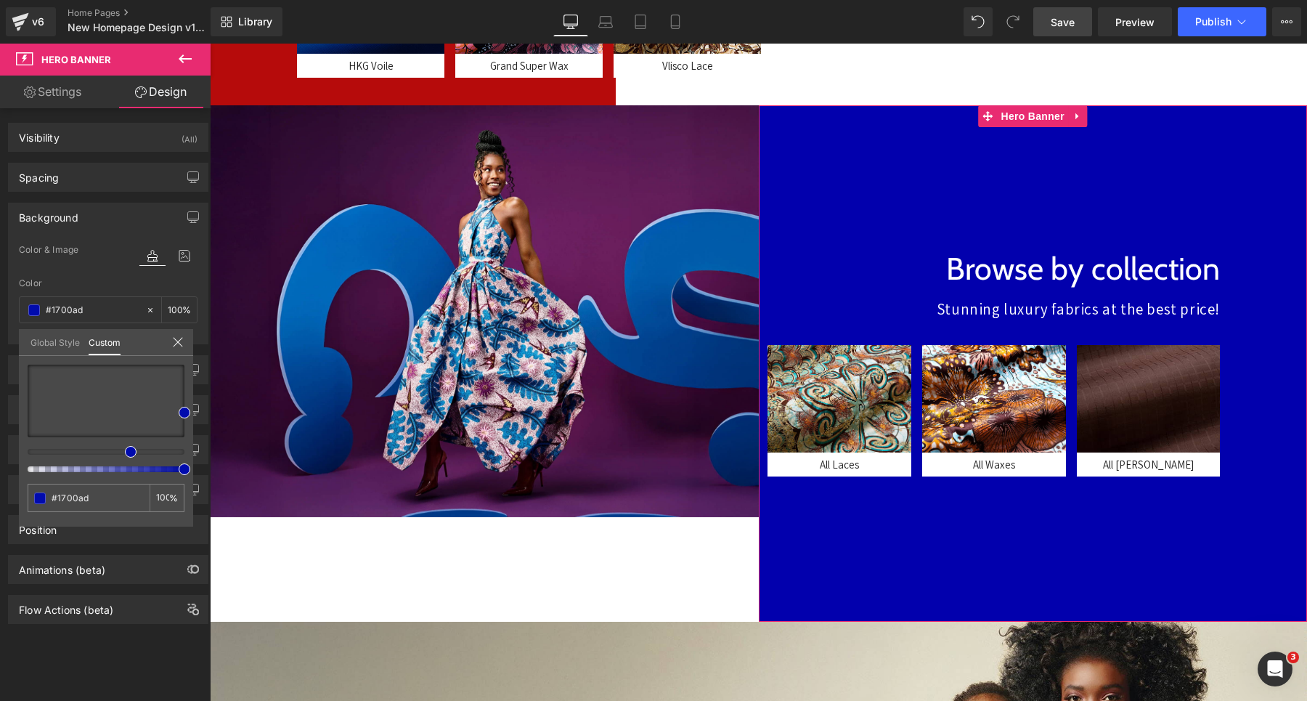
type input "#0200ad"
type input "#000bad"
type input "#0011ad"
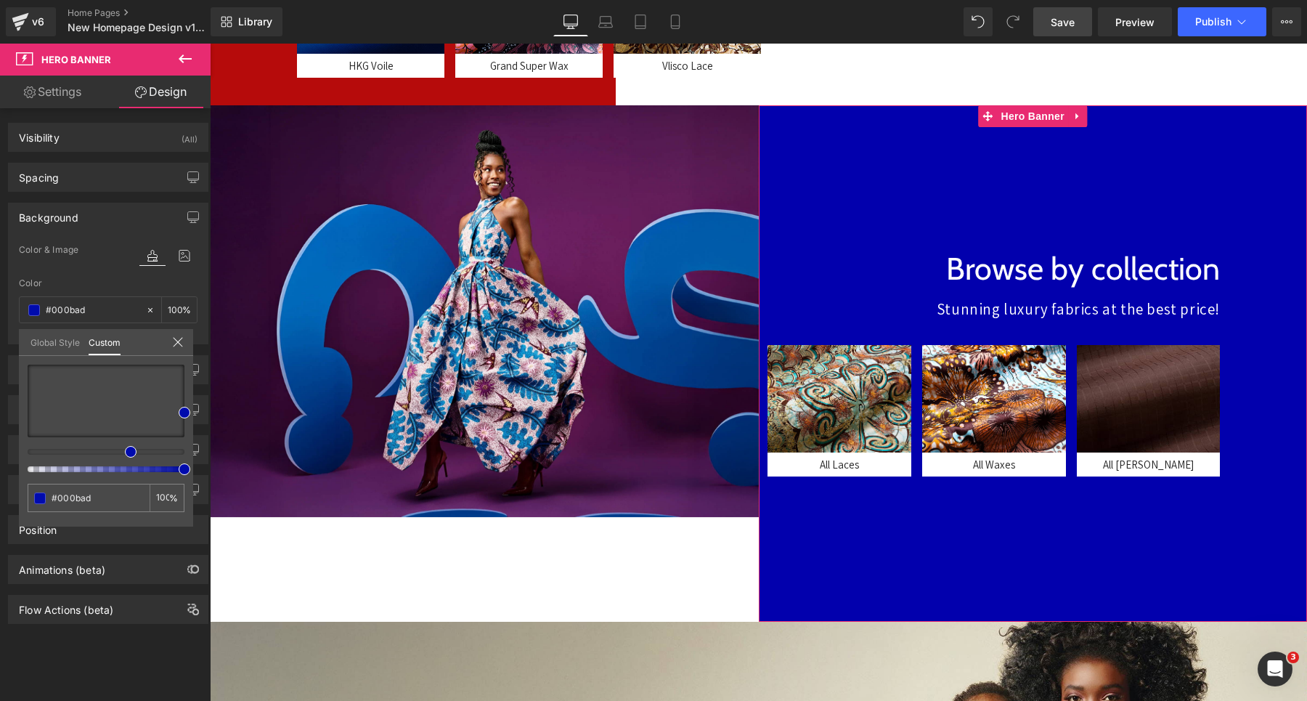
type input "#0011ad"
type input "#001aad"
type input "#001fad"
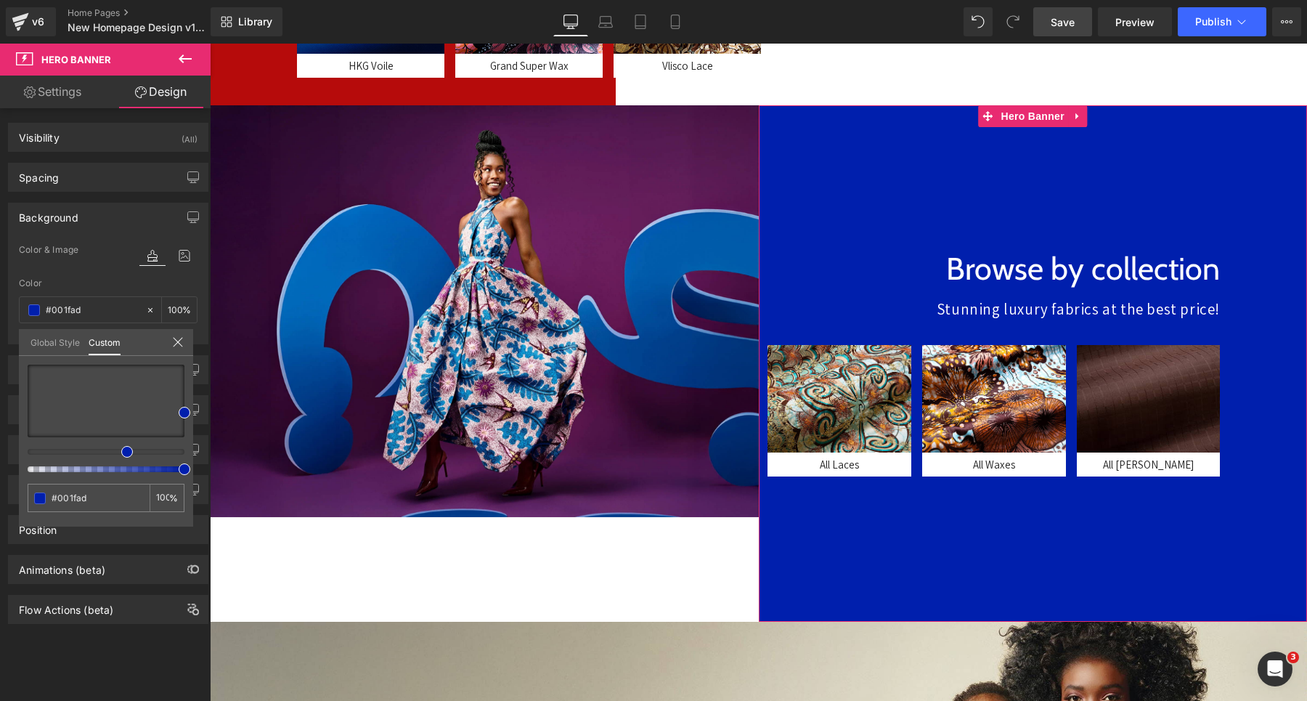
drag, startPoint x: 150, startPoint y: 449, endPoint x: 123, endPoint y: 455, distance: 28.4
click at [123, 455] on div at bounding box center [106, 419] width 157 height 108
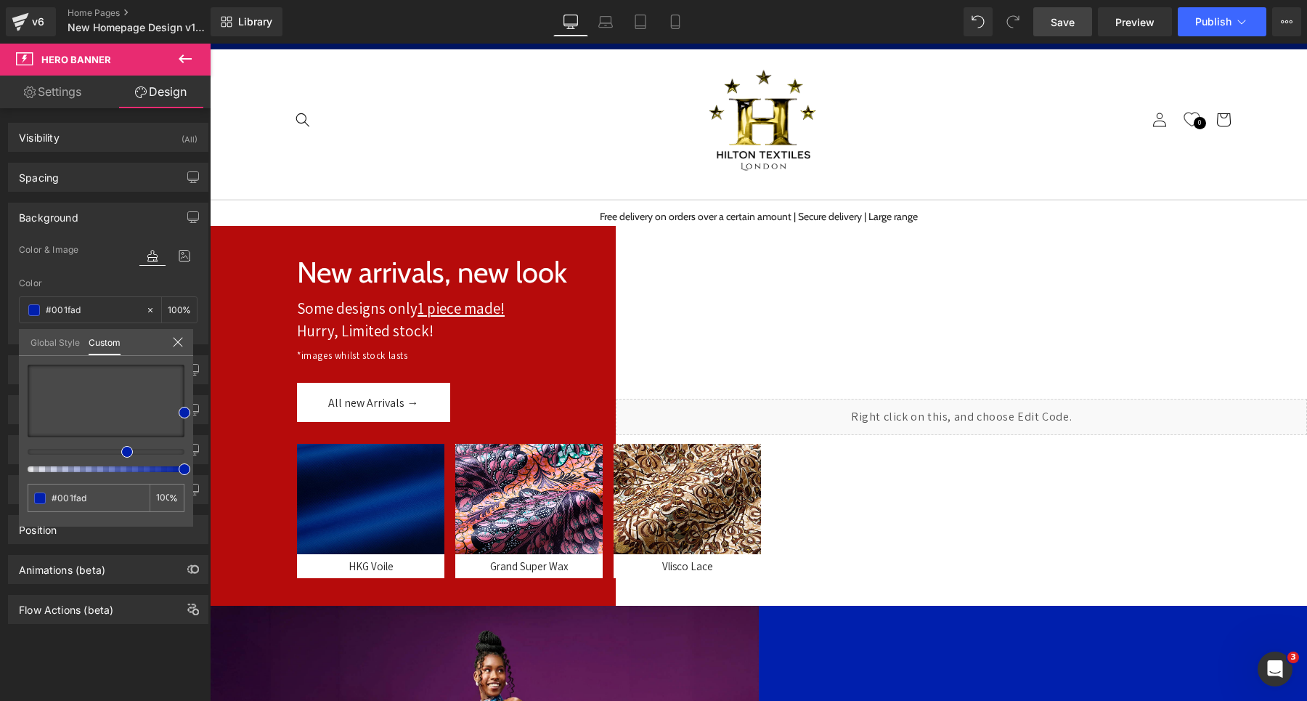
scroll to position [0, 0]
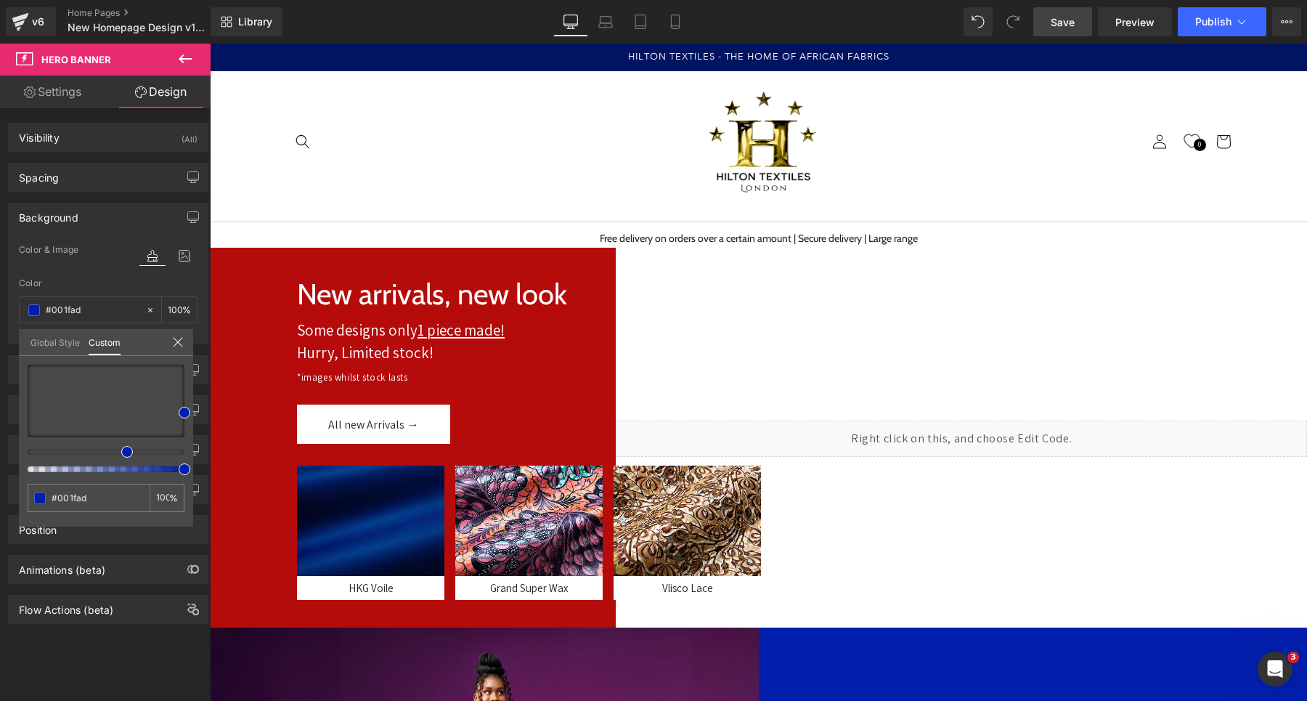
click at [1054, 28] on span "Save" at bounding box center [1063, 22] width 24 height 15
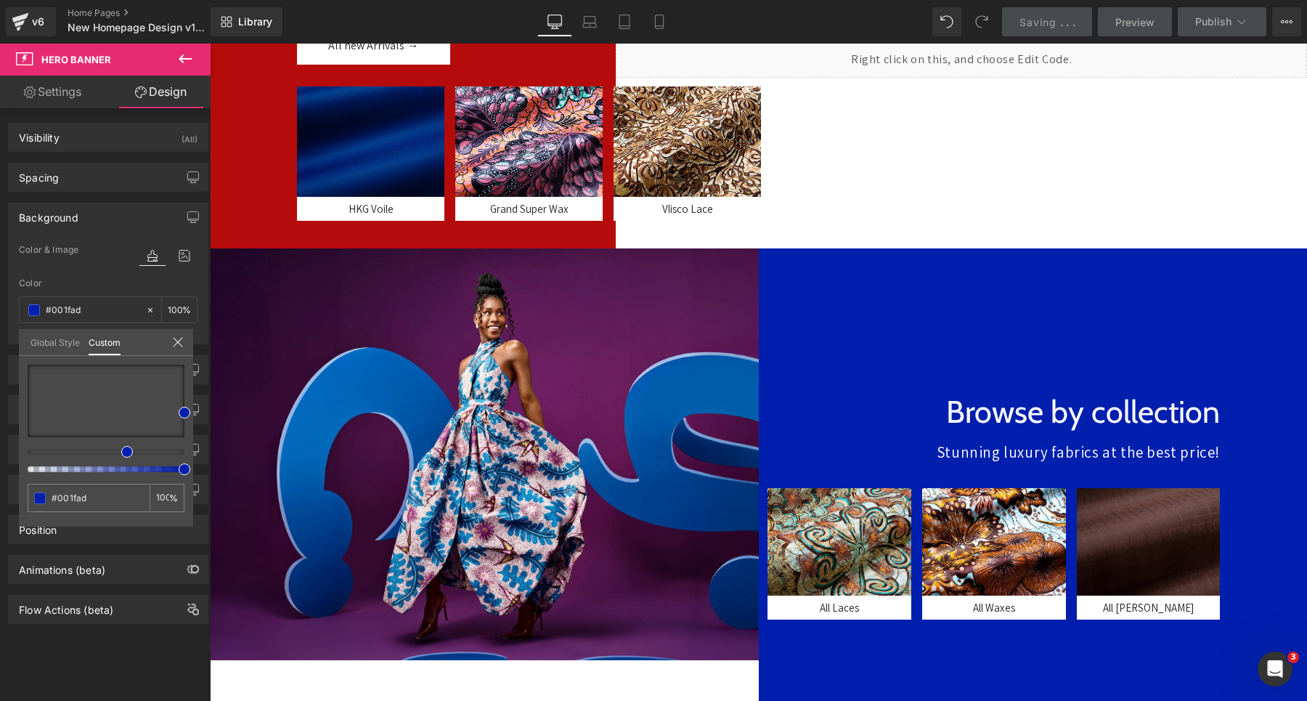
scroll to position [381, 0]
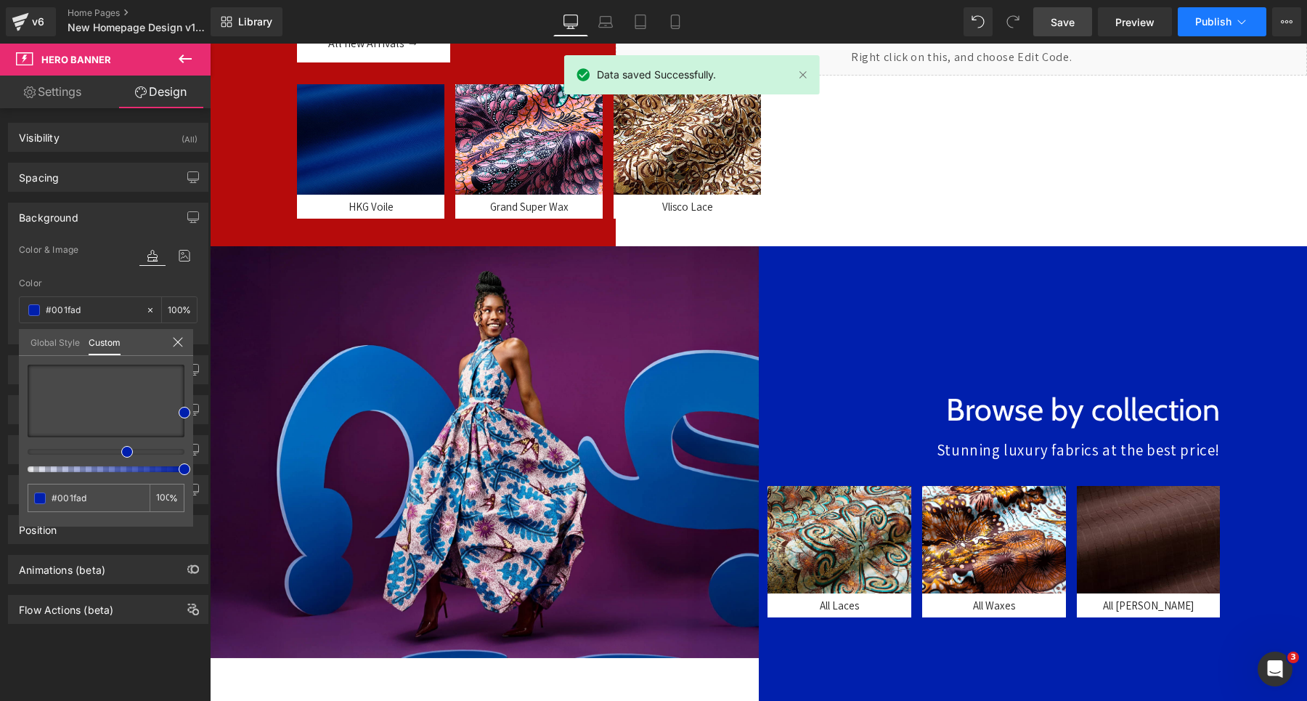
click at [1201, 22] on span "Publish" at bounding box center [1214, 22] width 36 height 12
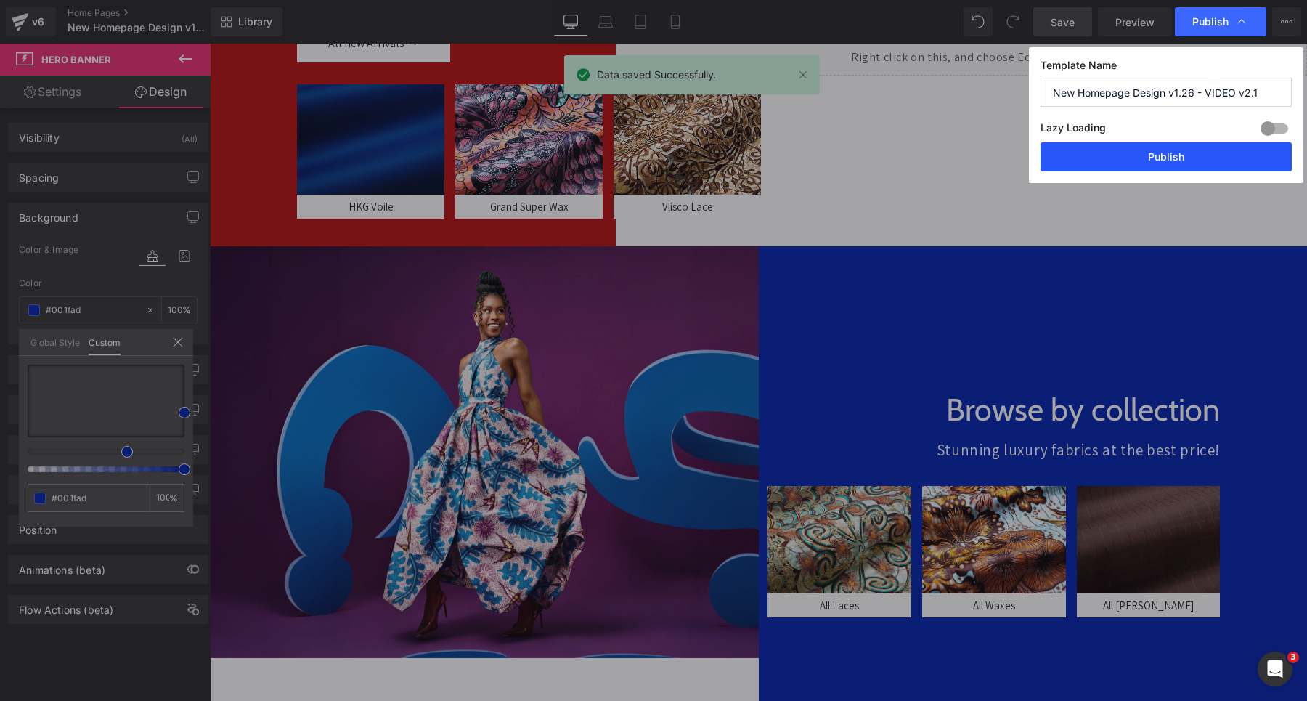
click at [1161, 148] on button "Publish" at bounding box center [1166, 156] width 251 height 29
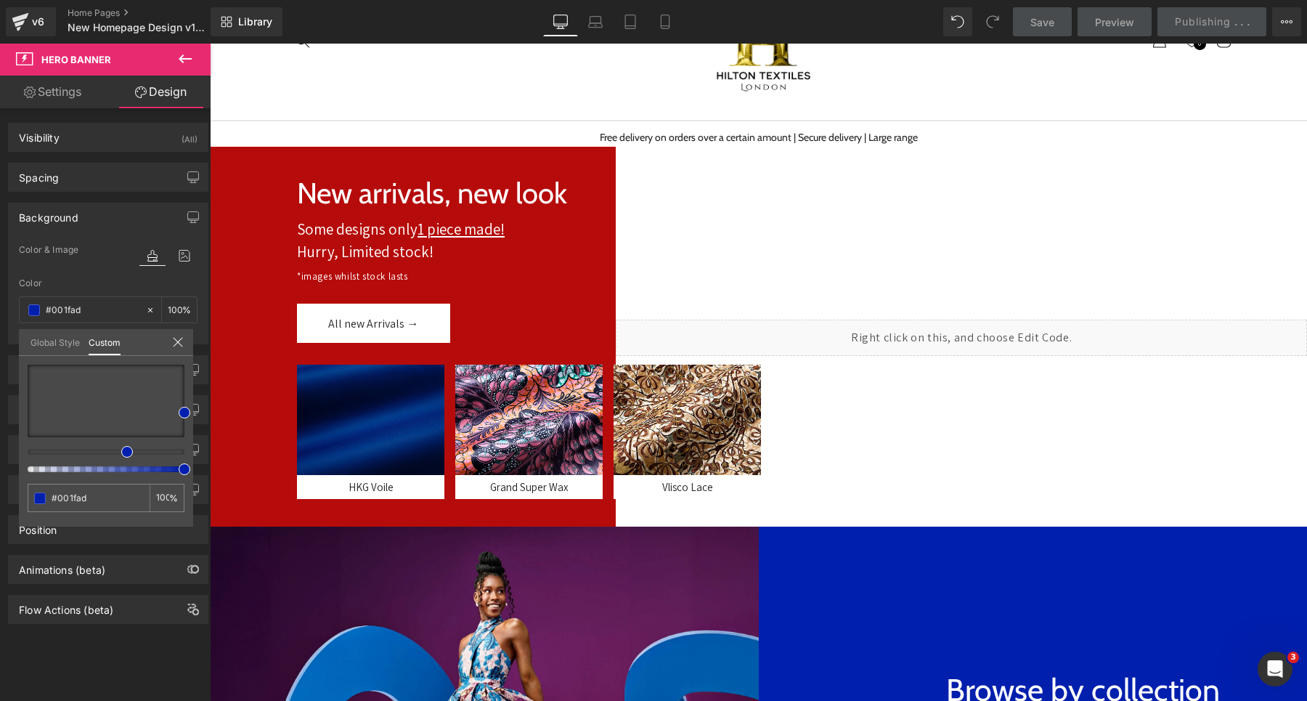
scroll to position [0, 0]
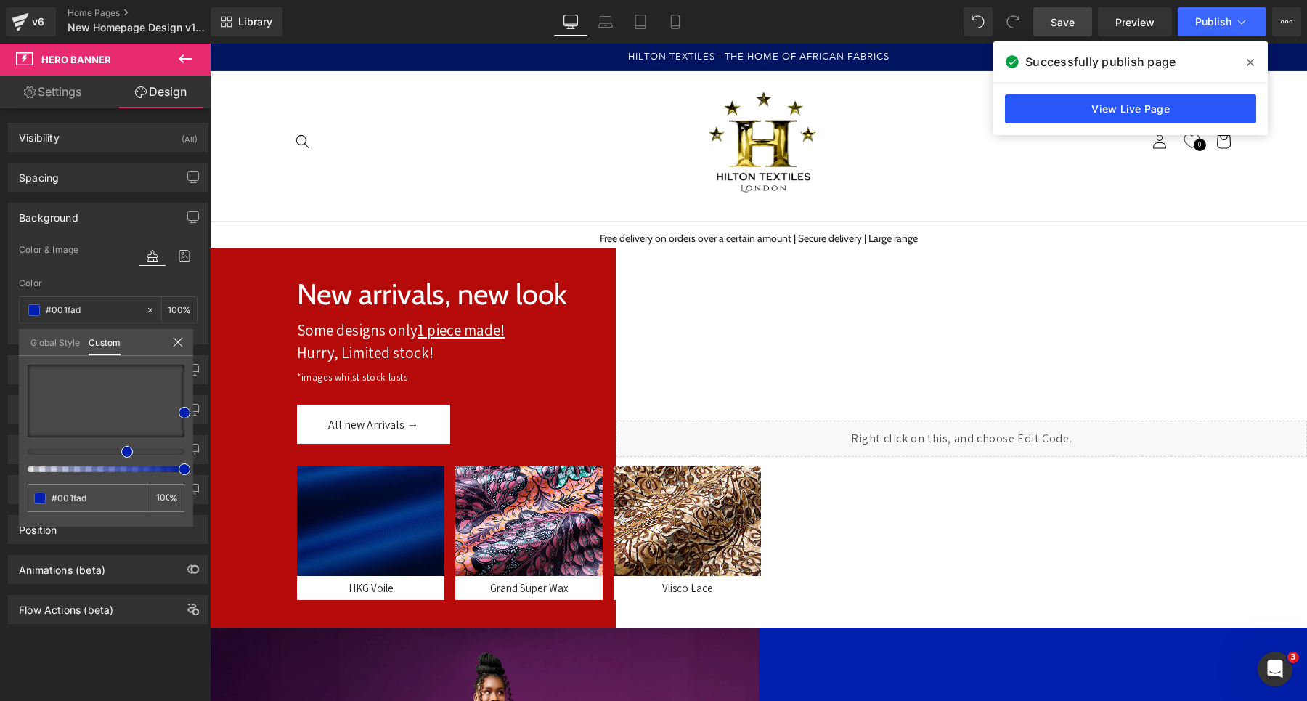
click at [1064, 100] on link "View Live Page" at bounding box center [1130, 108] width 251 height 29
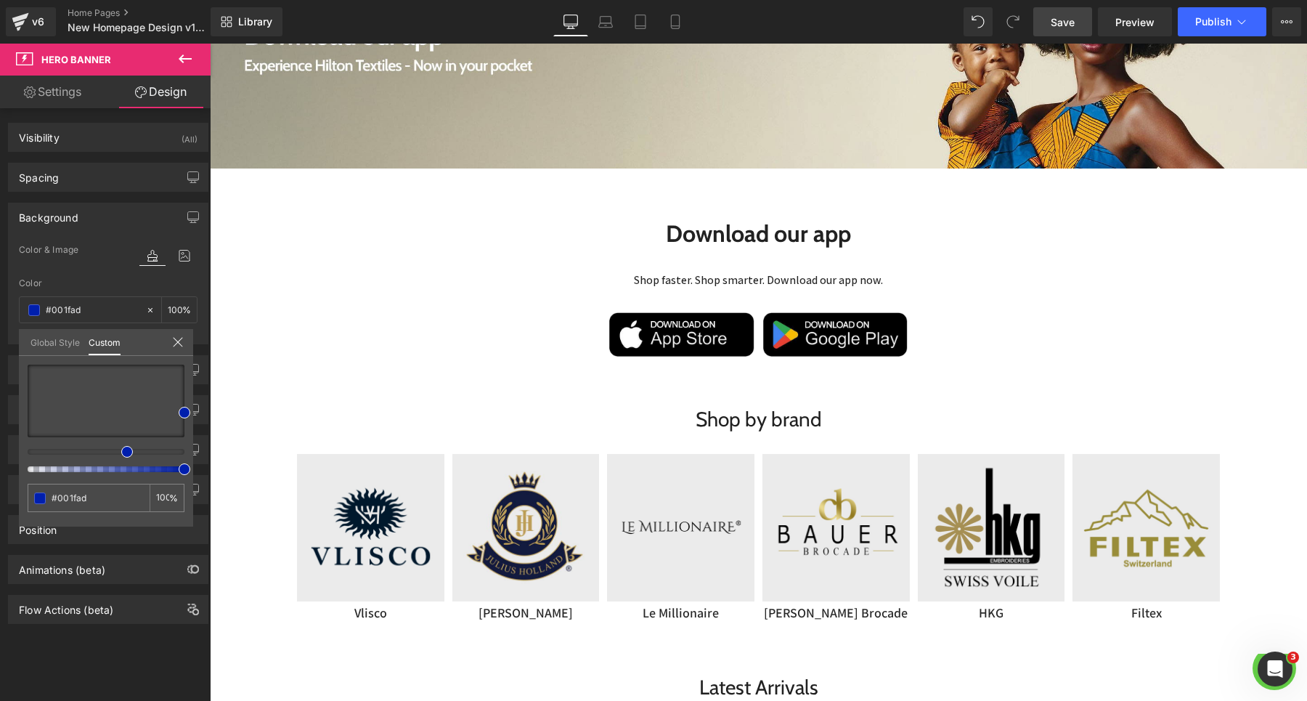
scroll to position [1777, 0]
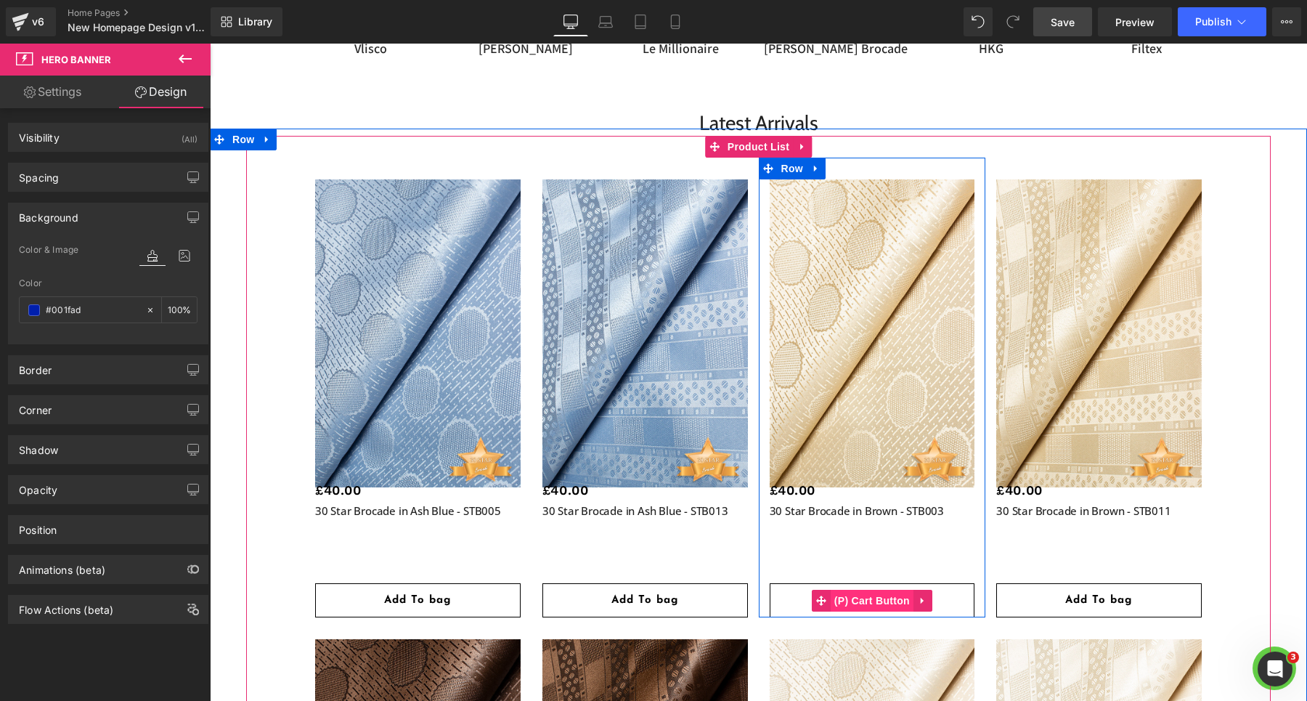
click at [865, 601] on span "(P) Cart Button" at bounding box center [872, 601] width 83 height 22
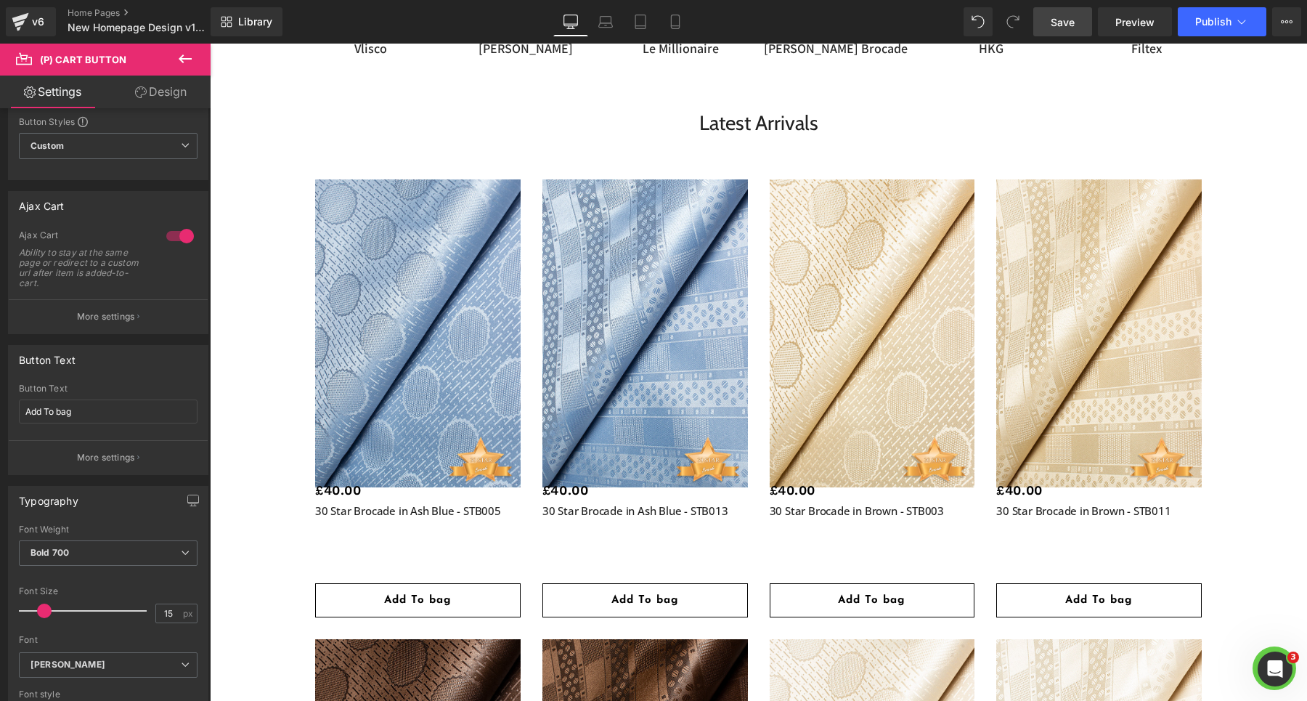
scroll to position [66, 0]
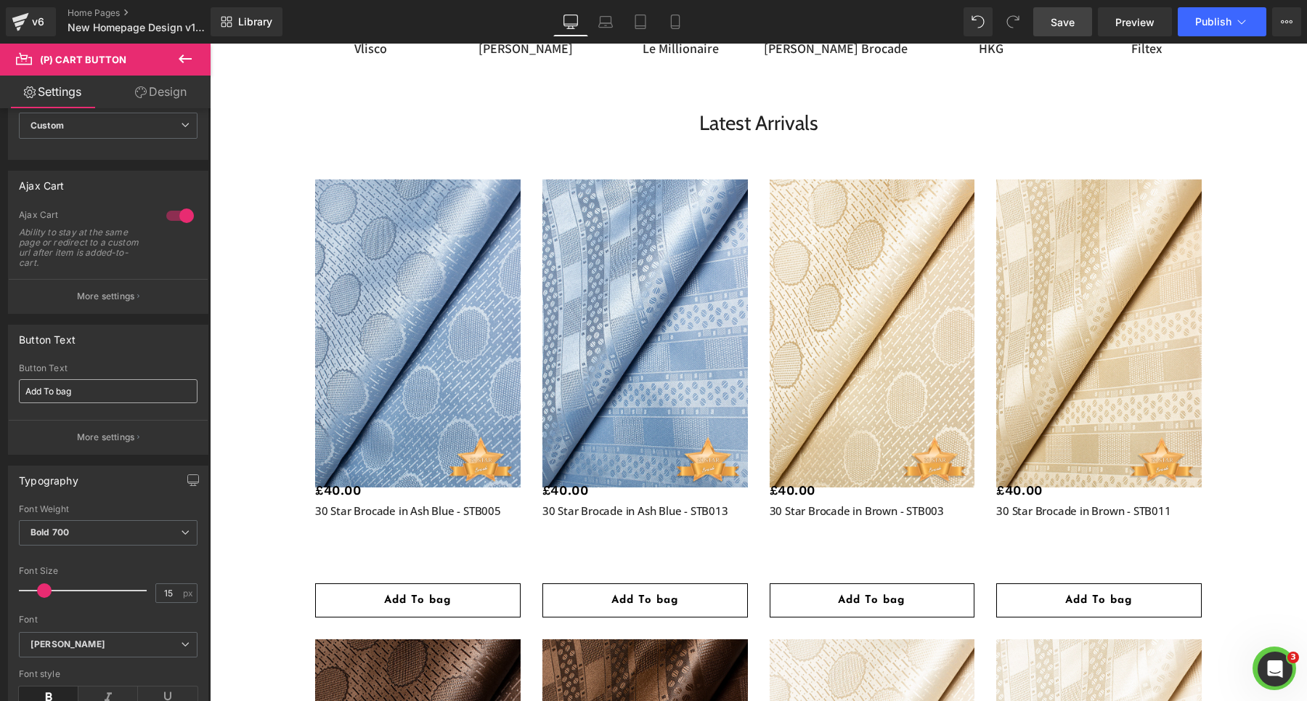
click at [96, 394] on input "Add To bag" at bounding box center [108, 391] width 179 height 24
click at [51, 392] on input "Add To bag" at bounding box center [108, 391] width 179 height 24
type input "Add to cart"
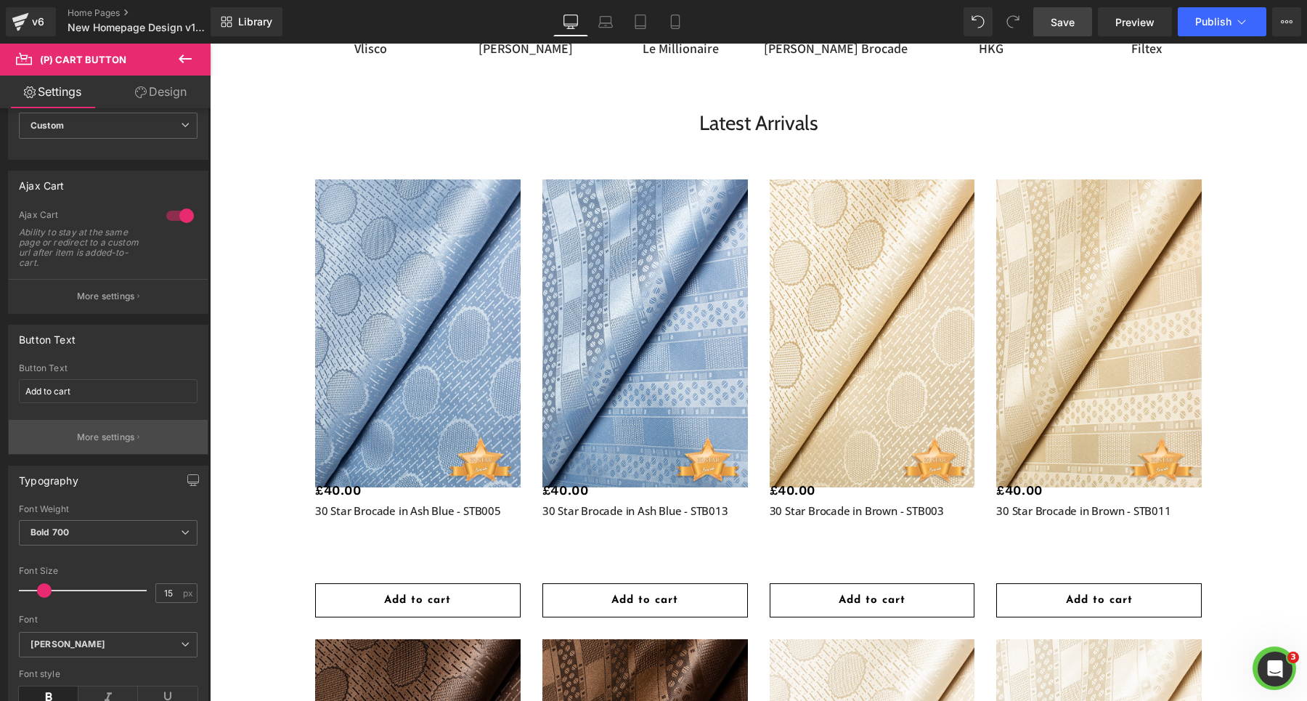
click at [50, 445] on button "More settings" at bounding box center [108, 437] width 199 height 34
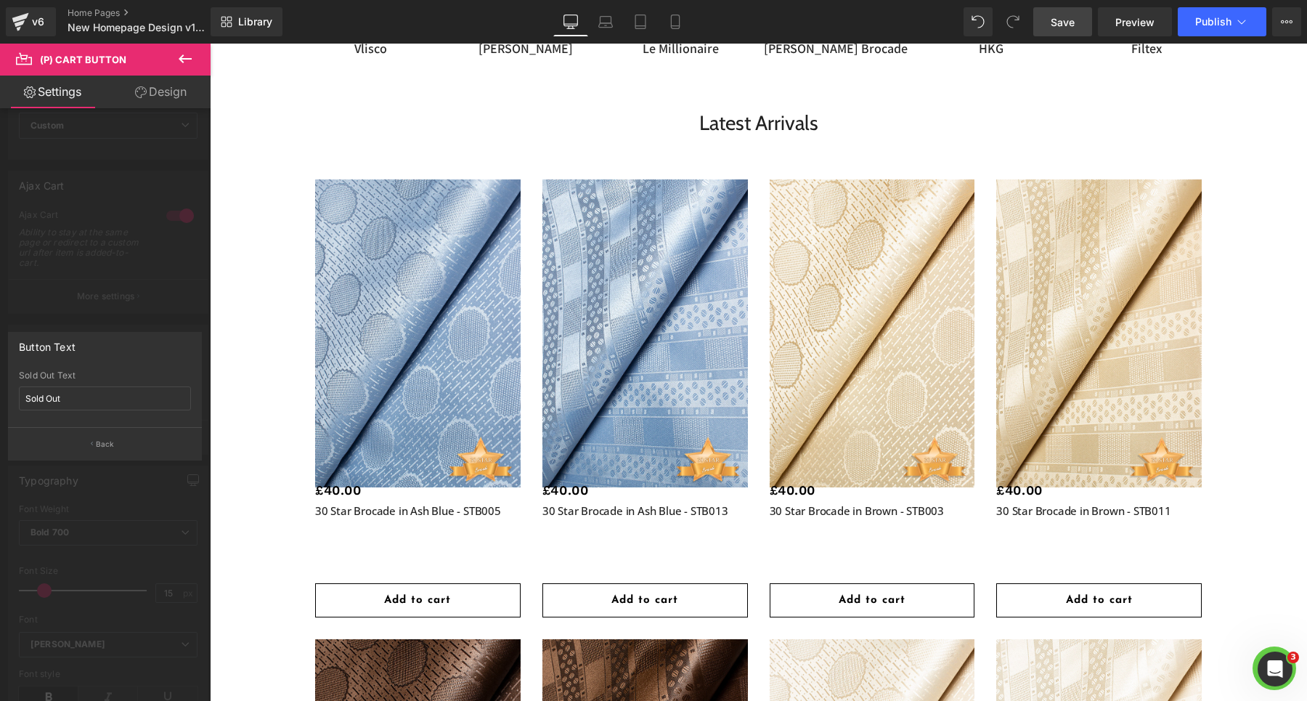
click at [425, 602] on div at bounding box center [759, 372] width 1098 height 657
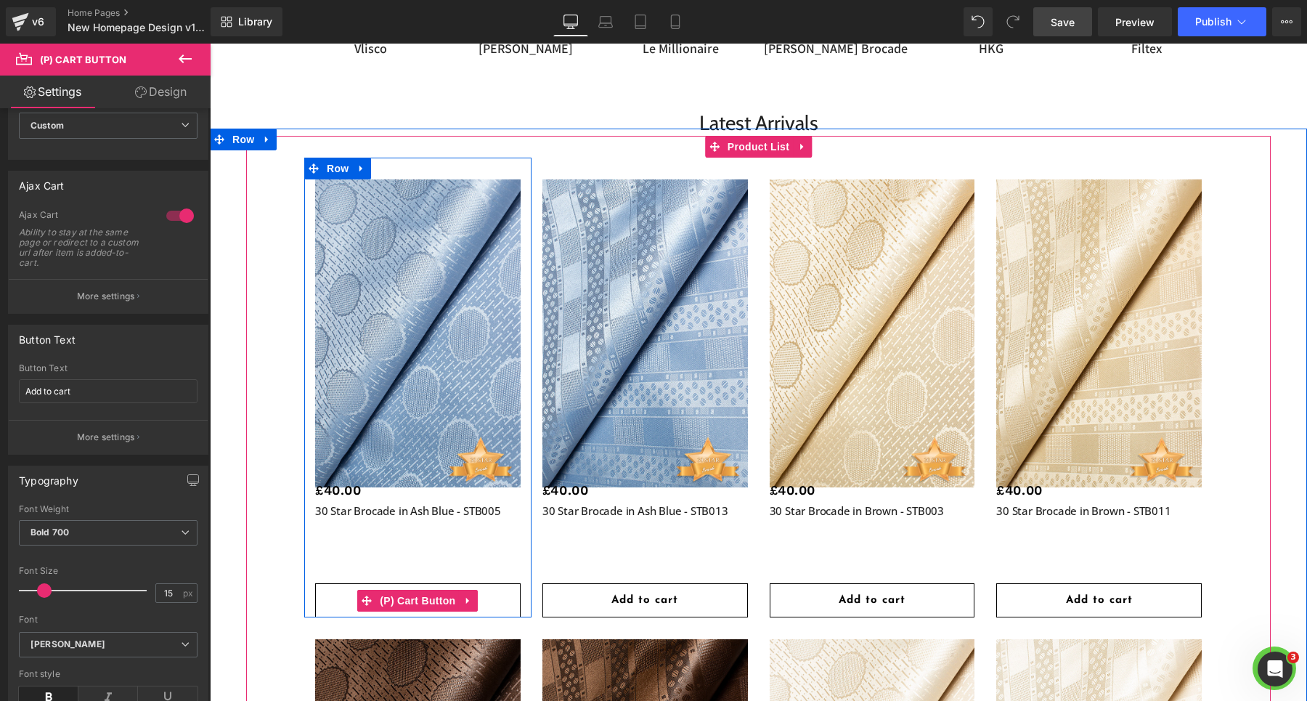
click at [425, 602] on span "(P) Cart Button" at bounding box center [417, 601] width 83 height 22
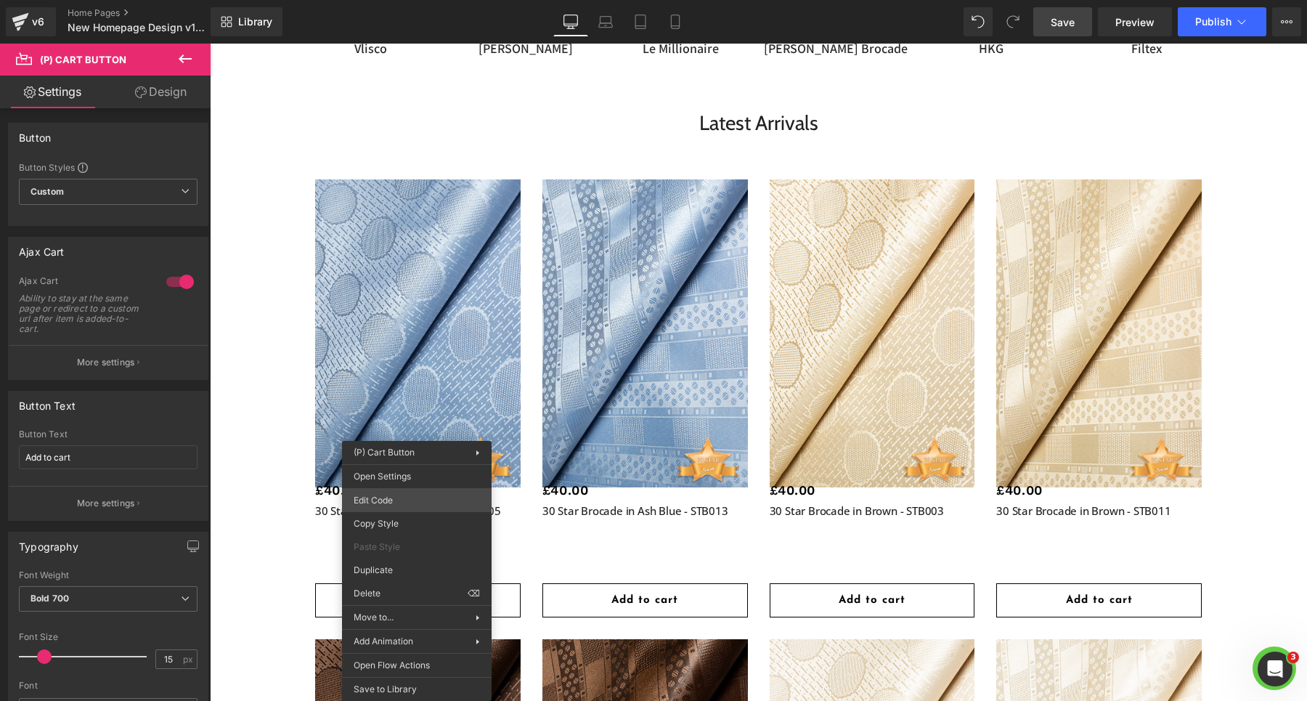
click at [400, 0] on div "(P) Cart Button You are previewing how the will restyle your page. You can not …" at bounding box center [653, 0] width 1307 height 0
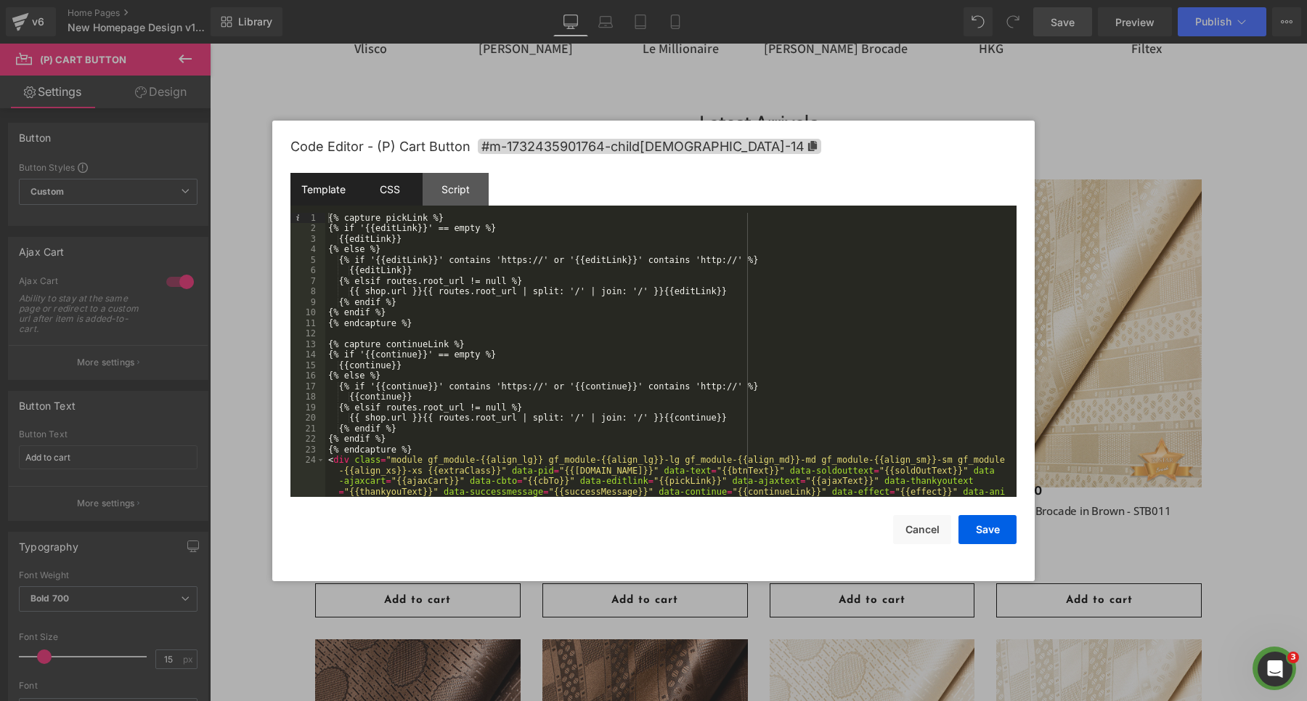
click at [401, 192] on div "CSS" at bounding box center [390, 189] width 66 height 33
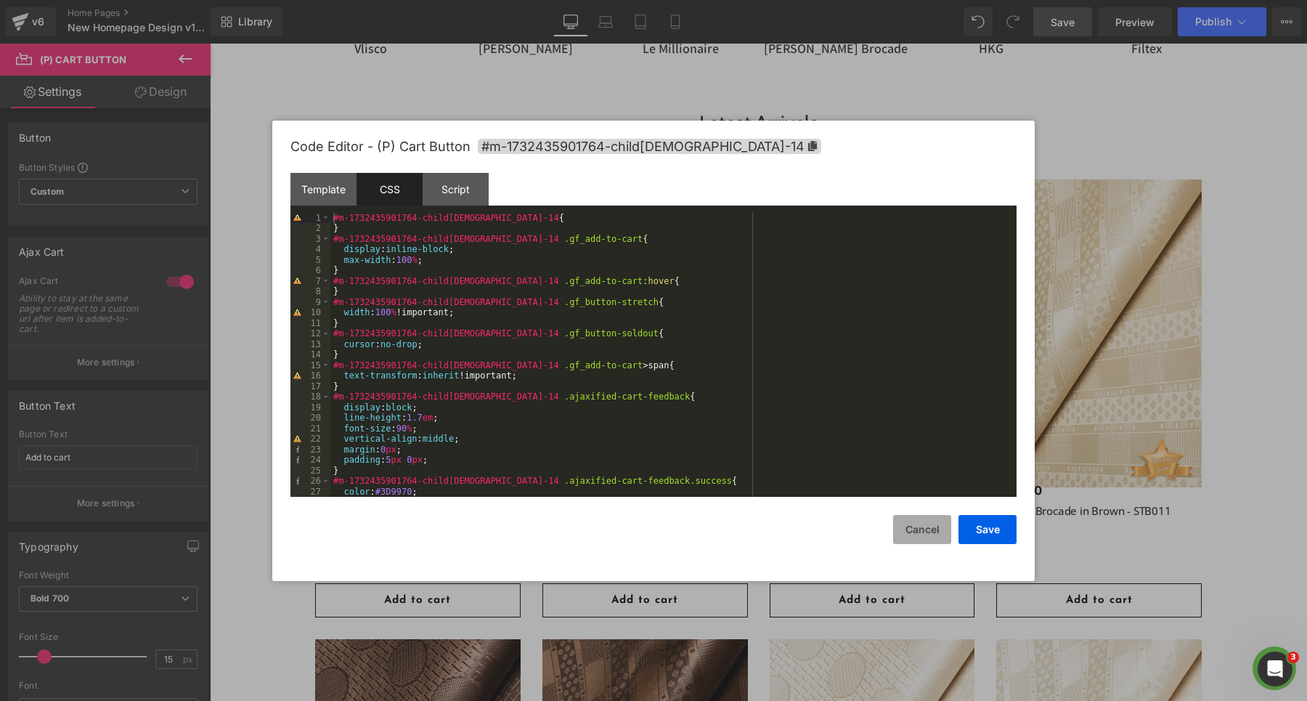
click at [908, 524] on button "Cancel" at bounding box center [922, 529] width 58 height 29
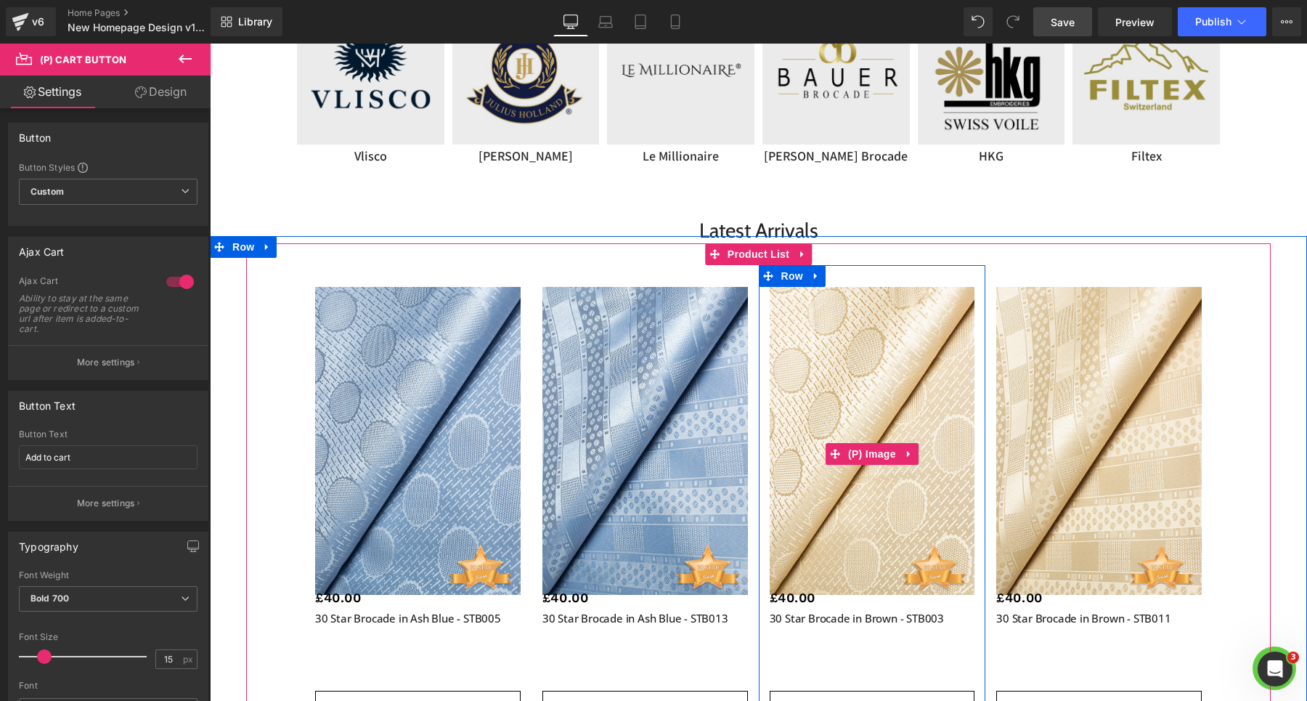
scroll to position [1667, 0]
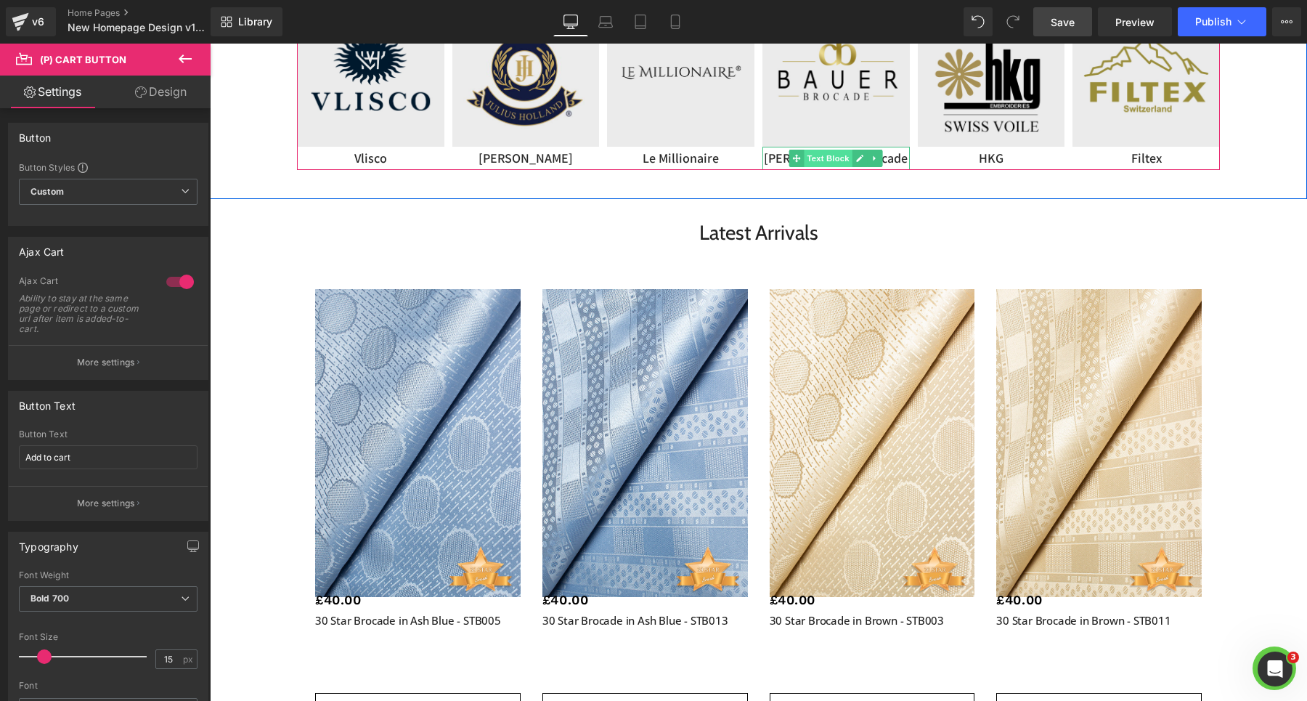
click at [820, 160] on span "Text Block" at bounding box center [829, 158] width 48 height 17
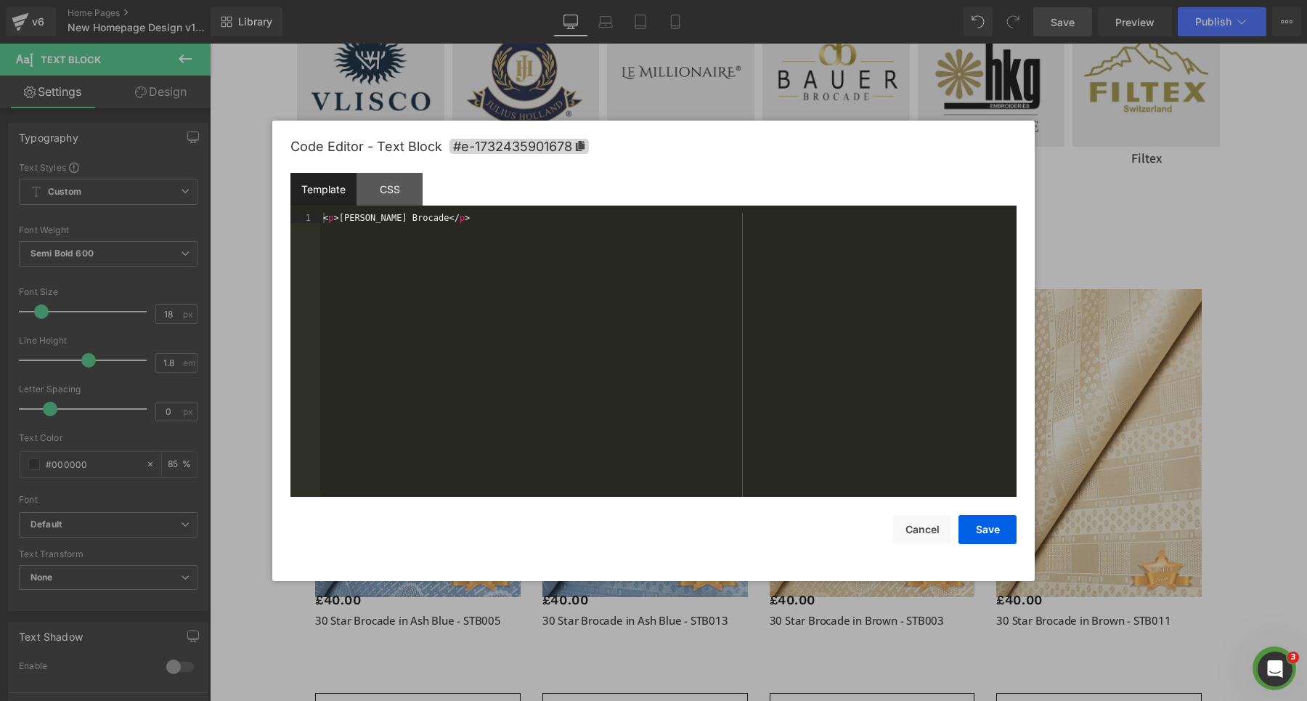
click at [822, 0] on div "Text Block You are previewing how the will restyle your page. You can not edit …" at bounding box center [653, 0] width 1307 height 0
click at [374, 192] on div "CSS" at bounding box center [390, 189] width 66 height 33
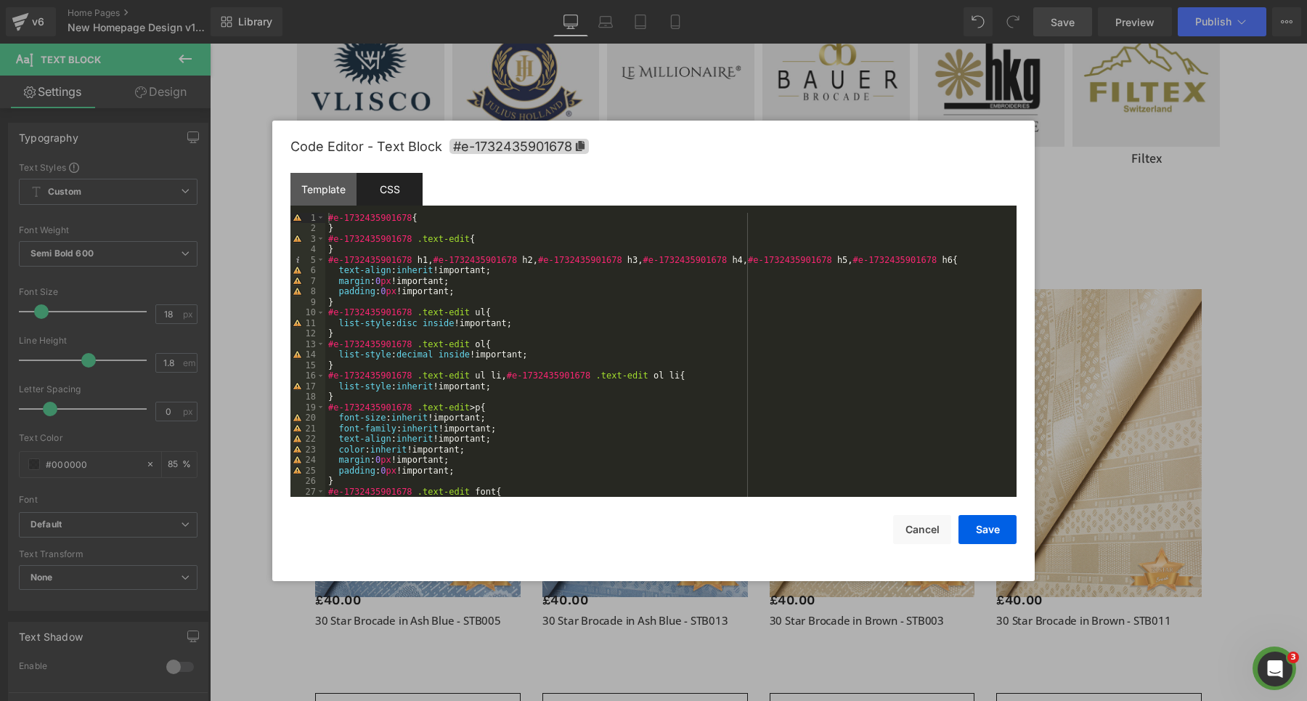
click at [457, 344] on div "#e-1732435901678 { } #e-1732435901678 .text-edit { } #e-1732435901678 h1 , #e-1…" at bounding box center [671, 366] width 692 height 306
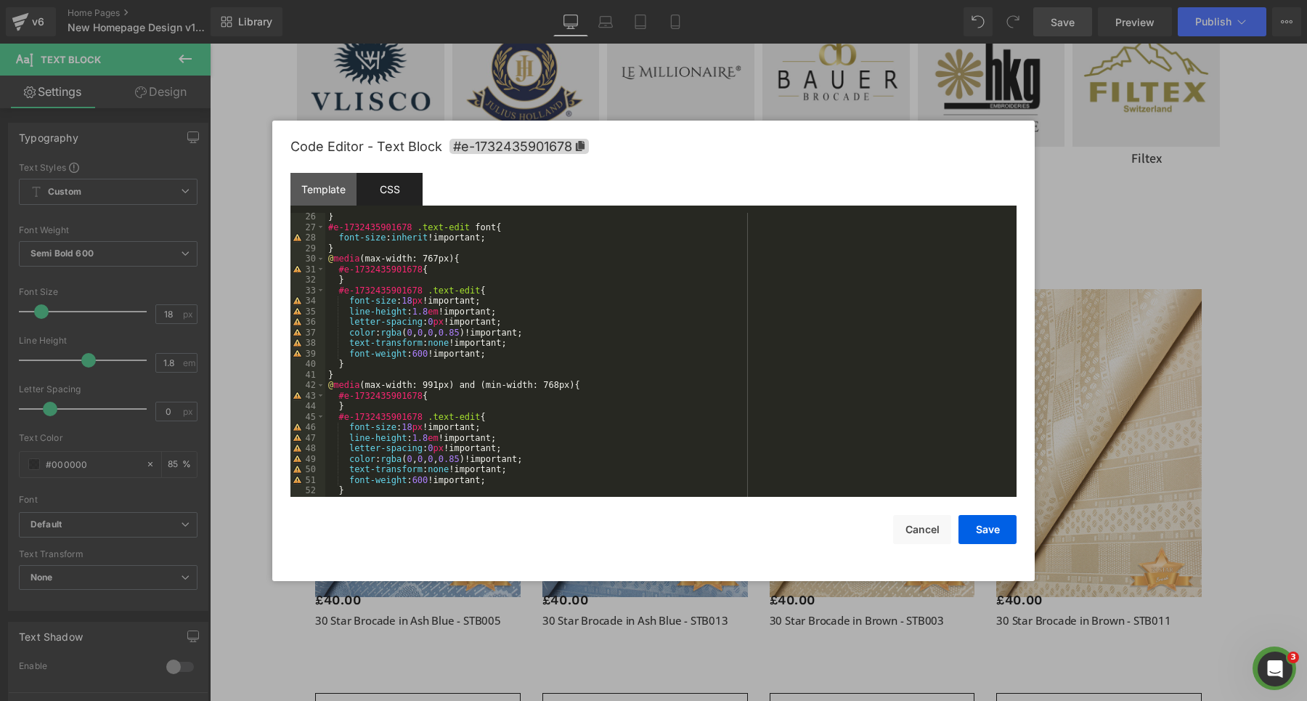
scroll to position [290, 0]
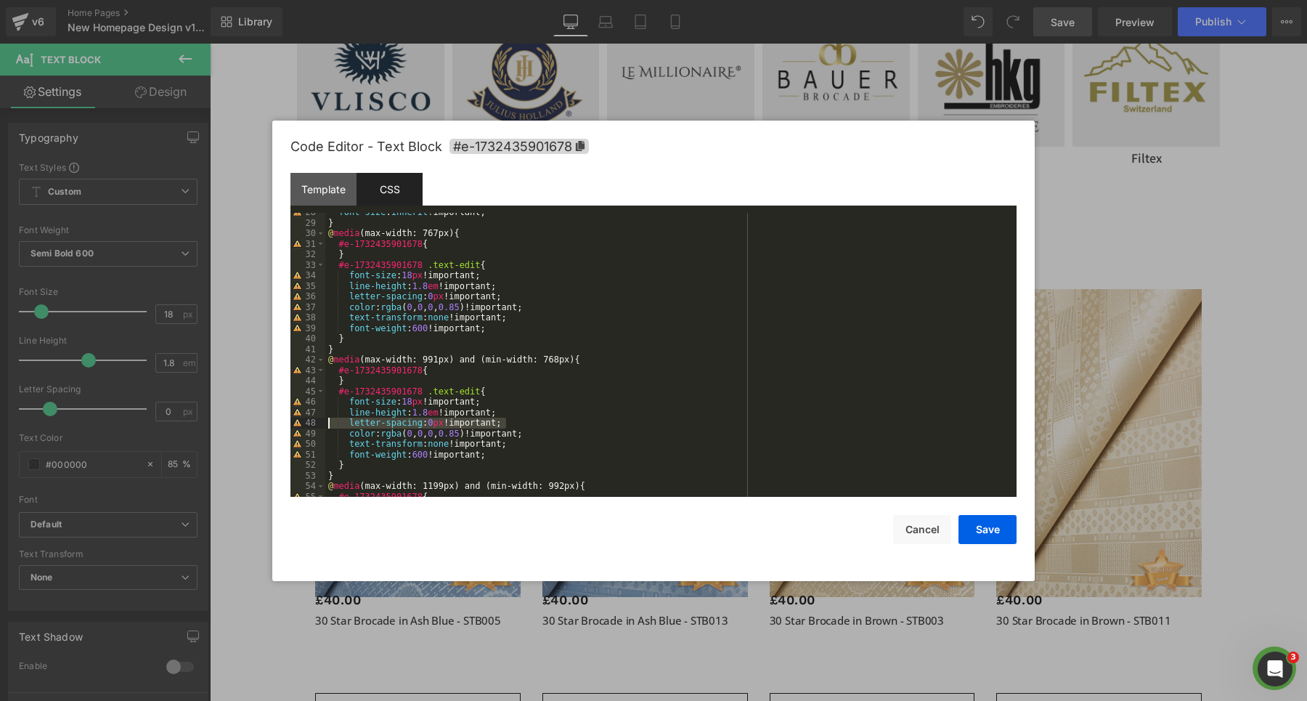
drag, startPoint x: 512, startPoint y: 423, endPoint x: 325, endPoint y: 423, distance: 187.4
click at [325, 423] on div "font-size : inherit !important; } @ media (max-width: 767px) { #e-1732435901678…" at bounding box center [671, 355] width 692 height 285
click at [990, 530] on button "Save" at bounding box center [988, 529] width 58 height 29
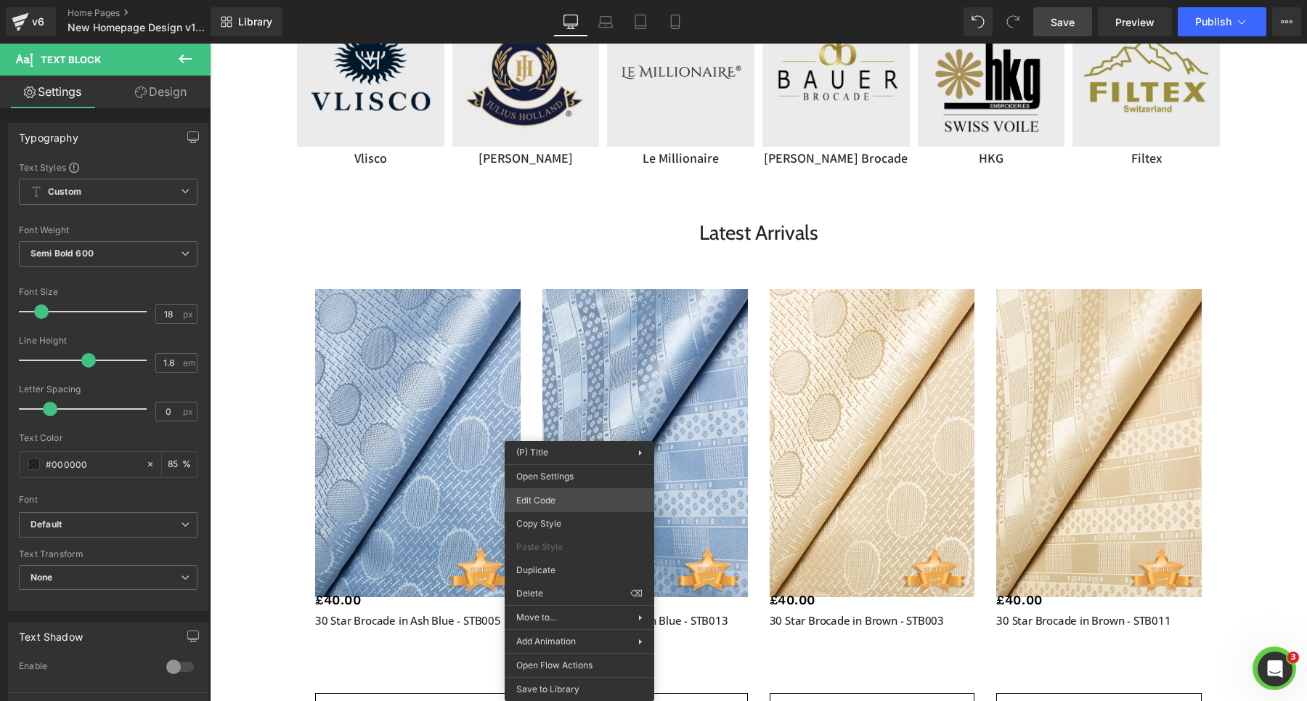
click at [558, 0] on div "Text Block You are previewing how the will restyle your page. You can not edit …" at bounding box center [653, 0] width 1307 height 0
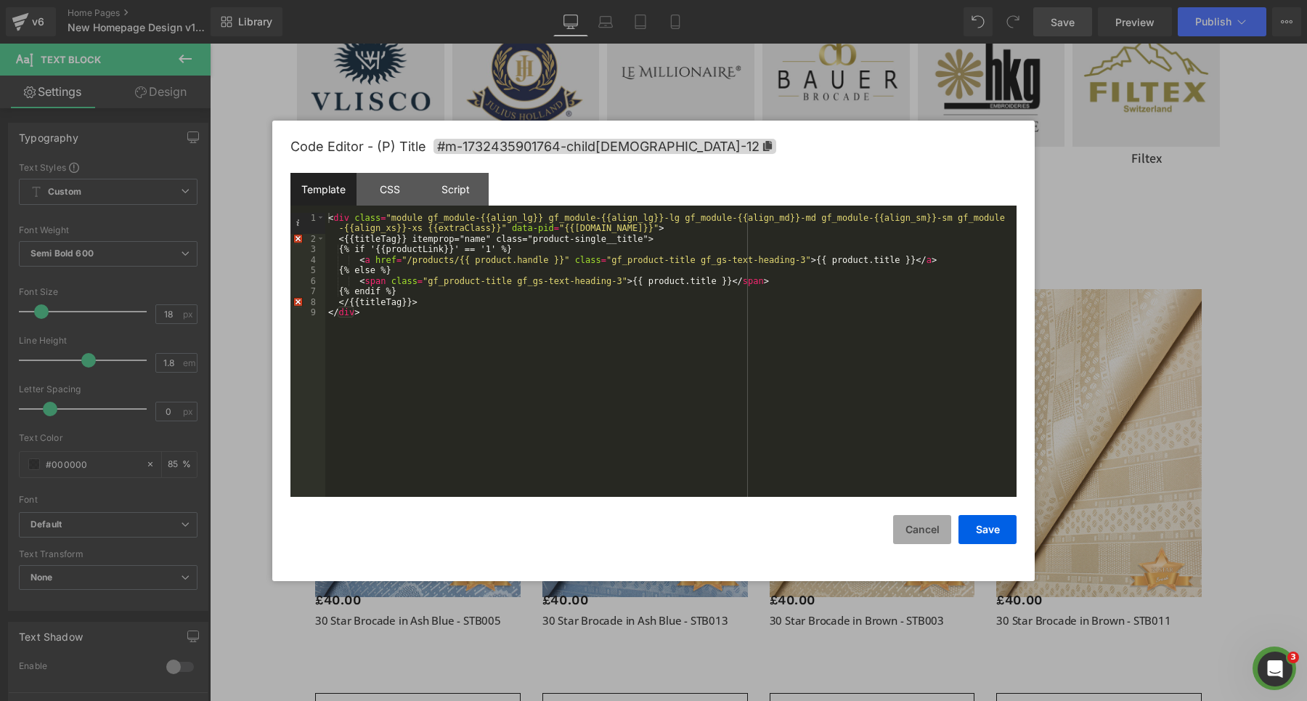
click at [918, 528] on button "Cancel" at bounding box center [922, 529] width 58 height 29
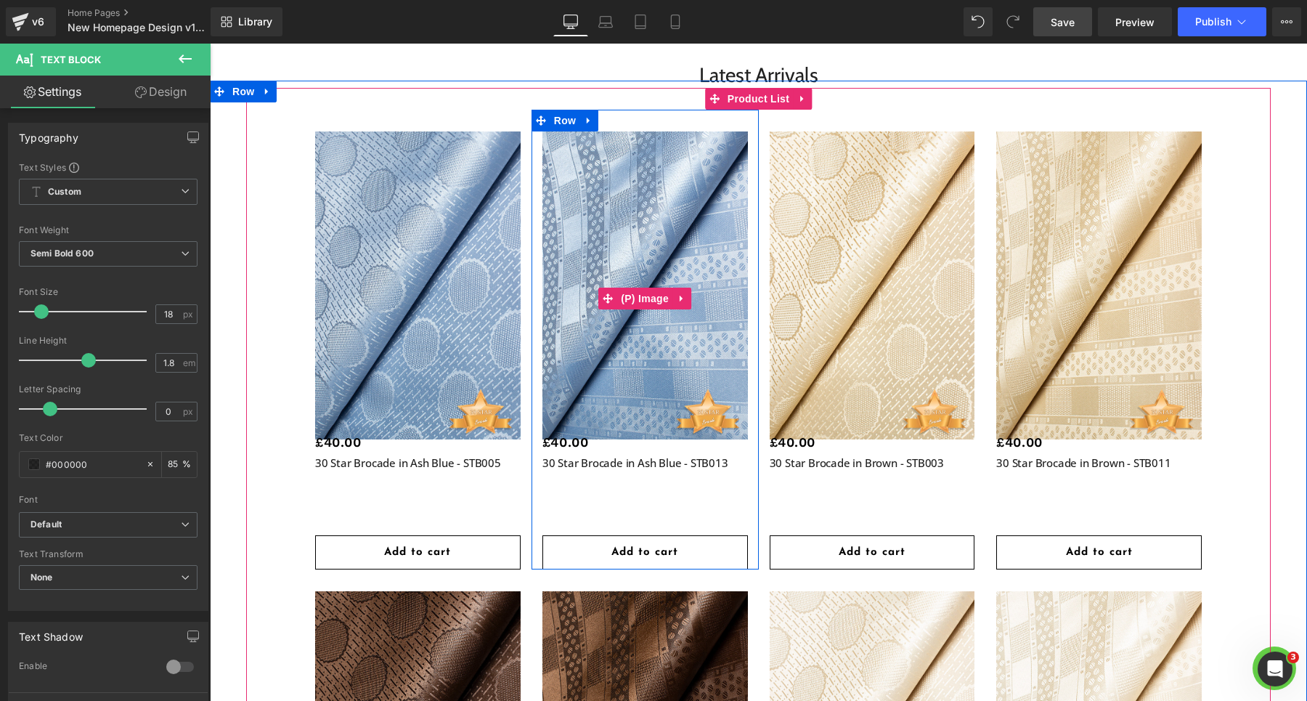
scroll to position [1825, 0]
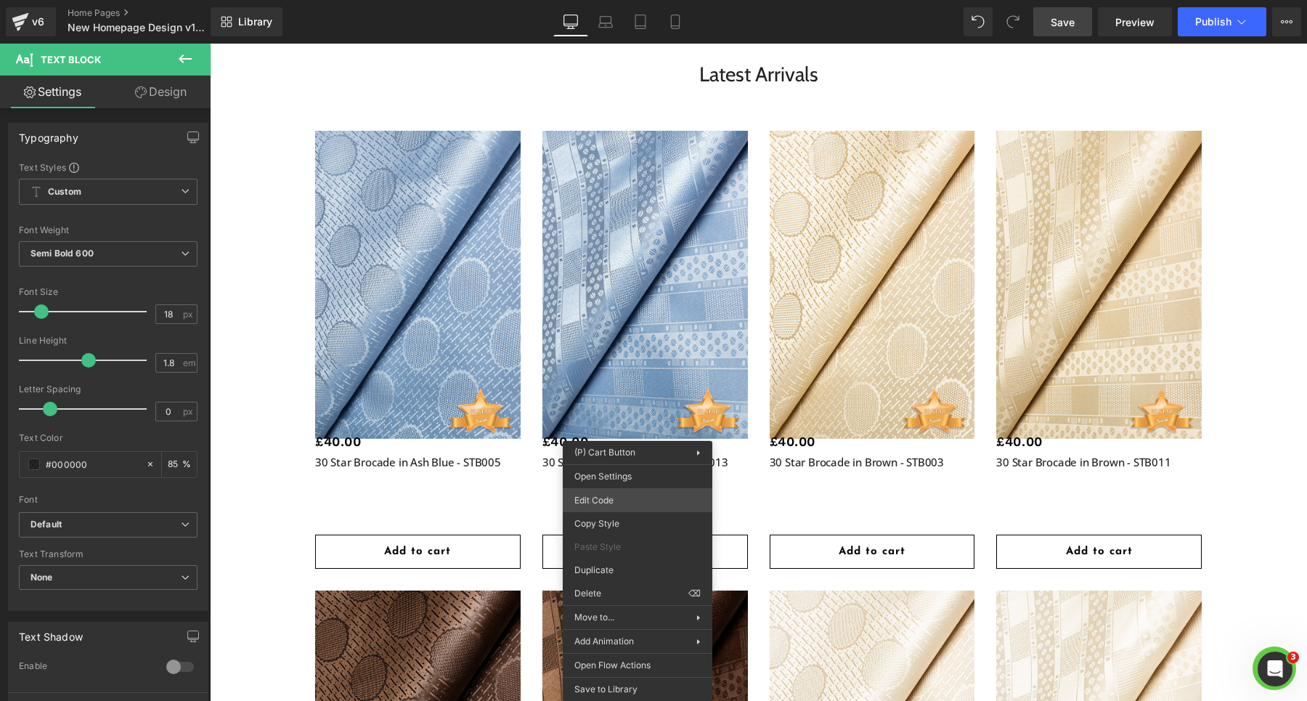
click at [617, 0] on div "Text Block You are previewing how the will restyle your page. You can not edit …" at bounding box center [653, 0] width 1307 height 0
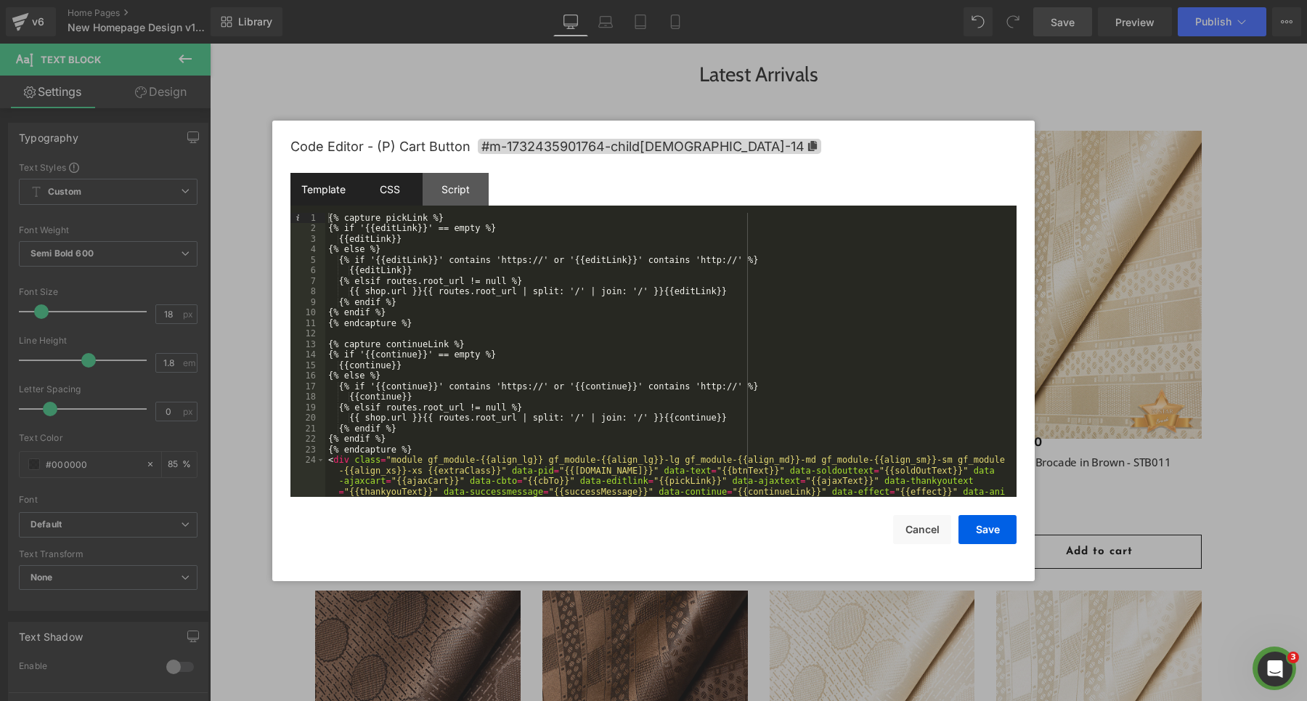
click at [396, 196] on div "CSS" at bounding box center [390, 189] width 66 height 33
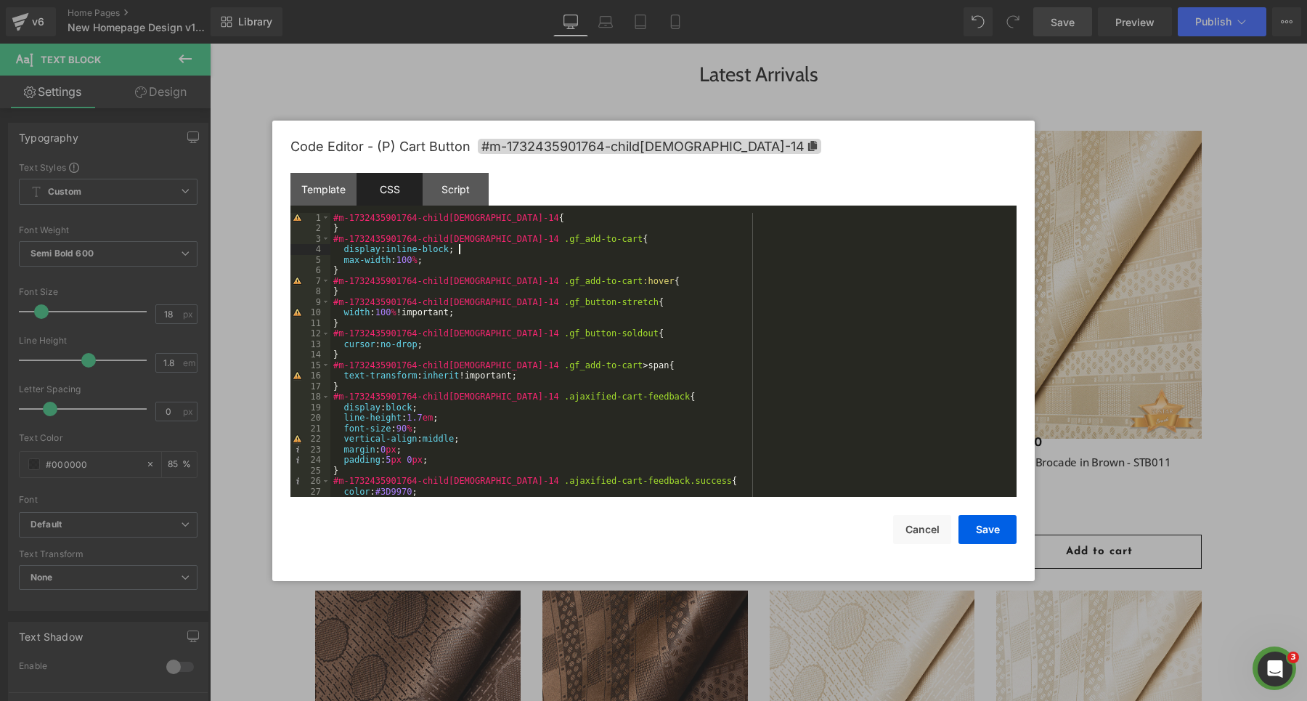
click at [482, 251] on div "#m-1732435901764-child[DEMOGRAPHIC_DATA]-14 { } #m-1732435901764-child[DEMOGRAP…" at bounding box center [674, 366] width 686 height 306
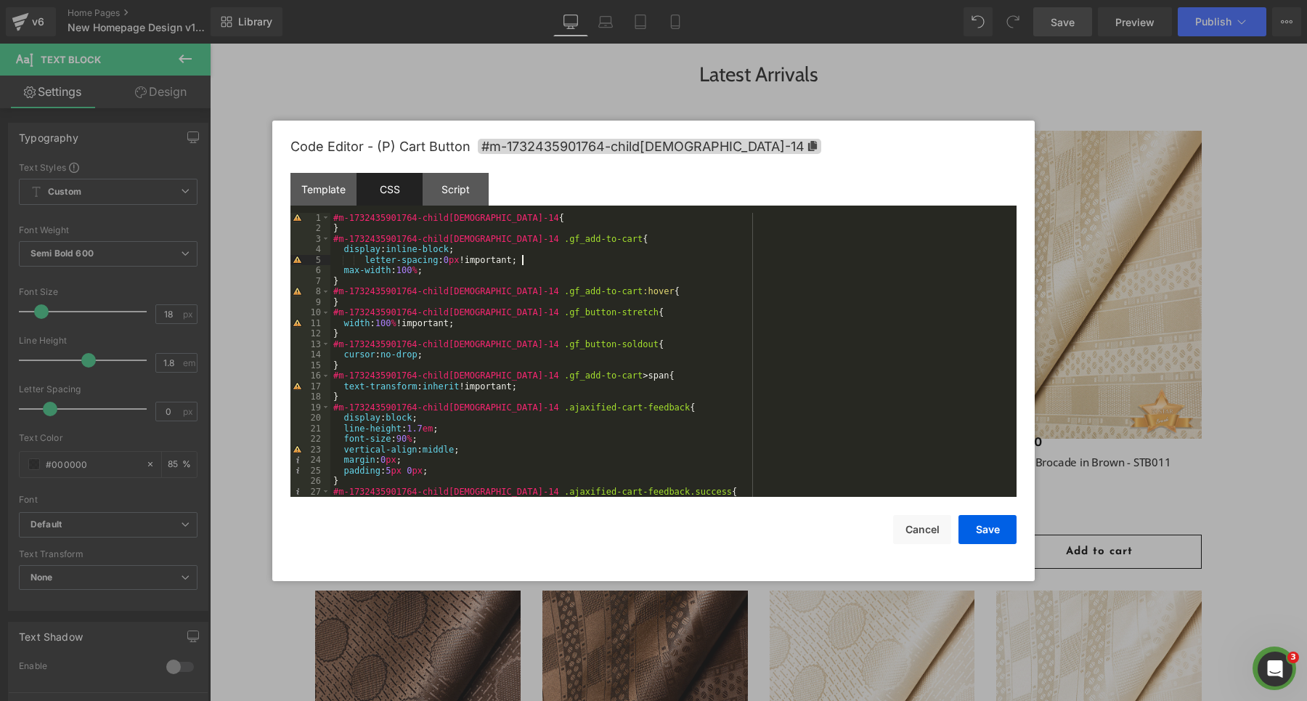
click at [365, 261] on div "#m-1732435901764-child[DEMOGRAPHIC_DATA]-14 { } #m-1732435901764-child[DEMOGRAP…" at bounding box center [674, 366] width 686 height 306
click at [976, 530] on button "Save" at bounding box center [988, 529] width 58 height 29
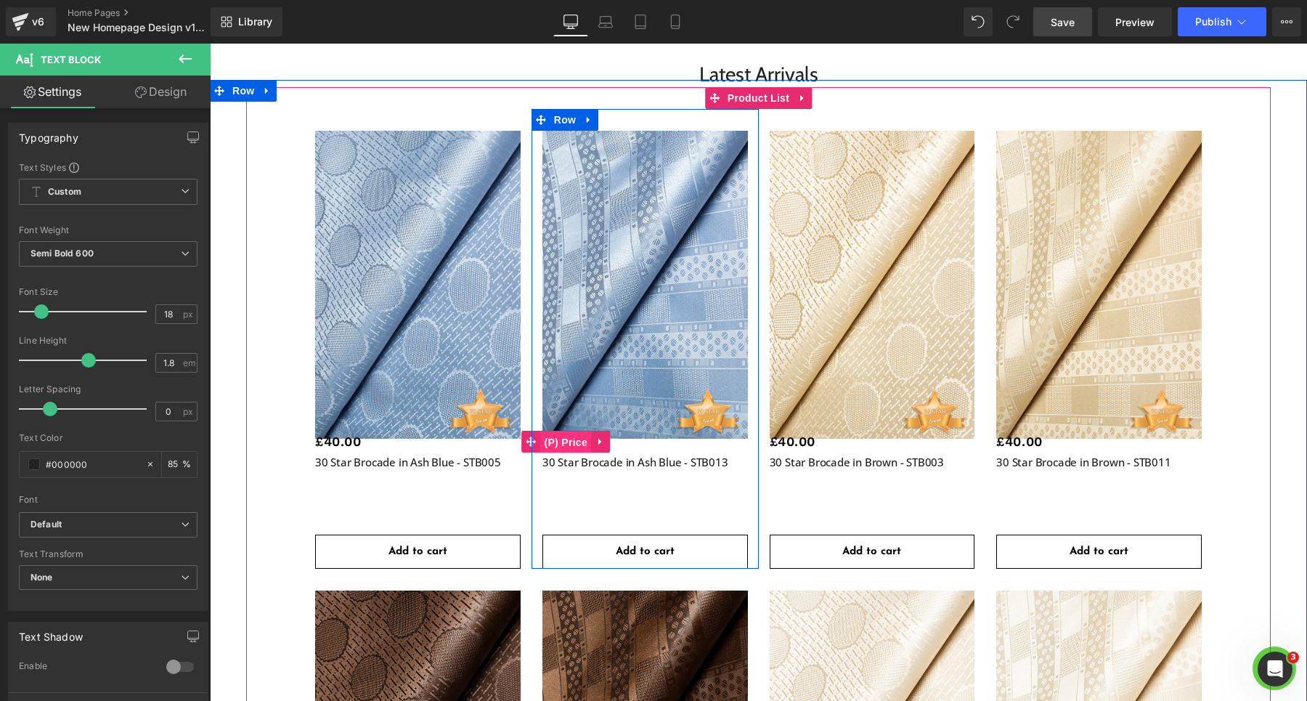
click at [570, 444] on span "(P) Price" at bounding box center [566, 442] width 51 height 22
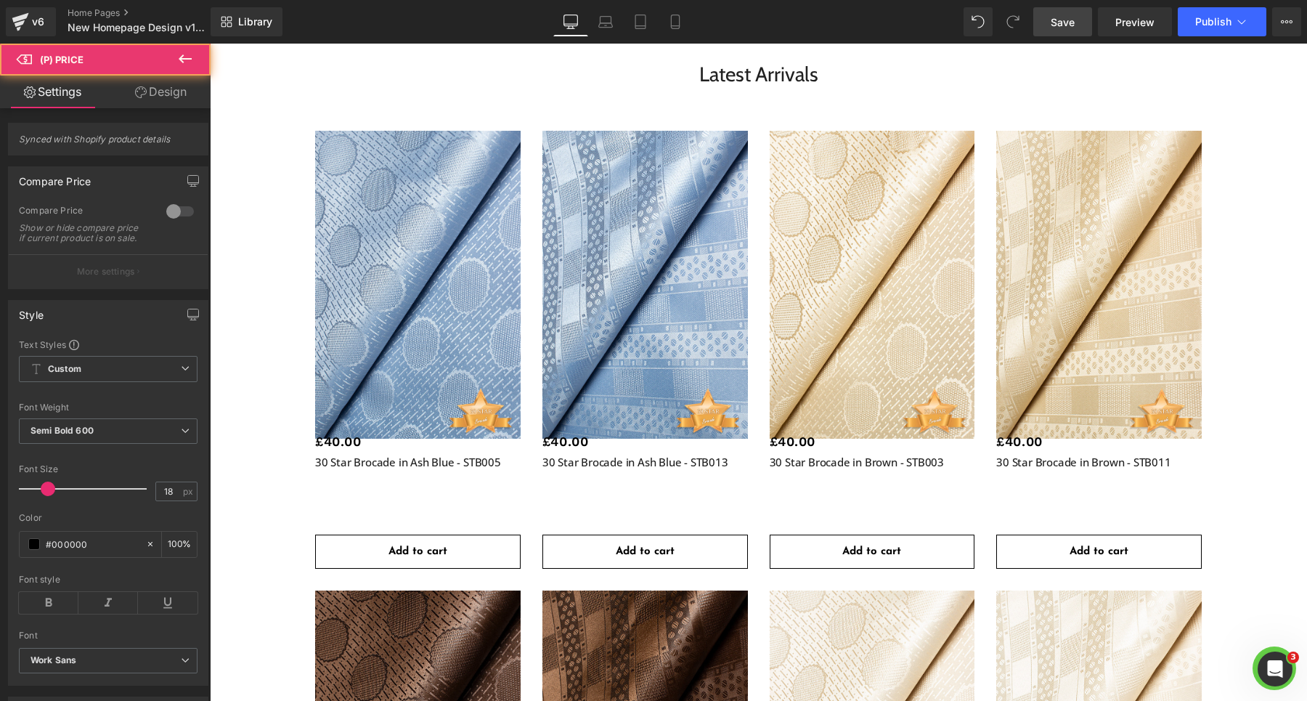
click at [156, 94] on link "Design" at bounding box center [160, 92] width 105 height 33
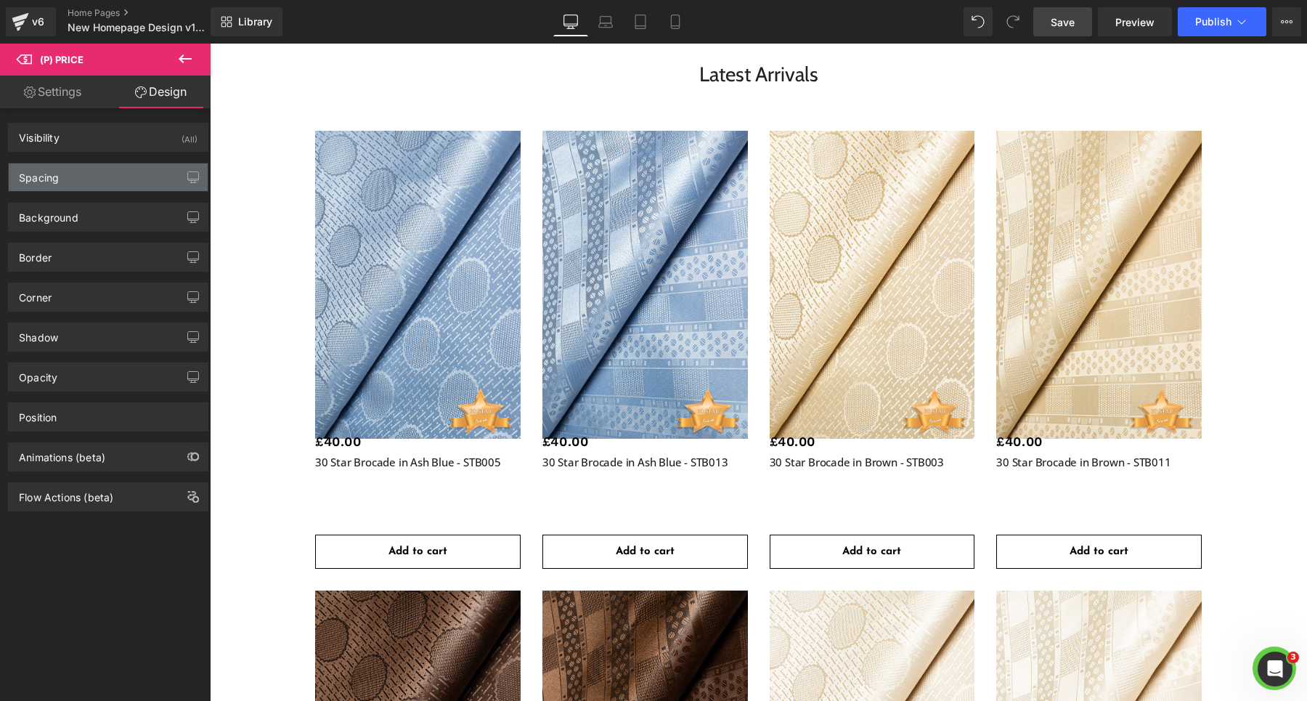
click at [78, 178] on div "Spacing" at bounding box center [108, 177] width 199 height 28
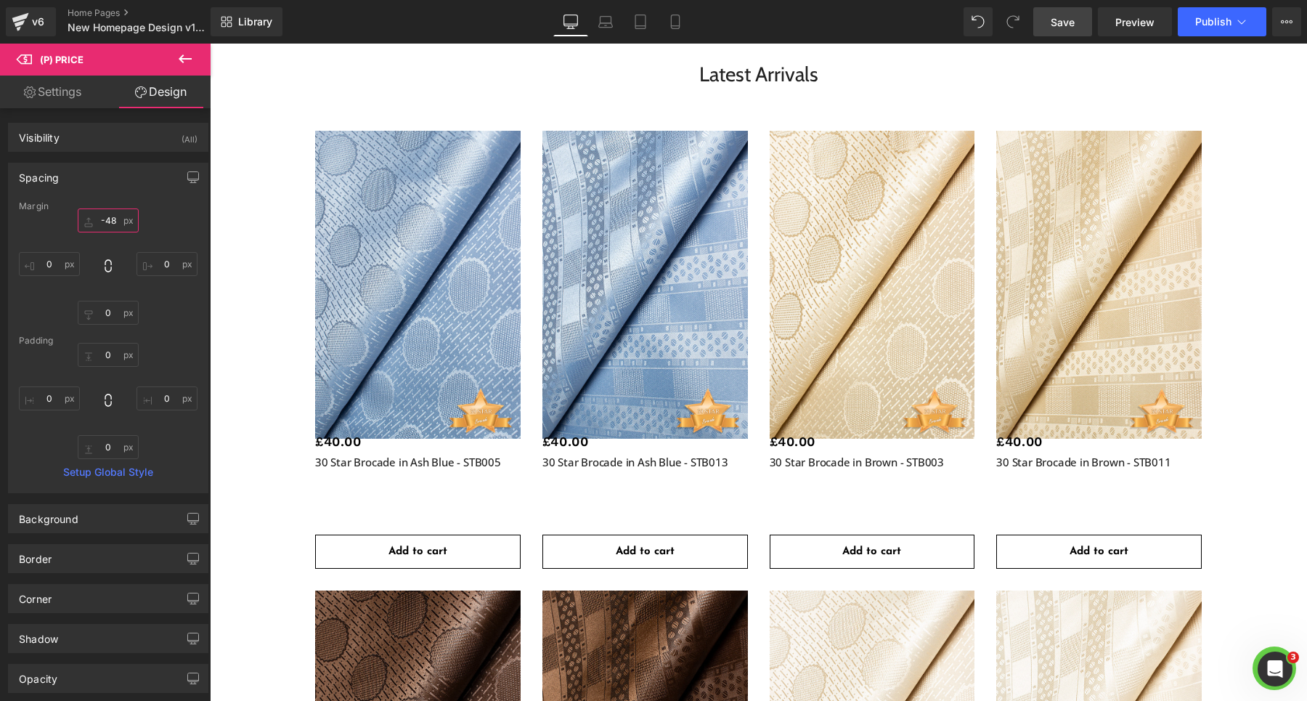
click at [106, 221] on input "-48" at bounding box center [108, 220] width 61 height 24
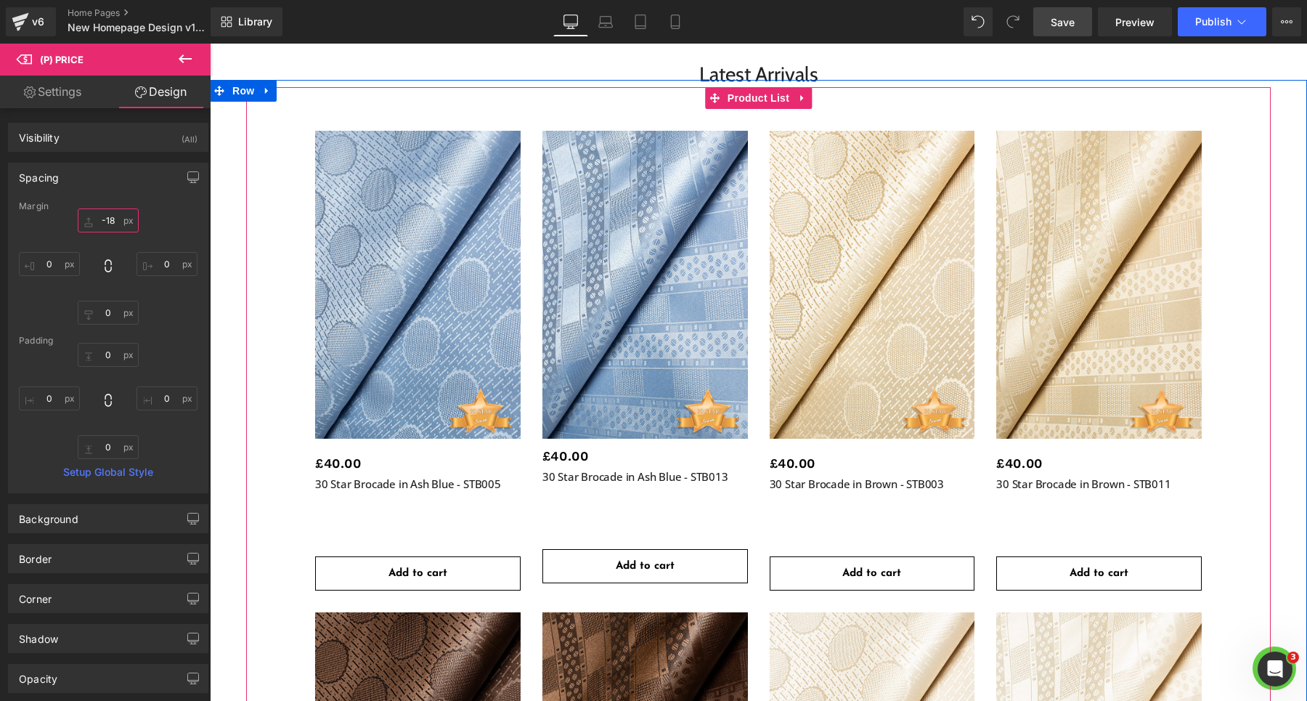
type input "-28"
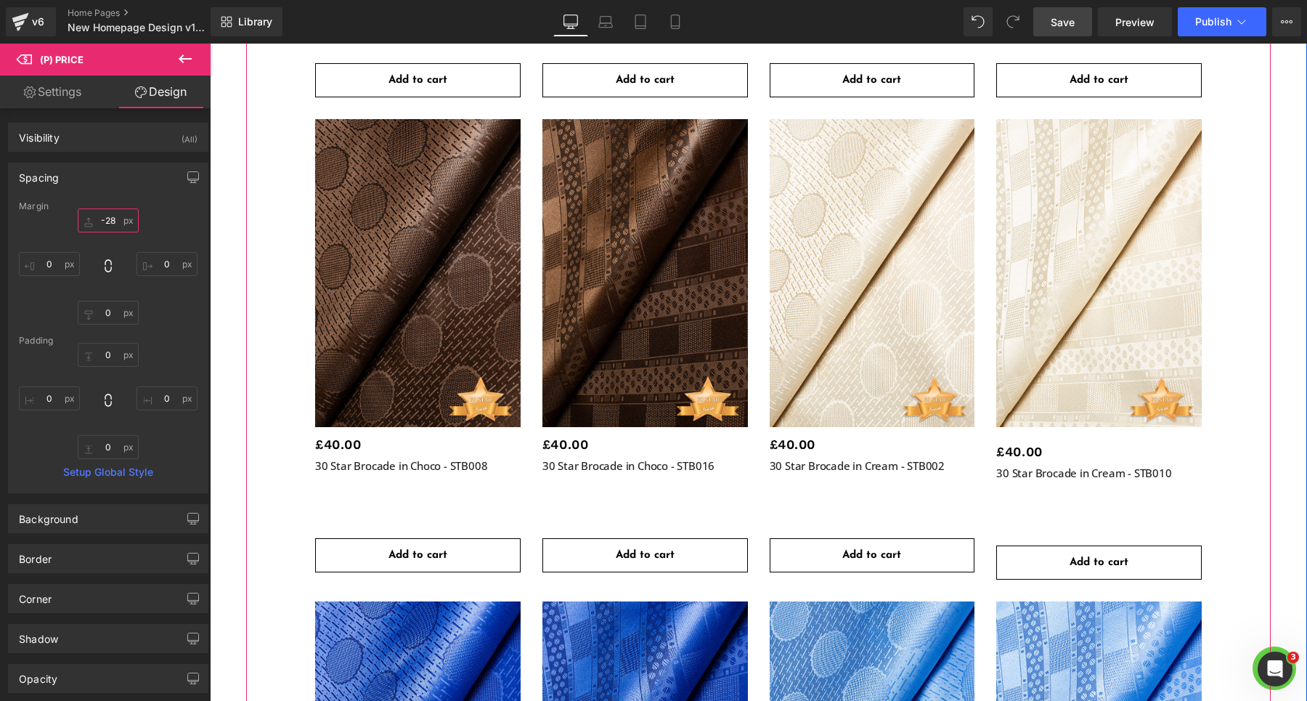
scroll to position [2516, 0]
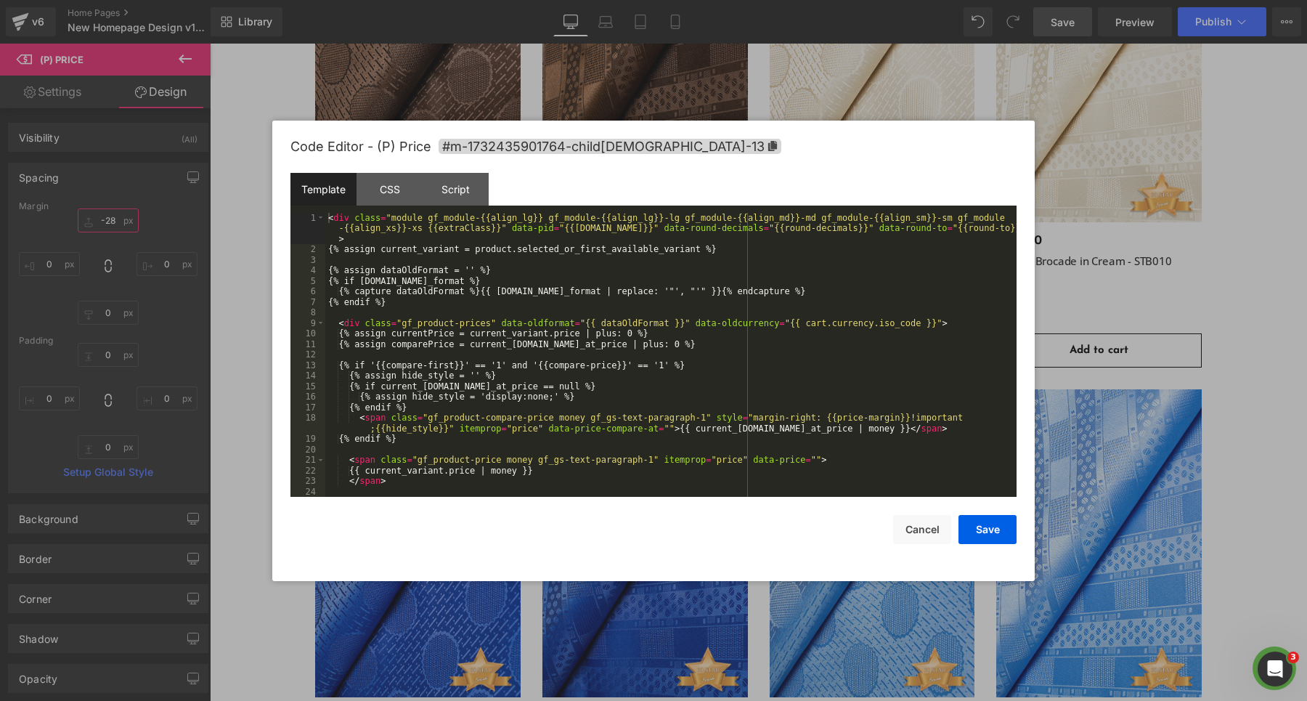
click at [313, 0] on div "(P) Price You are previewing how the will restyle your page. You can not edit E…" at bounding box center [653, 0] width 1307 height 0
click at [393, 191] on div "CSS" at bounding box center [390, 189] width 66 height 33
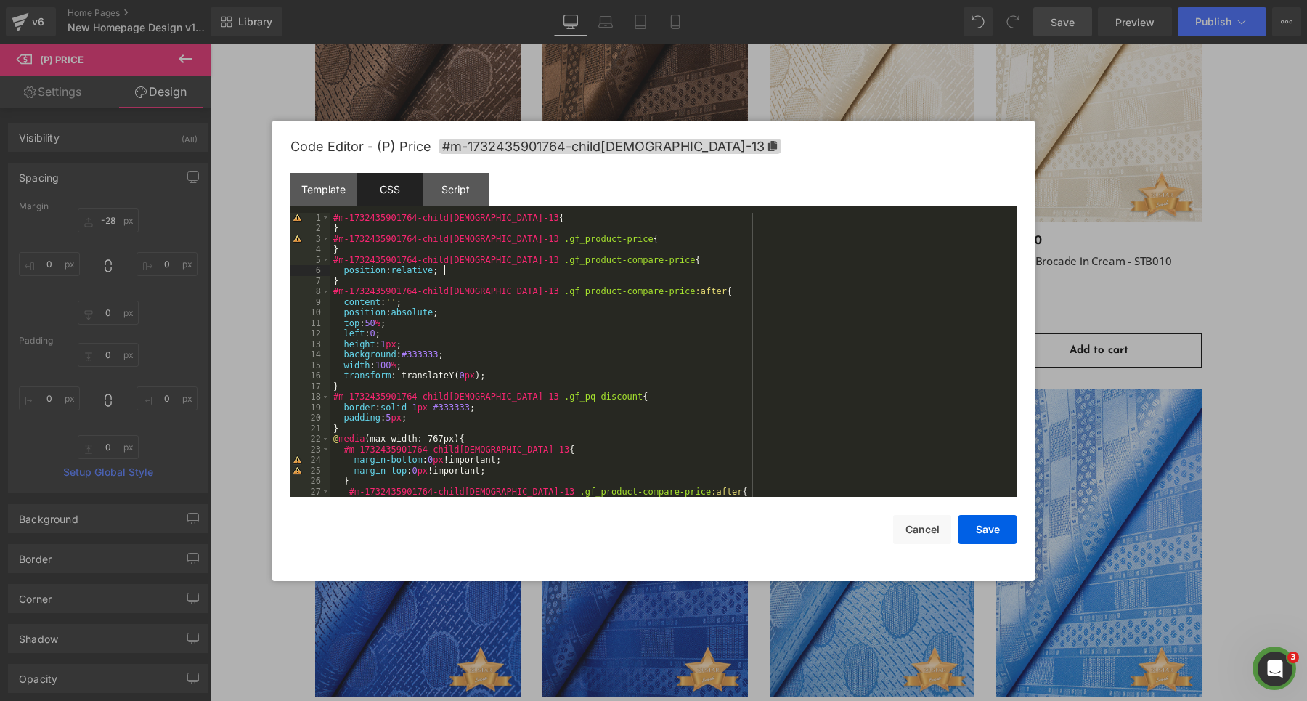
click at [466, 275] on div "#m-1732435901764-child[DEMOGRAPHIC_DATA]-13 { } #m-1732435901764-child[DEMOGRAP…" at bounding box center [674, 366] width 686 height 306
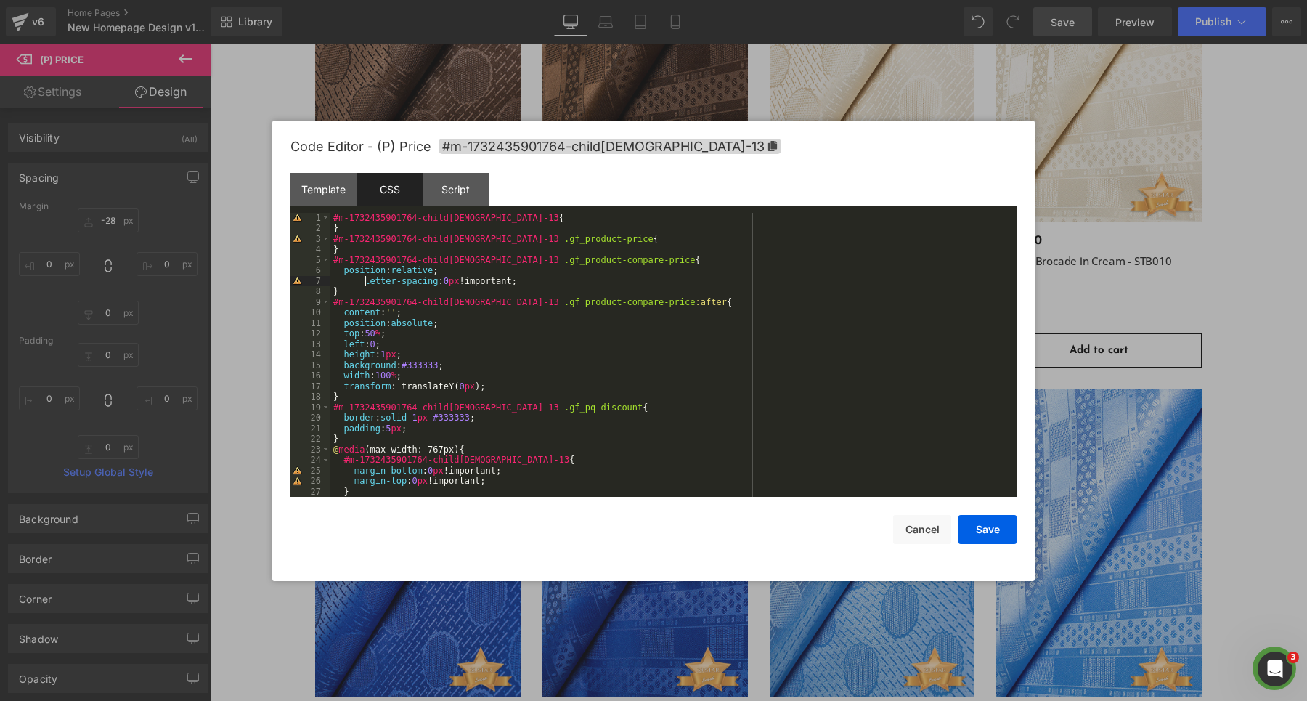
click at [365, 283] on div "#m-1732435901764-child[DEMOGRAPHIC_DATA]-13 { } #m-1732435901764-child[DEMOGRAP…" at bounding box center [674, 366] width 686 height 306
click at [985, 523] on button "Save" at bounding box center [988, 529] width 58 height 29
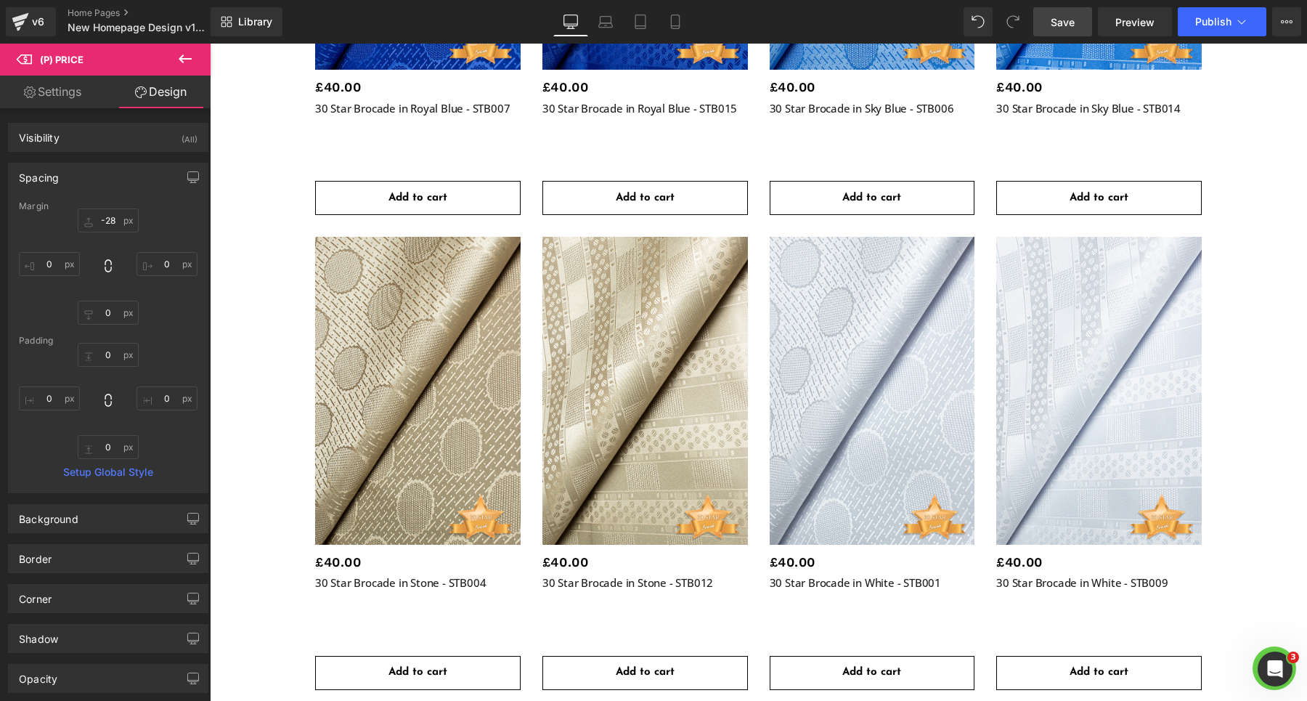
scroll to position [2821, 0]
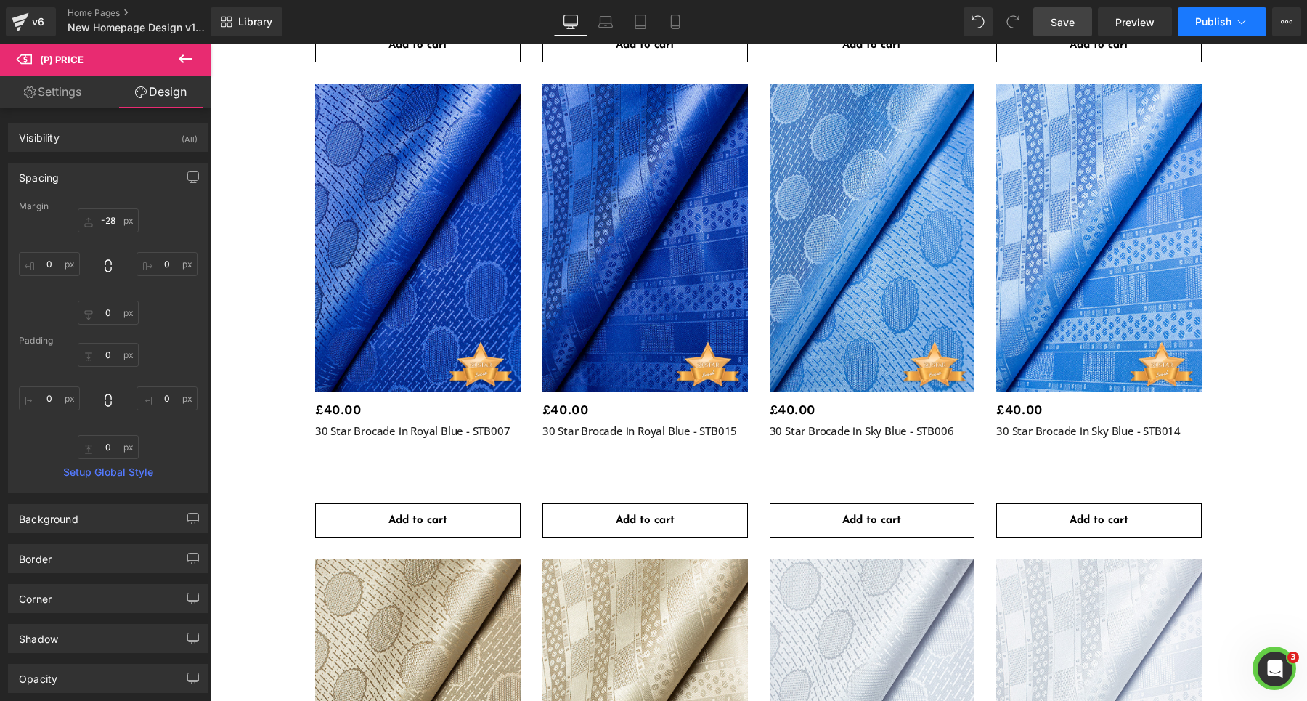
click at [1202, 23] on span "Publish" at bounding box center [1214, 22] width 36 height 12
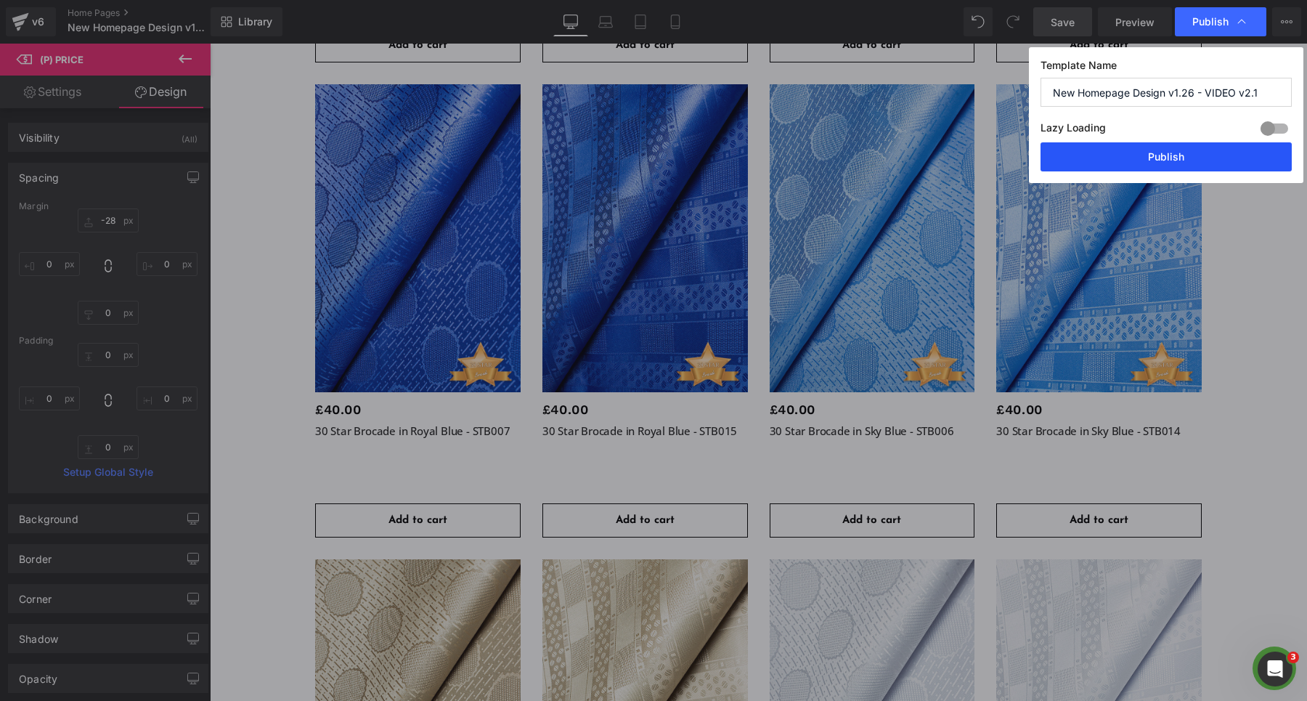
click at [1136, 150] on button "Publish" at bounding box center [1166, 156] width 251 height 29
